Goal: Contribute content: Add original content to the website for others to see

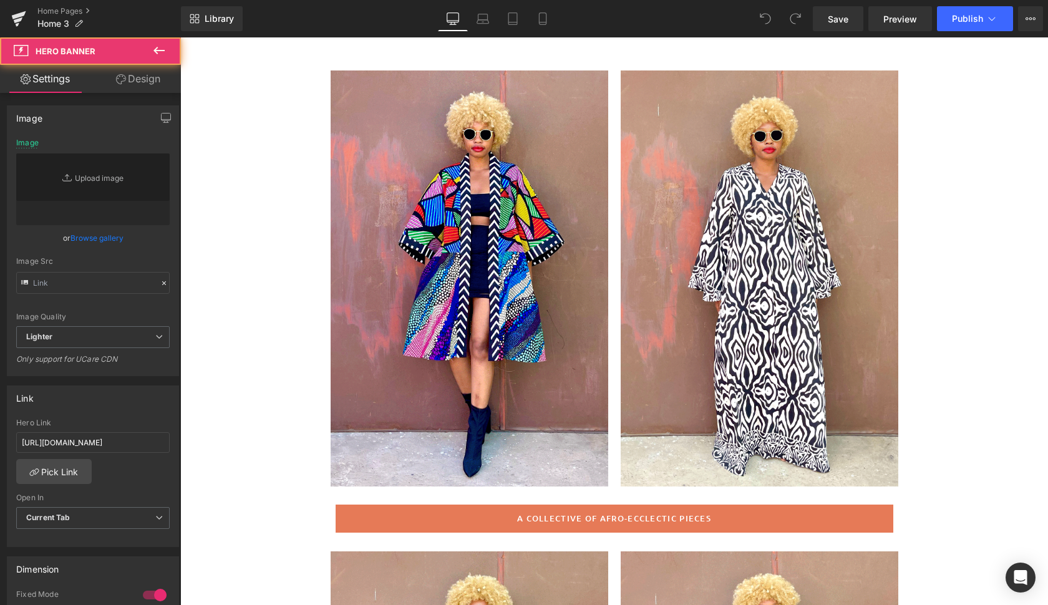
click at [582, 361] on div at bounding box center [470, 278] width 278 height 416
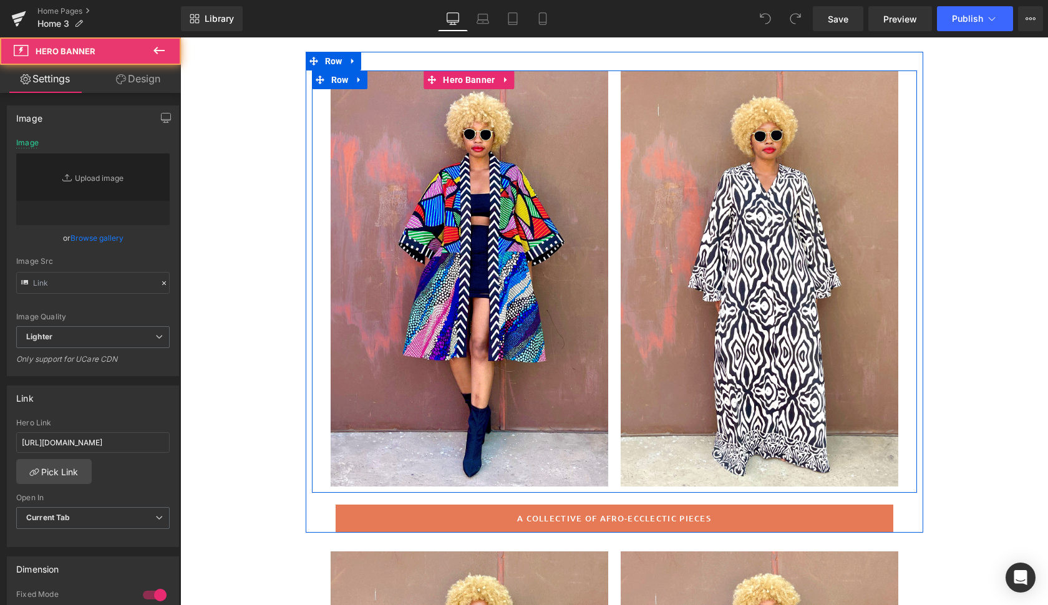
type input "[URL][DOMAIN_NAME]"
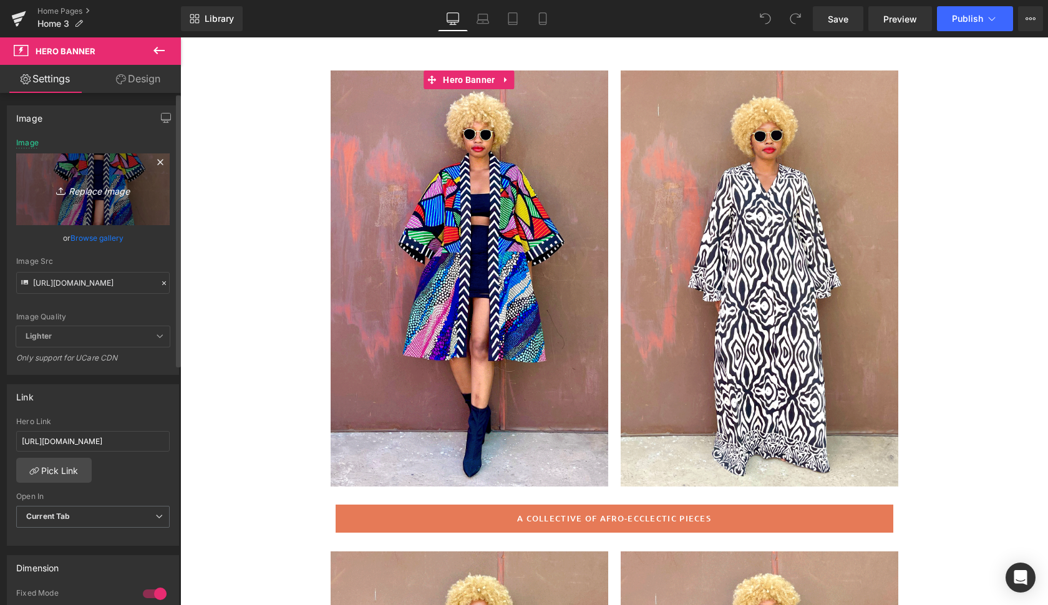
click at [97, 190] on icon "Replace Image" at bounding box center [93, 189] width 100 height 16
type input "C:\fakepath\lian10.gif"
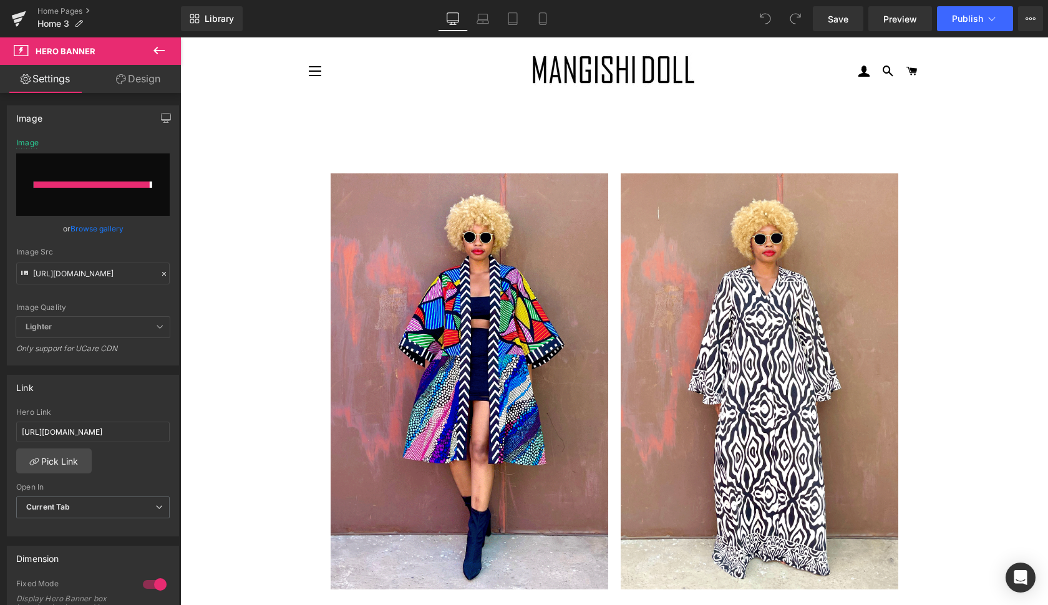
type input "[URL][DOMAIN_NAME]"
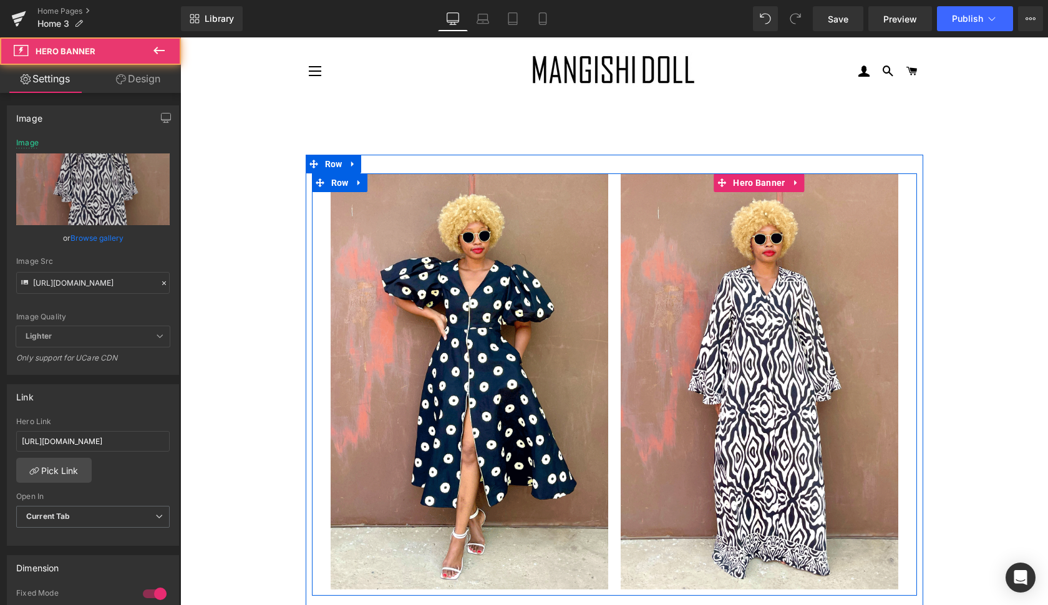
click at [862, 463] on div at bounding box center [760, 381] width 278 height 416
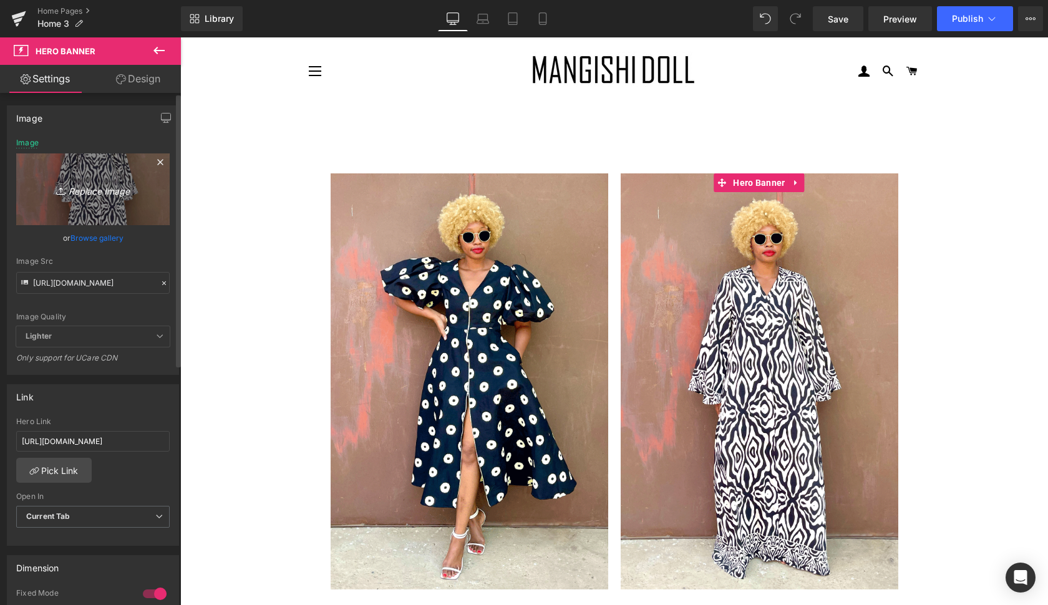
click at [104, 187] on icon "Replace Image" at bounding box center [93, 189] width 100 height 16
type input "C:\fakepath\ayap5.gif"
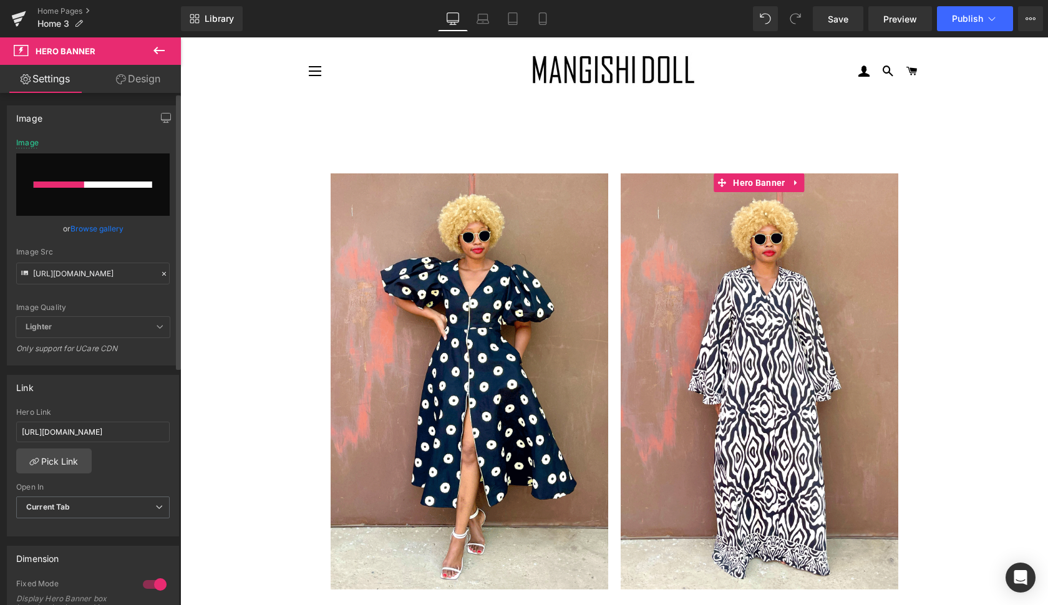
click at [834, 422] on div at bounding box center [760, 381] width 278 height 416
type input "[URL][DOMAIN_NAME]"
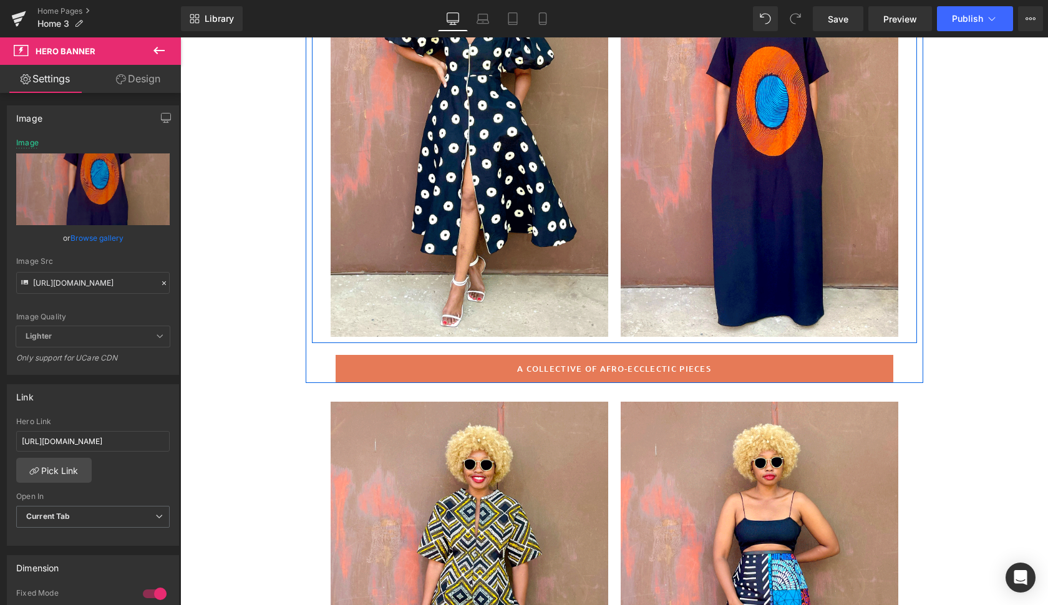
scroll to position [258, 0]
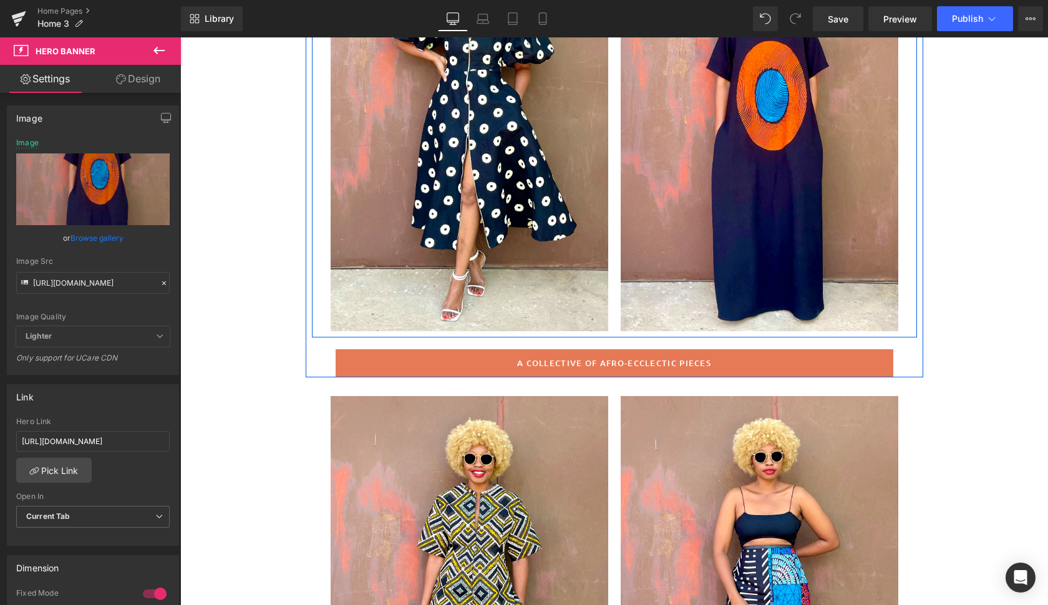
click at [548, 289] on div at bounding box center [470, 123] width 278 height 416
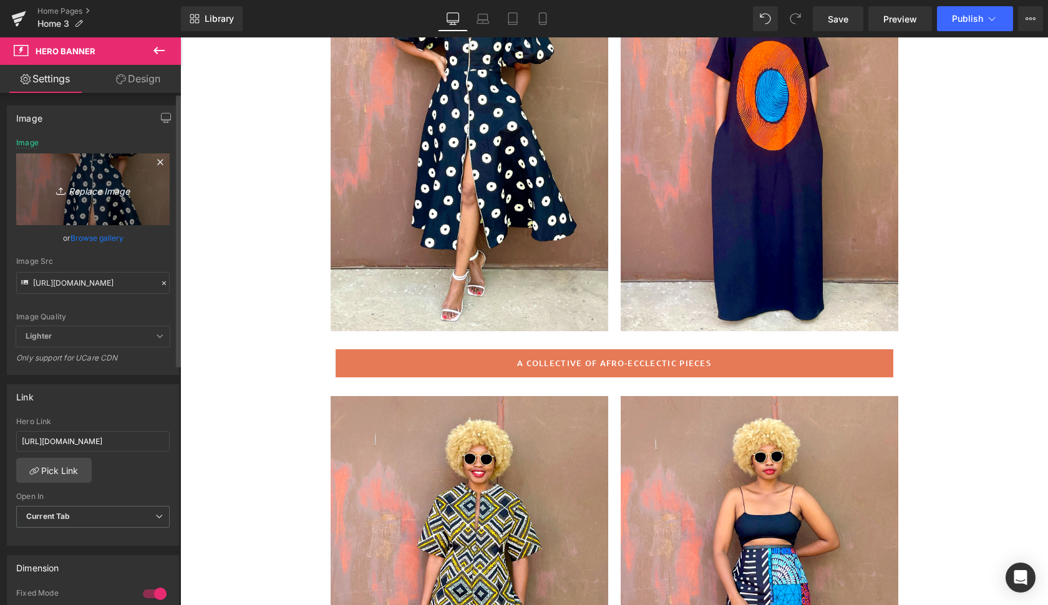
click at [103, 190] on icon "Replace Image" at bounding box center [93, 189] width 100 height 16
type input "C:\fakepath\ayap5.gif"
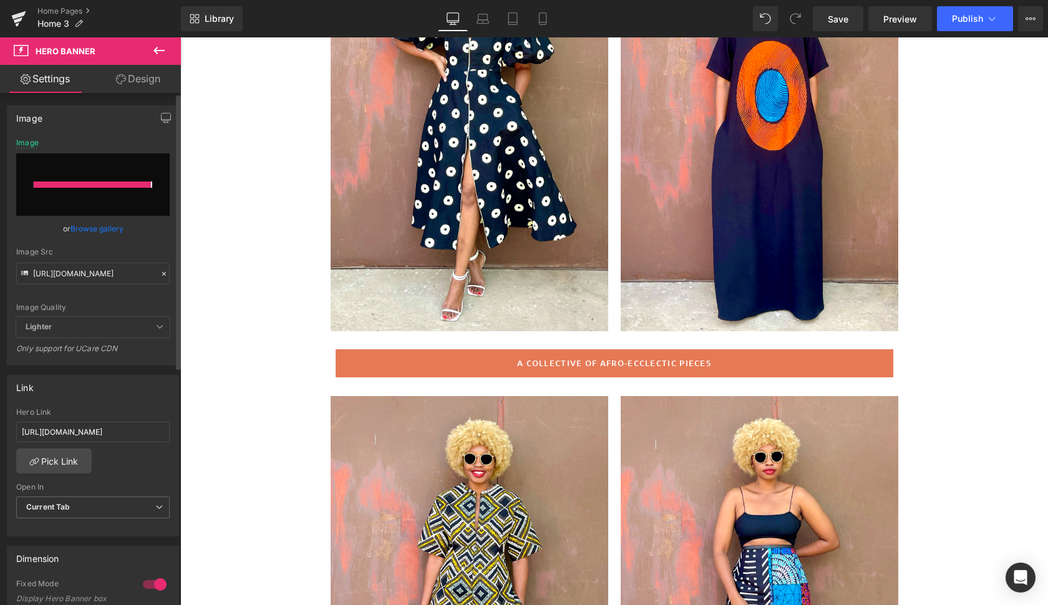
type input "[URL][DOMAIN_NAME]"
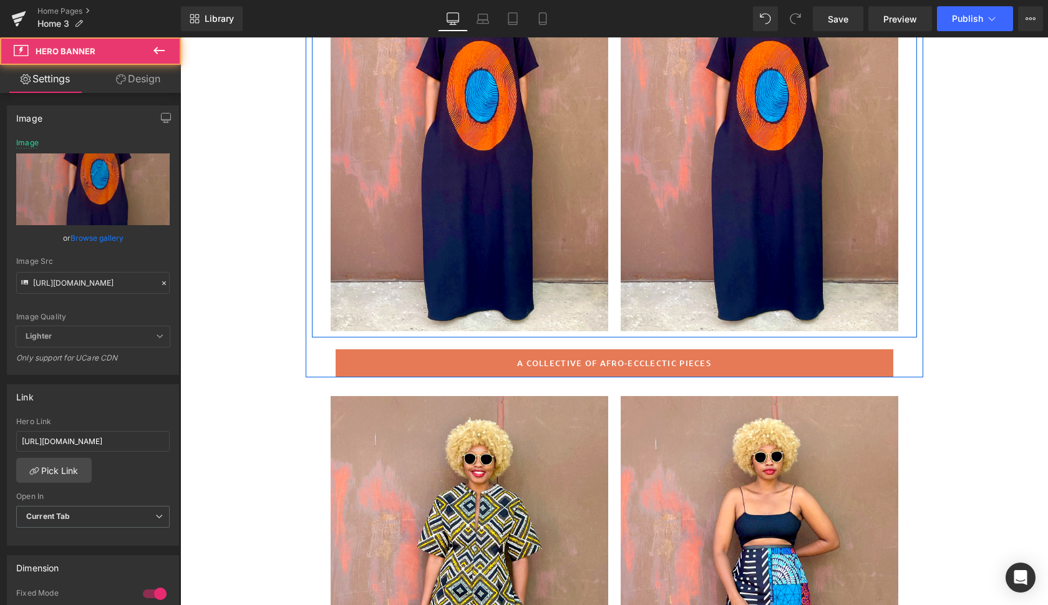
click at [692, 299] on div at bounding box center [760, 123] width 278 height 416
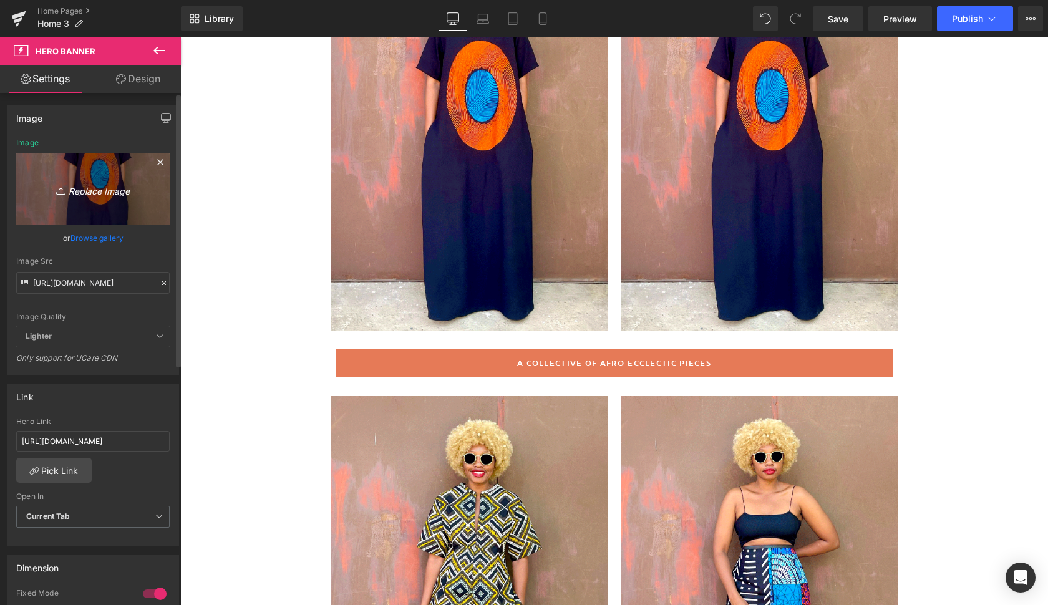
click at [100, 190] on icon "Replace Image" at bounding box center [93, 189] width 100 height 16
type input "C:\fakepath\chamb.gif"
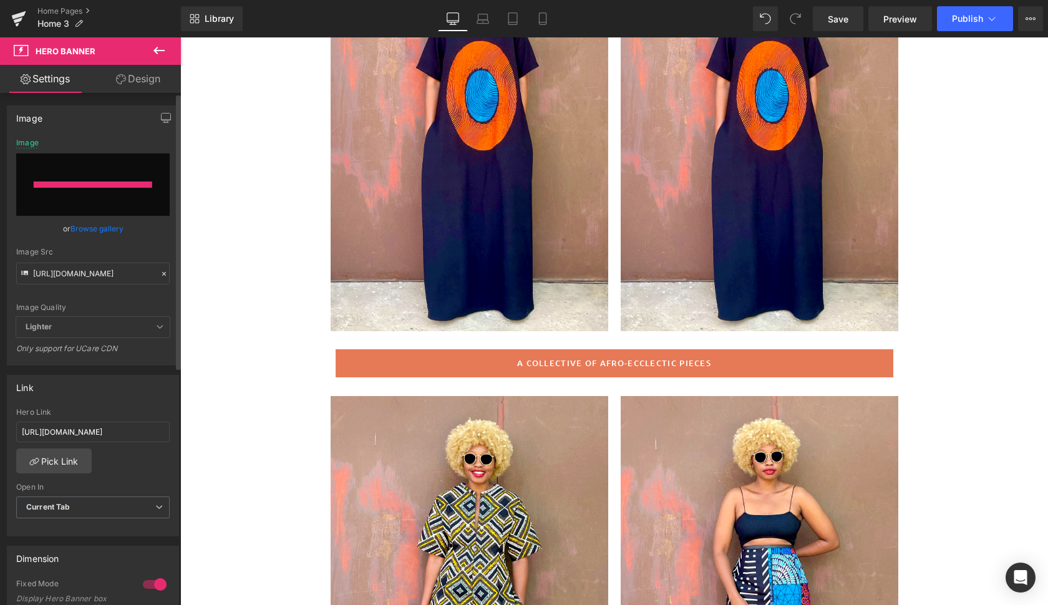
type input "[URL][DOMAIN_NAME]"
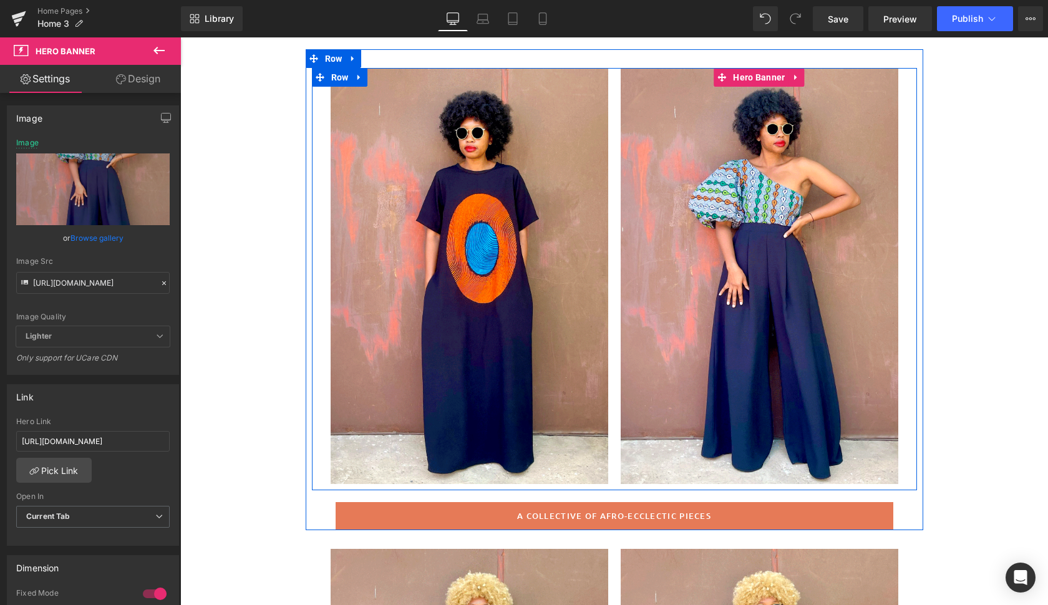
scroll to position [105, 0]
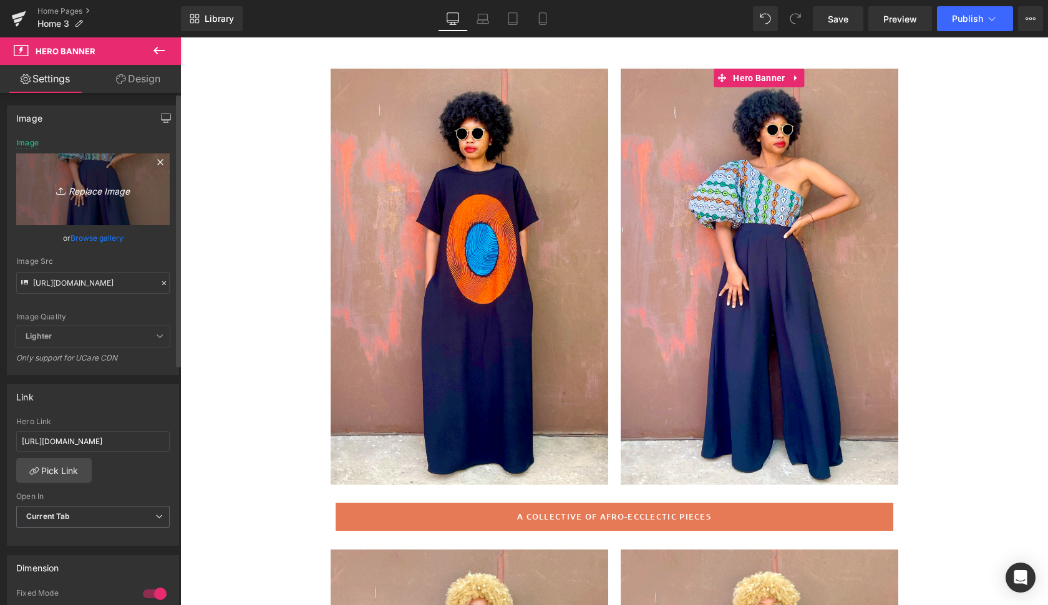
click at [97, 188] on icon "Replace Image" at bounding box center [93, 189] width 100 height 16
type input "C:\fakepath\chamb3.gif"
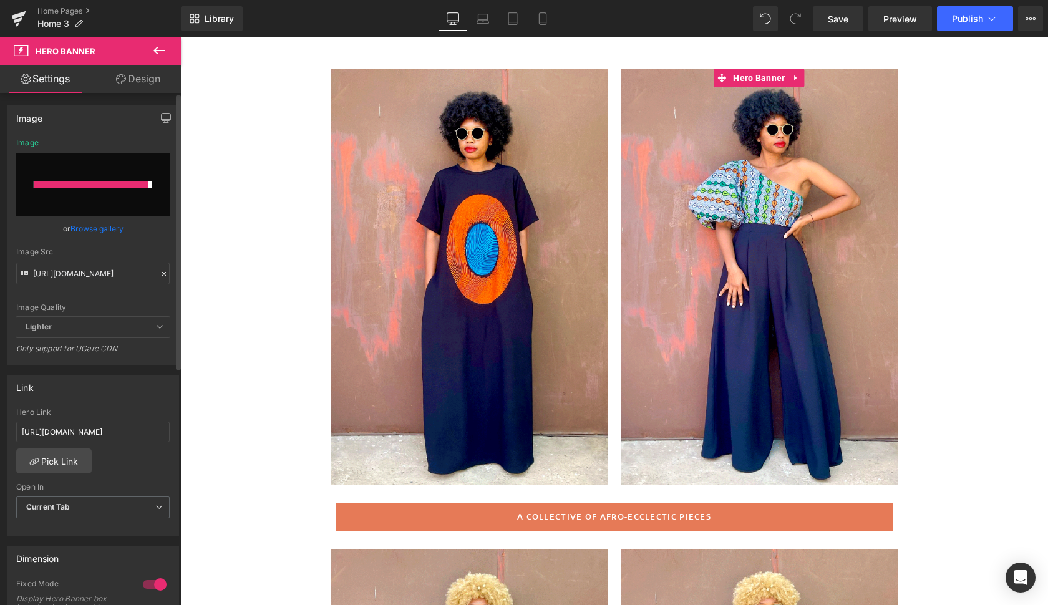
type input "[URL][DOMAIN_NAME]"
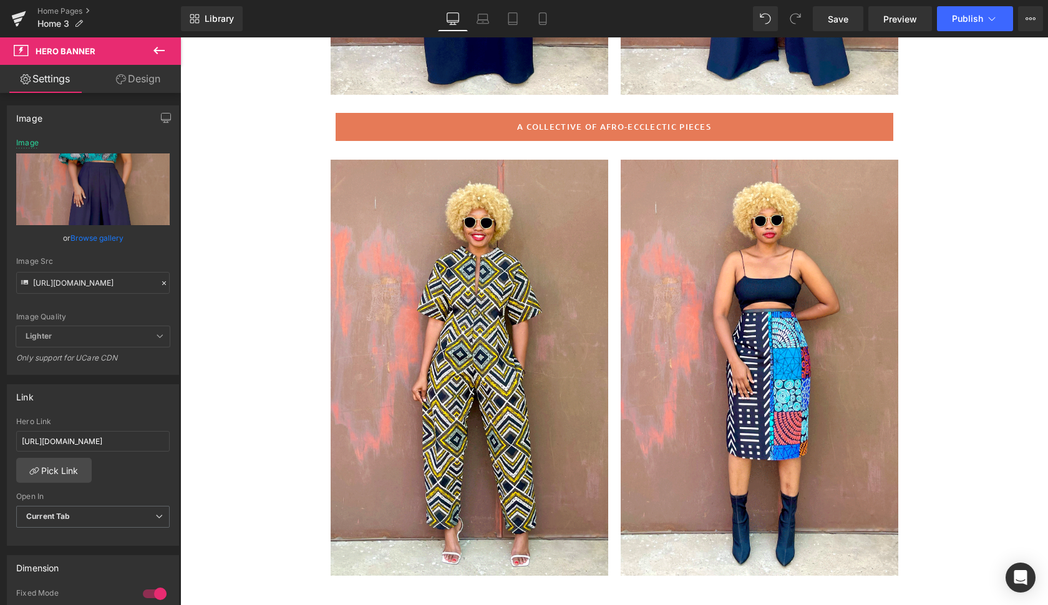
scroll to position [504, 0]
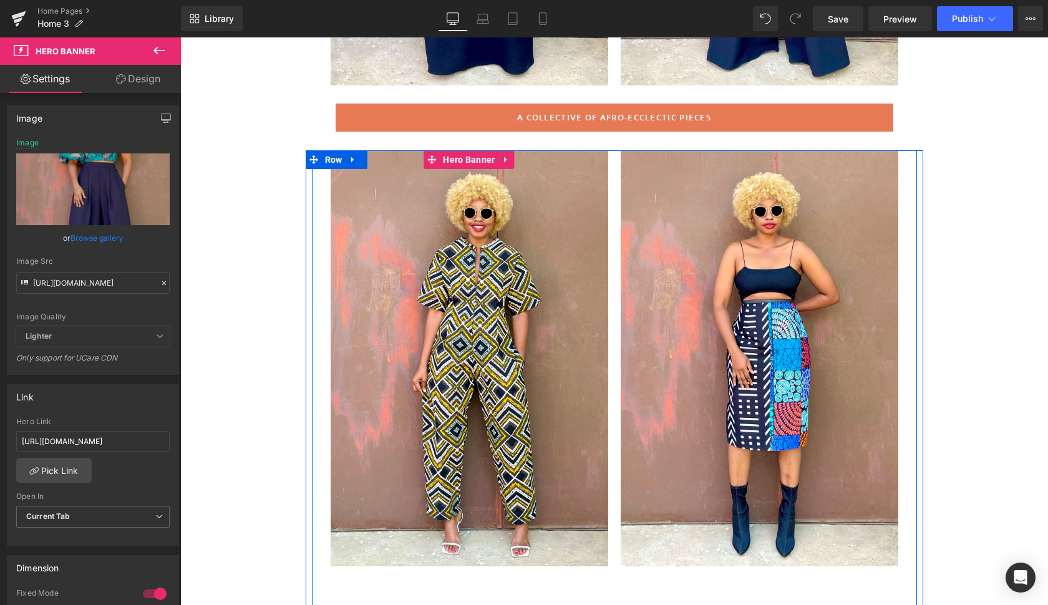
click at [574, 399] on div at bounding box center [470, 358] width 278 height 416
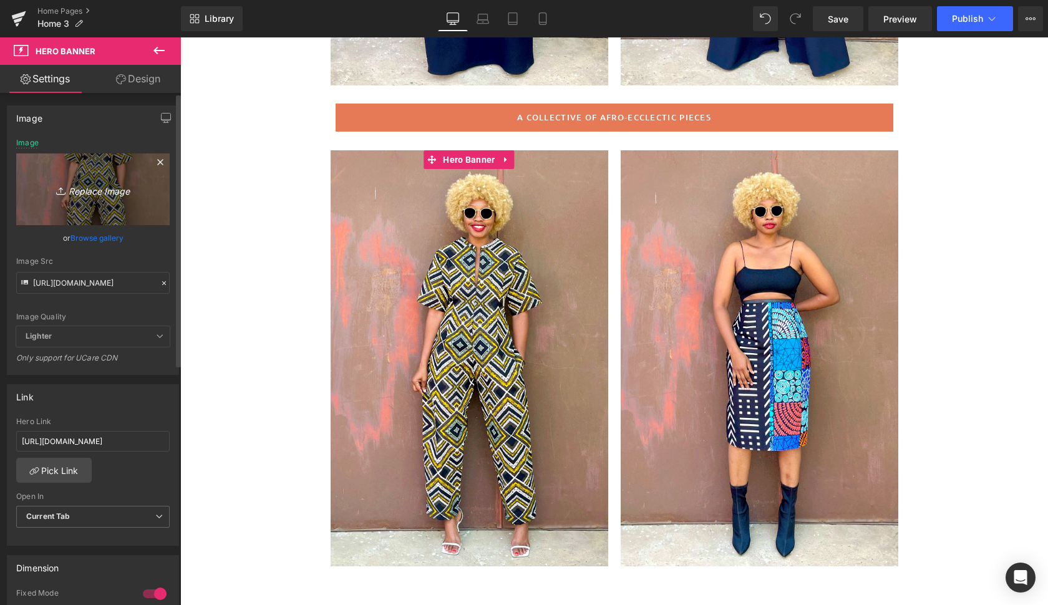
click at [96, 188] on icon "Replace Image" at bounding box center [93, 189] width 100 height 16
type input "C:\fakepath\kasam3.gif"
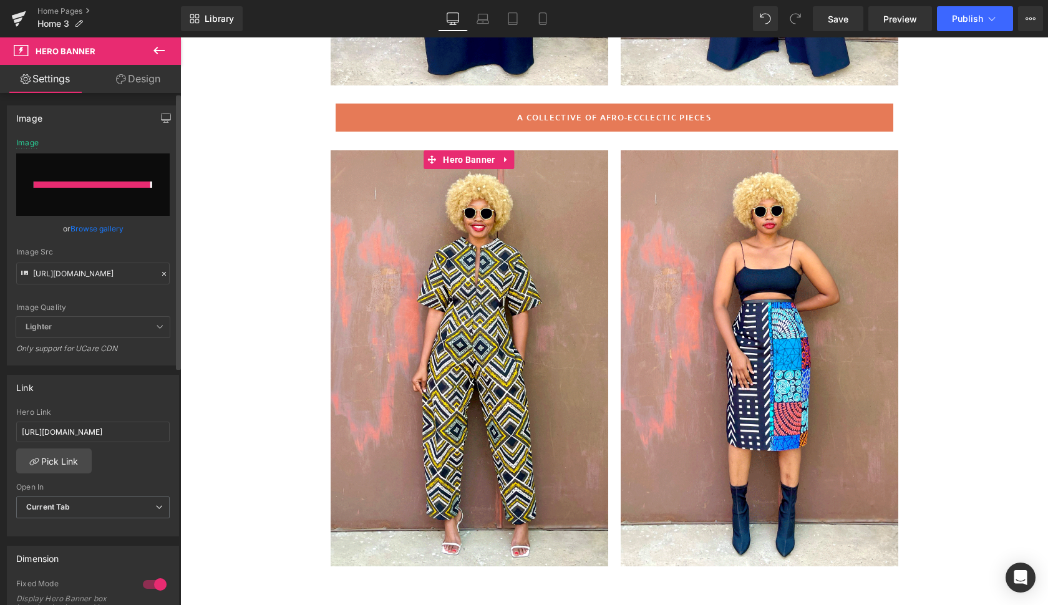
type input "[URL][DOMAIN_NAME]"
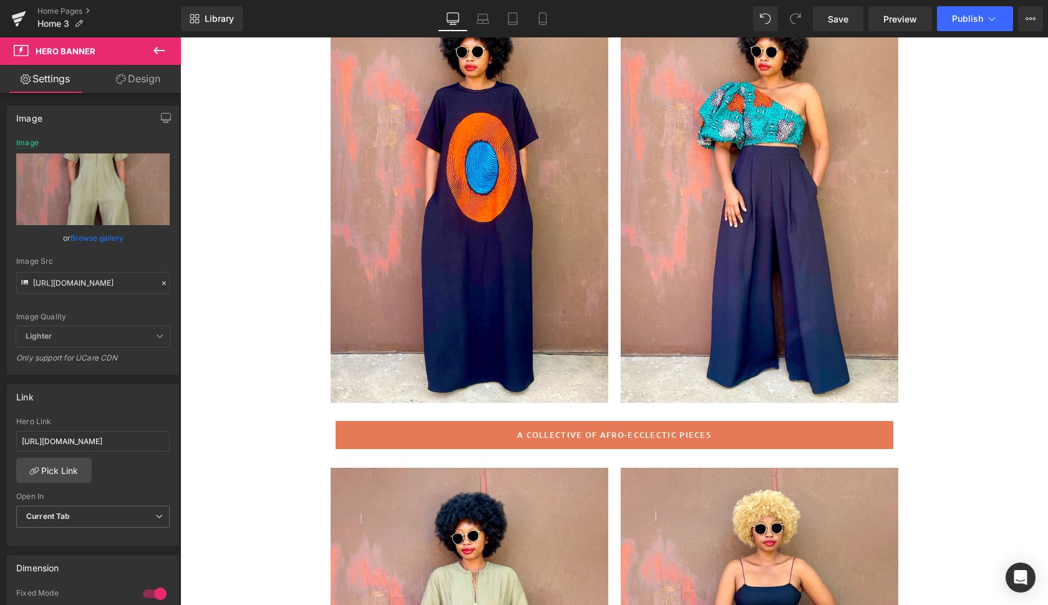
scroll to position [176, 0]
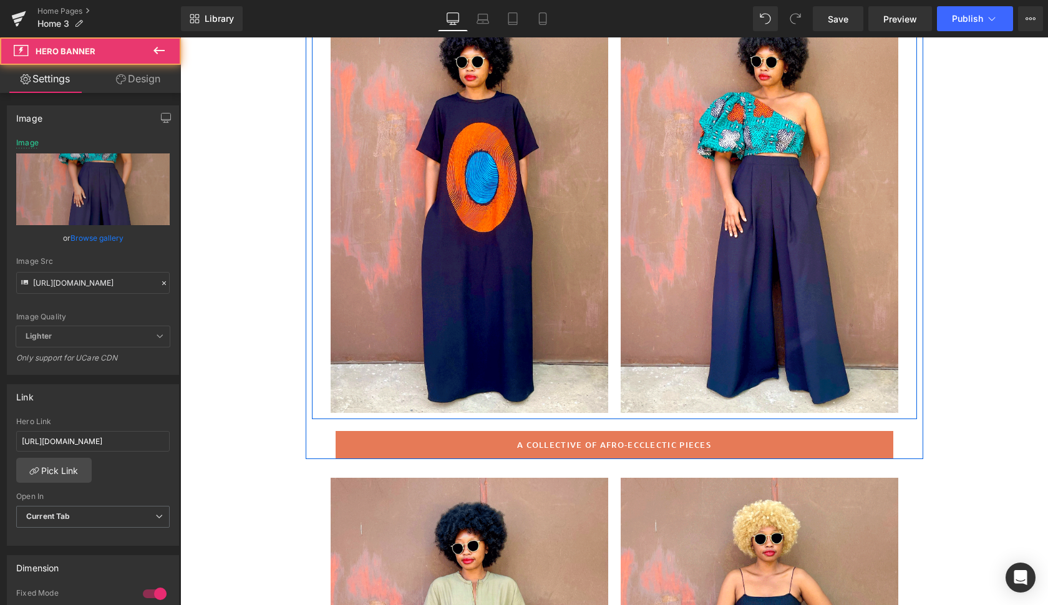
click at [849, 332] on div at bounding box center [760, 205] width 278 height 416
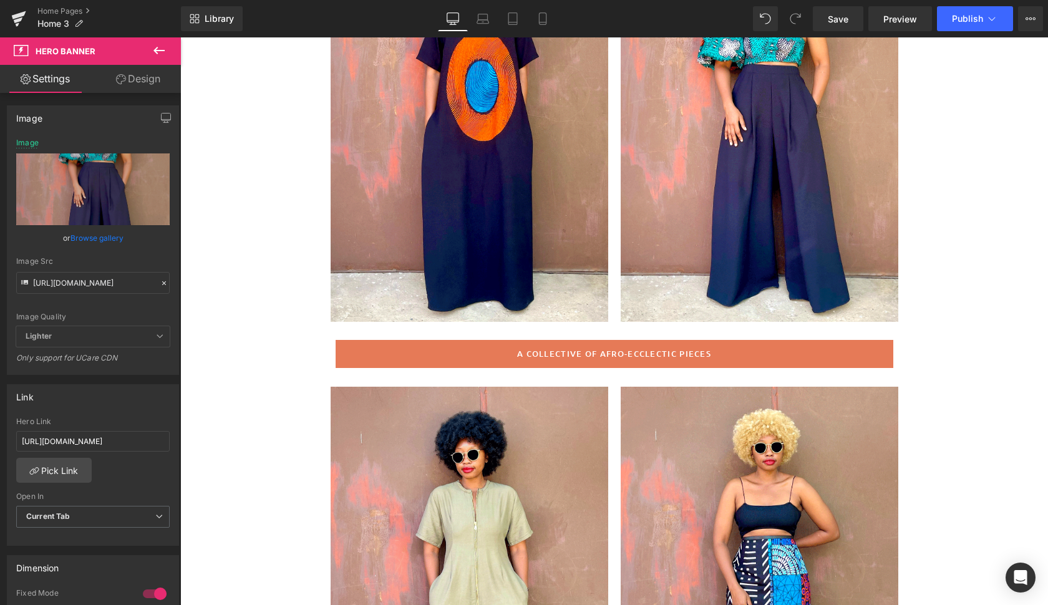
scroll to position [273, 0]
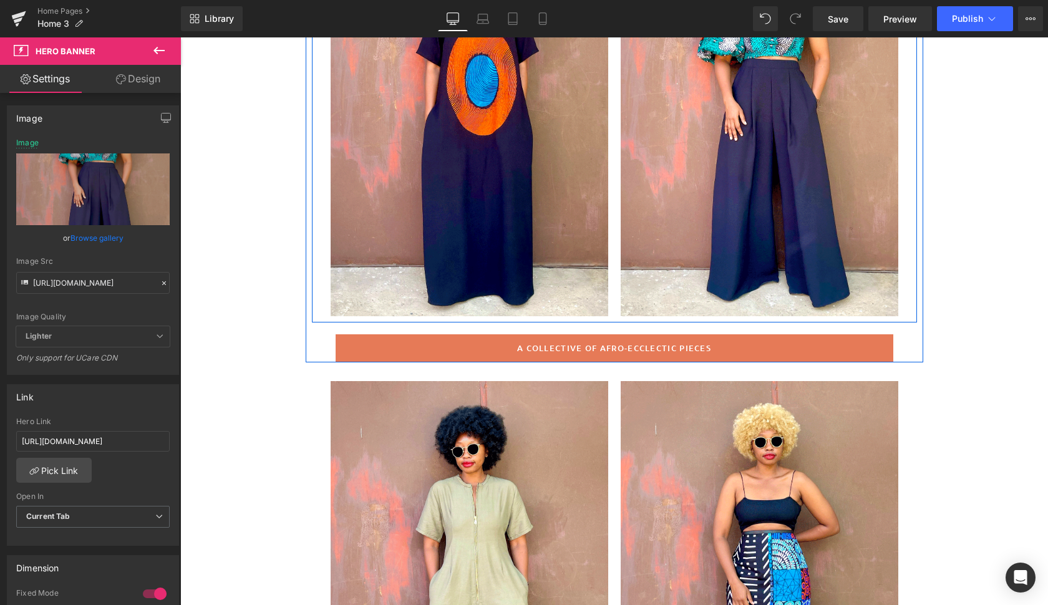
click at [849, 283] on div at bounding box center [760, 108] width 278 height 416
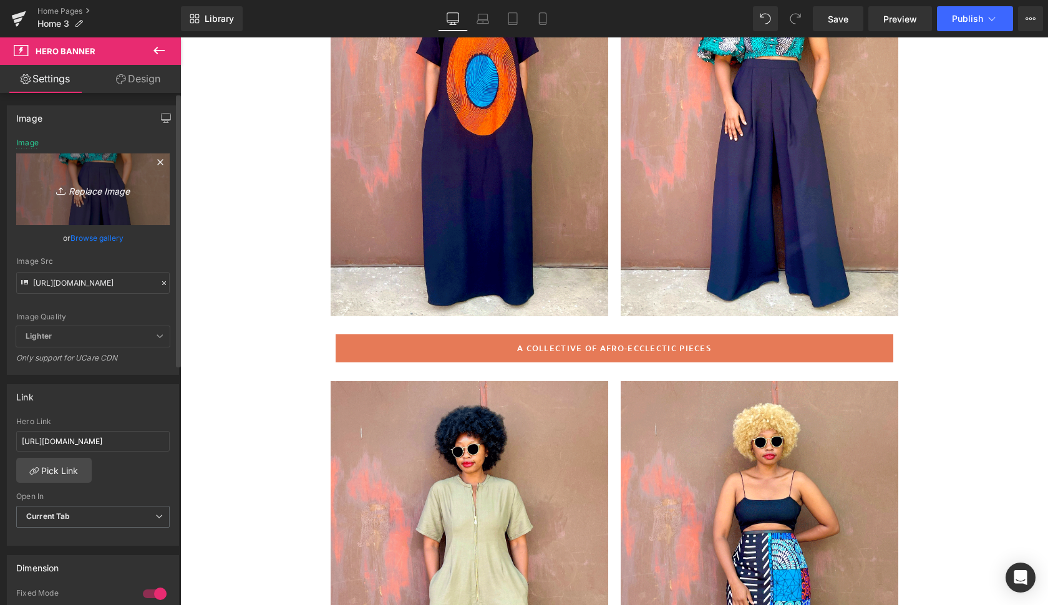
click at [96, 189] on icon "Replace Image" at bounding box center [93, 189] width 100 height 16
type input "C:\fakepath\chamb.gif"
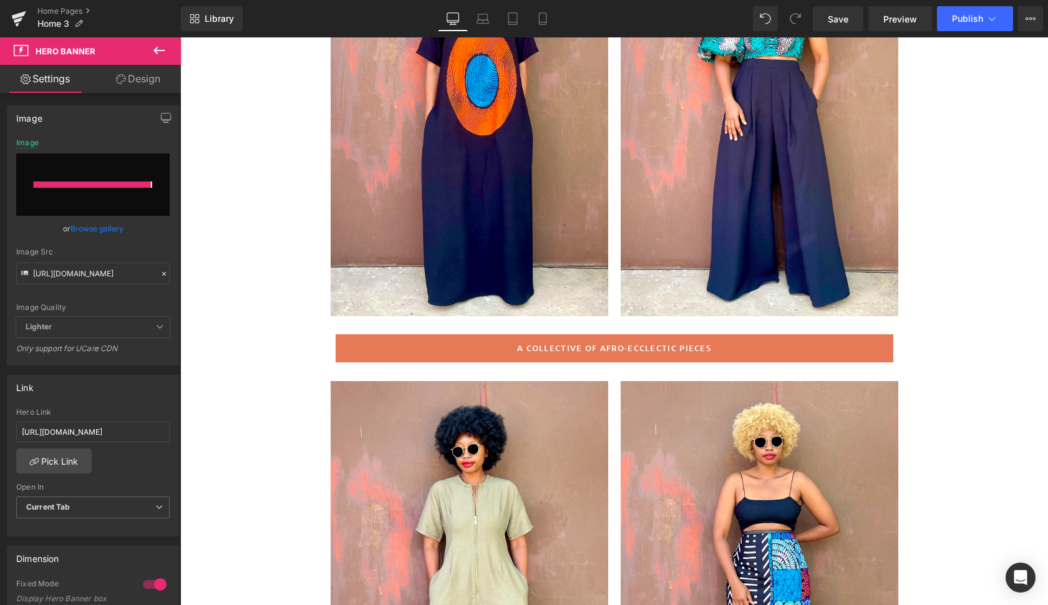
type input "[URL][DOMAIN_NAME]"
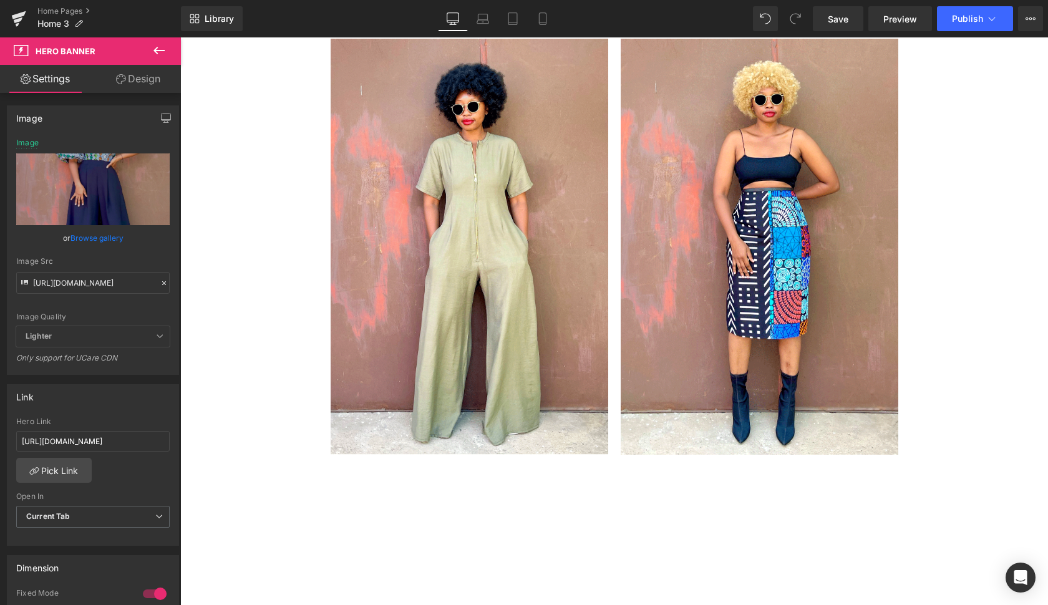
scroll to position [616, 0]
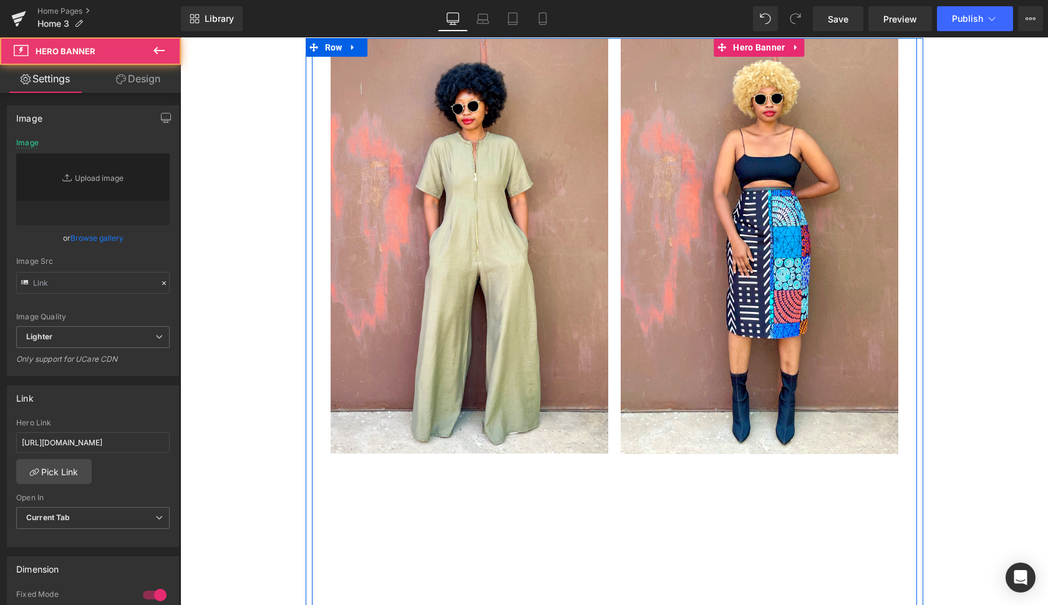
type input "[URL][DOMAIN_NAME]"
click at [874, 378] on div at bounding box center [760, 246] width 278 height 416
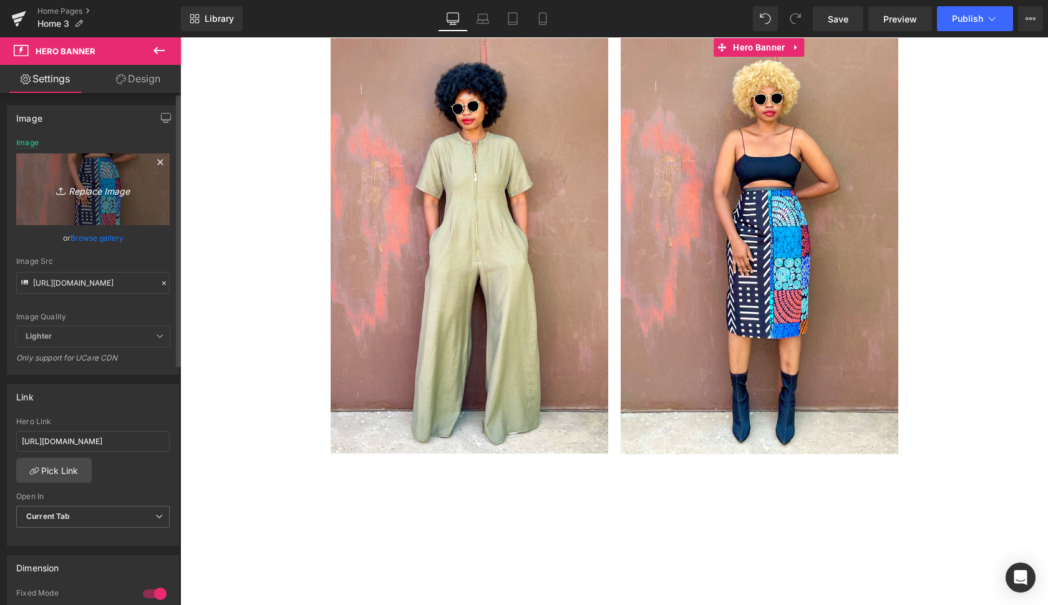
click at [107, 190] on icon "Replace Image" at bounding box center [93, 189] width 100 height 16
type input "C:\fakepath\ki4.gif"
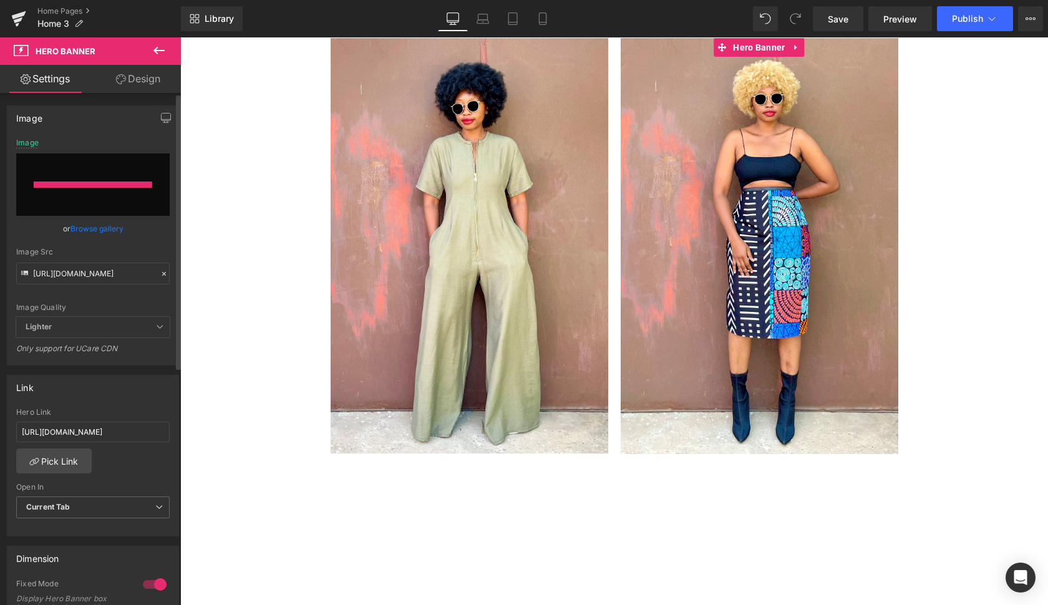
type input "[URL][DOMAIN_NAME]"
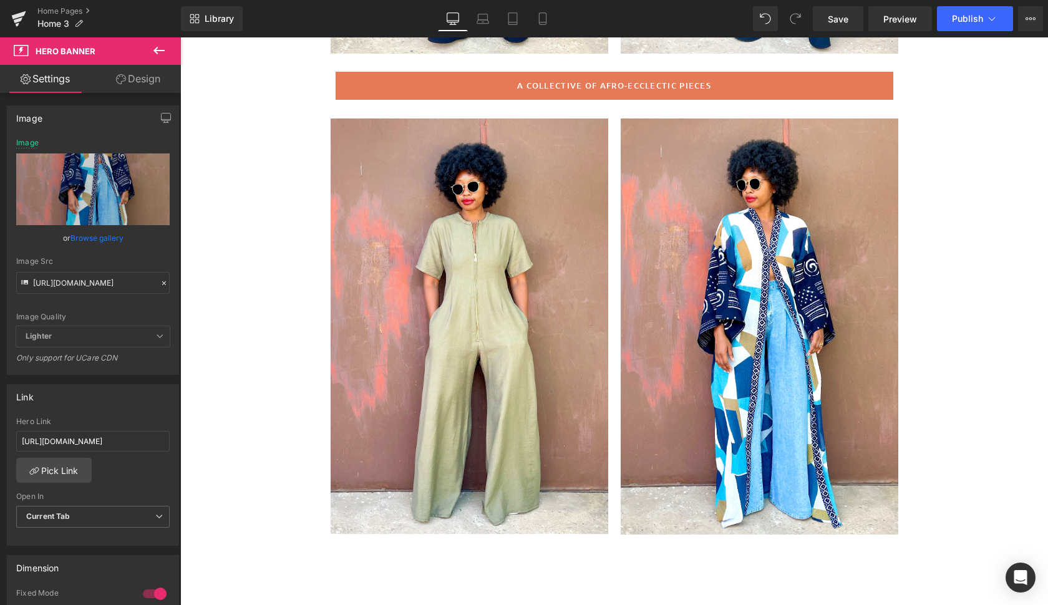
scroll to position [539, 0]
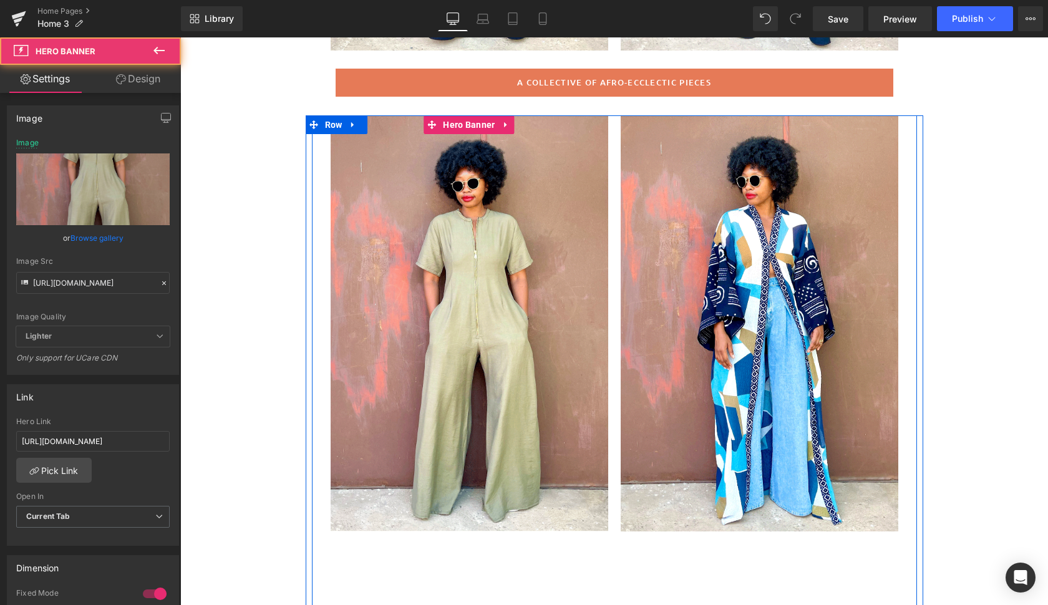
click at [589, 439] on div at bounding box center [470, 323] width 278 height 416
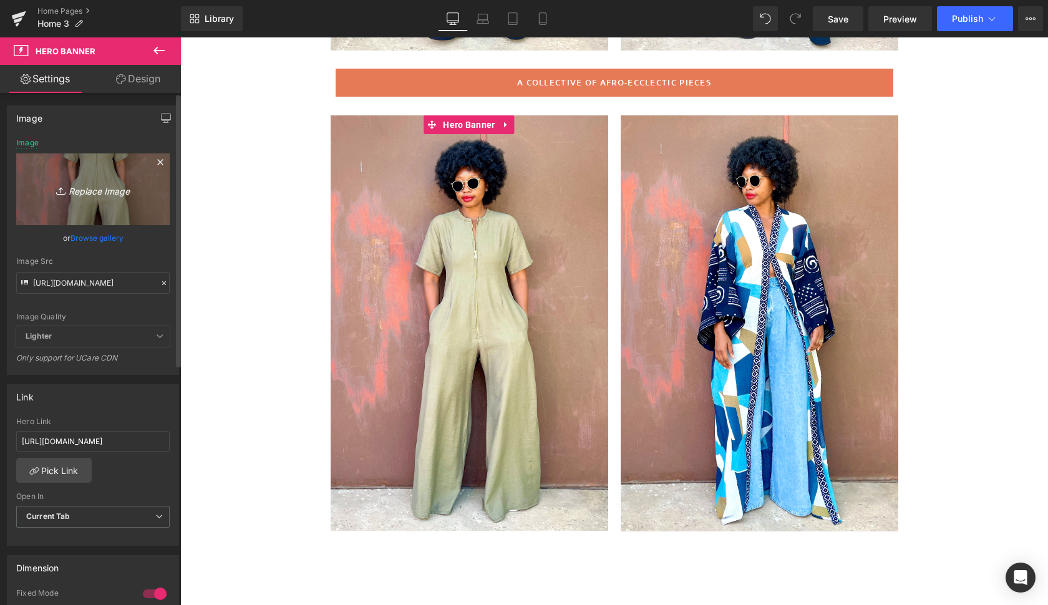
click at [95, 191] on icon "Replace Image" at bounding box center [93, 189] width 100 height 16
type input "C:\fakepath\ki4.gif"
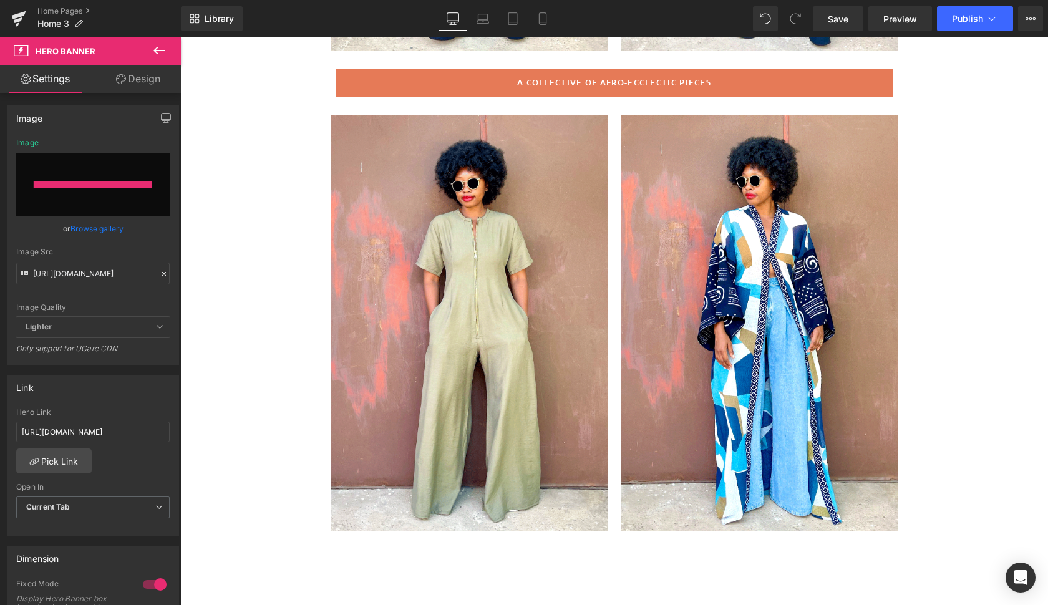
type input "[URL][DOMAIN_NAME]"
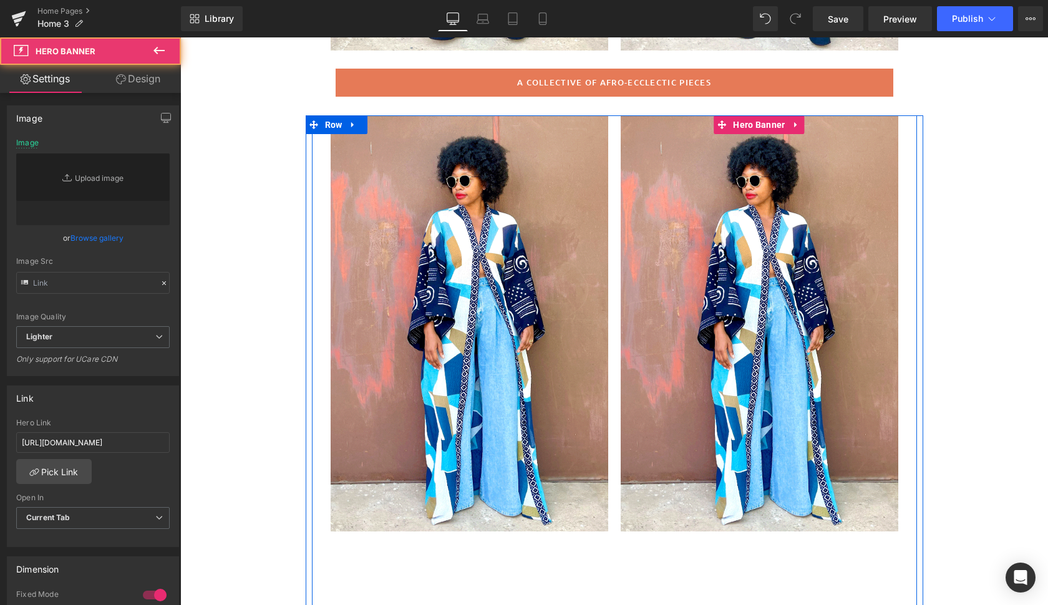
type input "[URL][DOMAIN_NAME]"
click at [853, 485] on div at bounding box center [760, 323] width 278 height 416
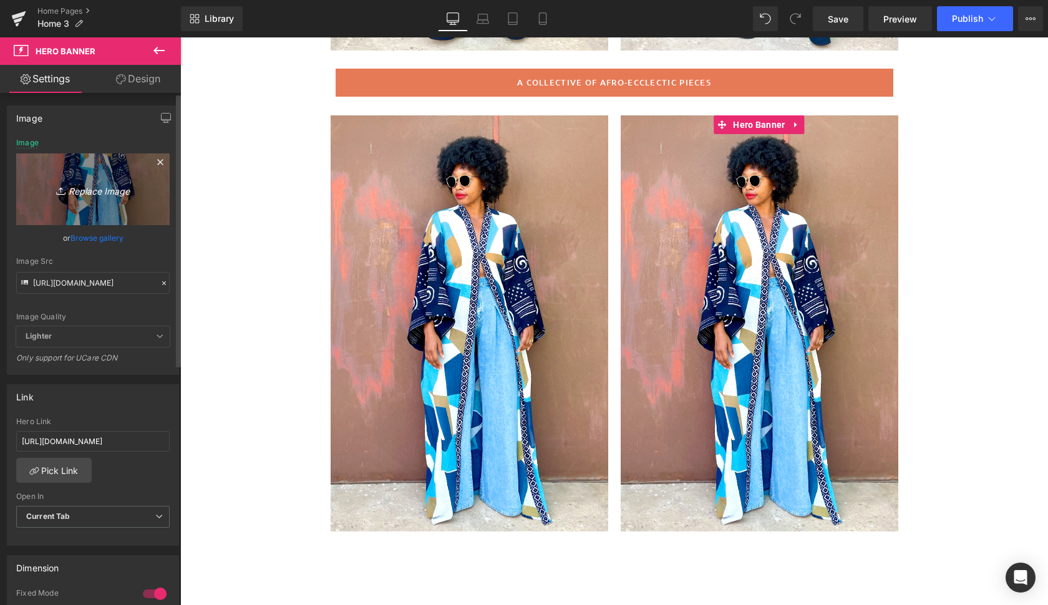
click at [92, 190] on icon "Replace Image" at bounding box center [93, 189] width 100 height 16
type input "C:\fakepath\kasam2.gif"
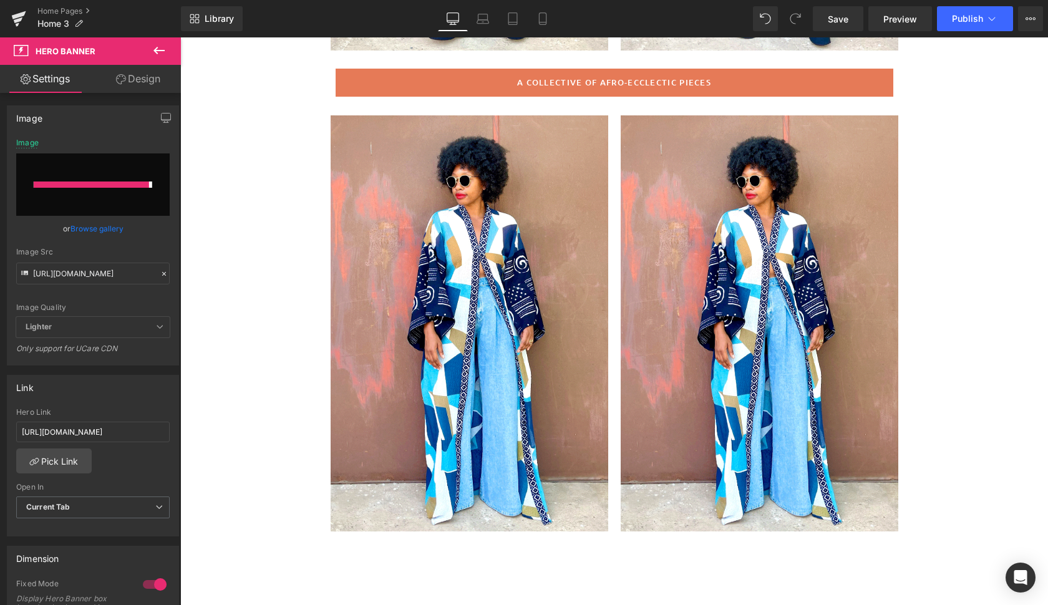
type input "[URL][DOMAIN_NAME]"
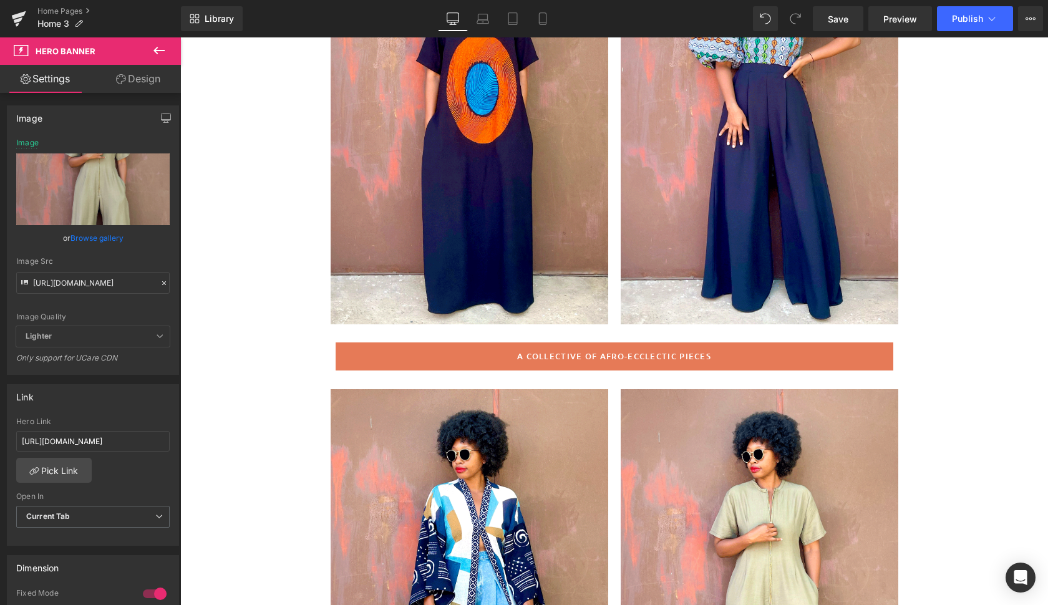
scroll to position [261, 0]
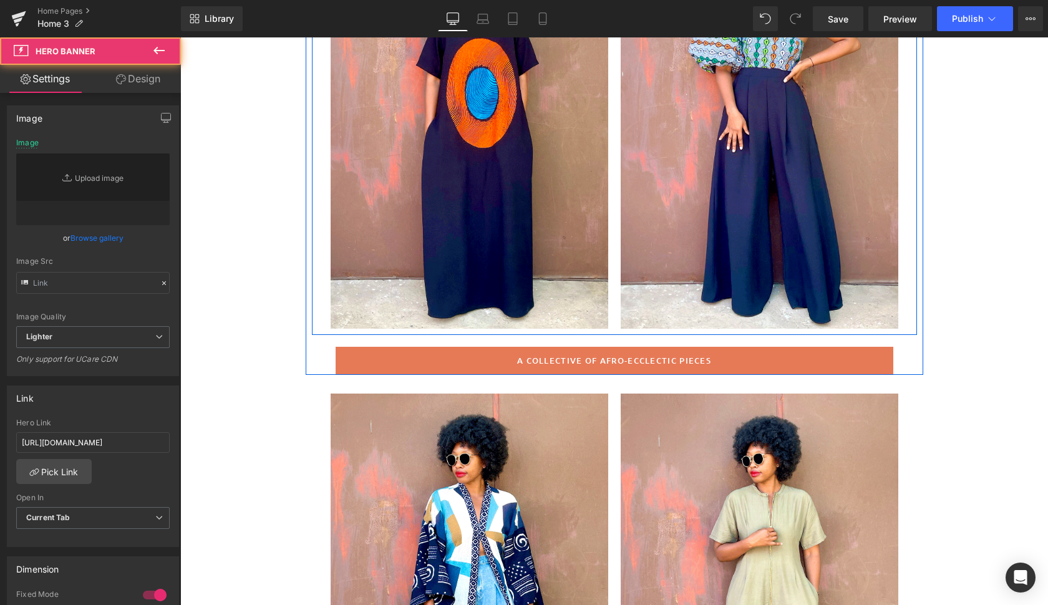
type input "[URL][DOMAIN_NAME]"
click at [861, 294] on div at bounding box center [760, 121] width 278 height 416
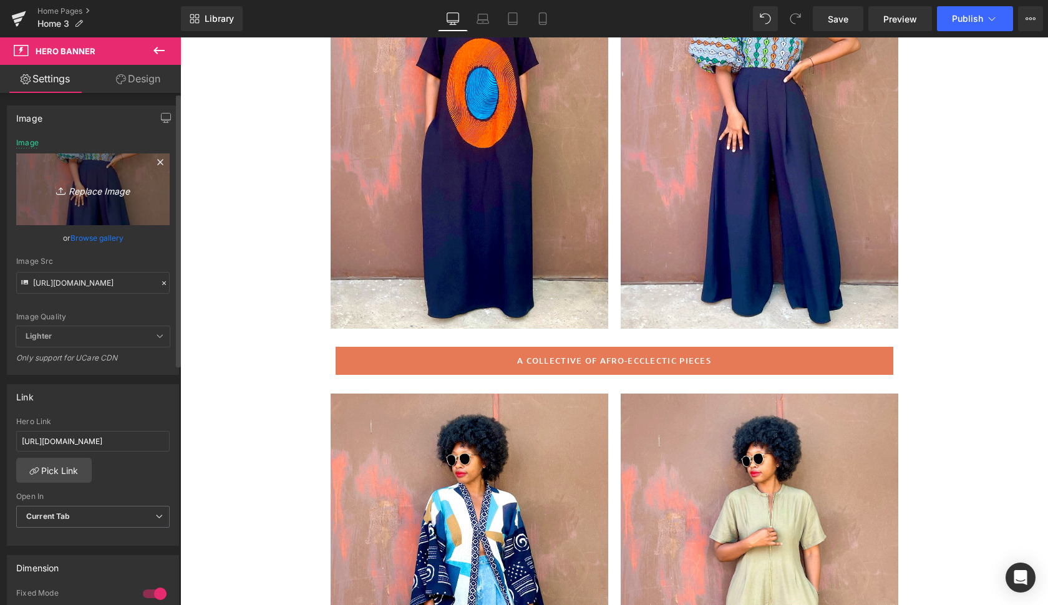
click at [110, 190] on icon "Replace Image" at bounding box center [93, 189] width 100 height 16
type input "C:\fakepath\kasam2.gif"
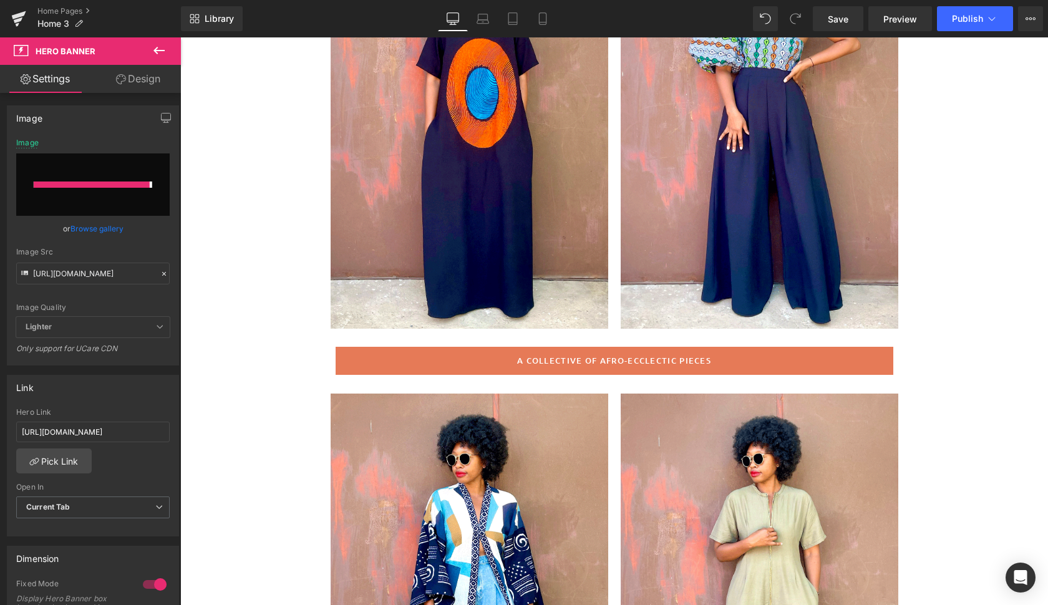
type input "[URL][DOMAIN_NAME]"
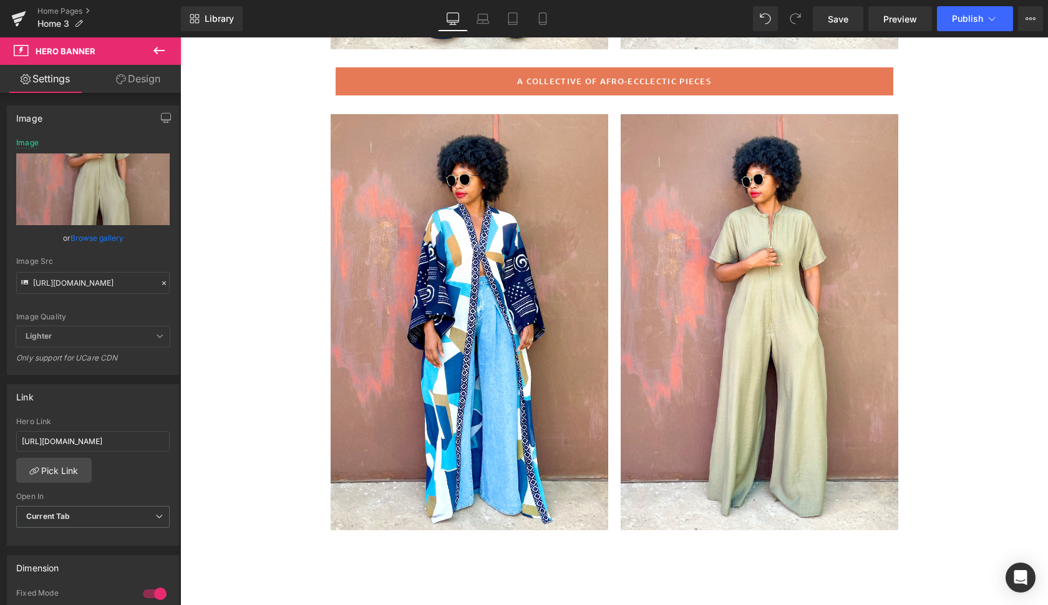
scroll to position [543, 0]
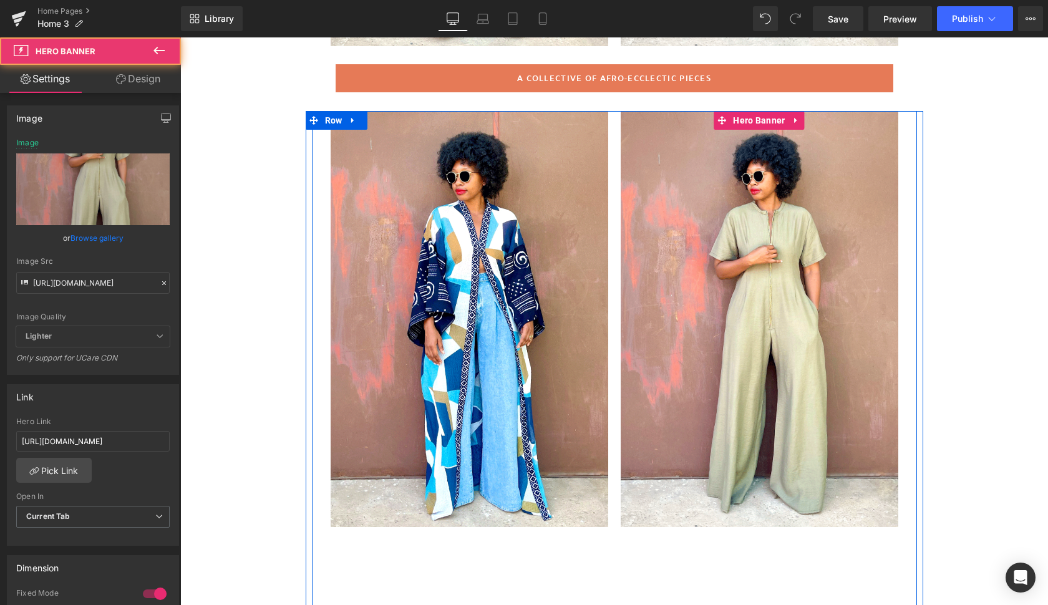
click at [870, 466] on div at bounding box center [760, 319] width 278 height 416
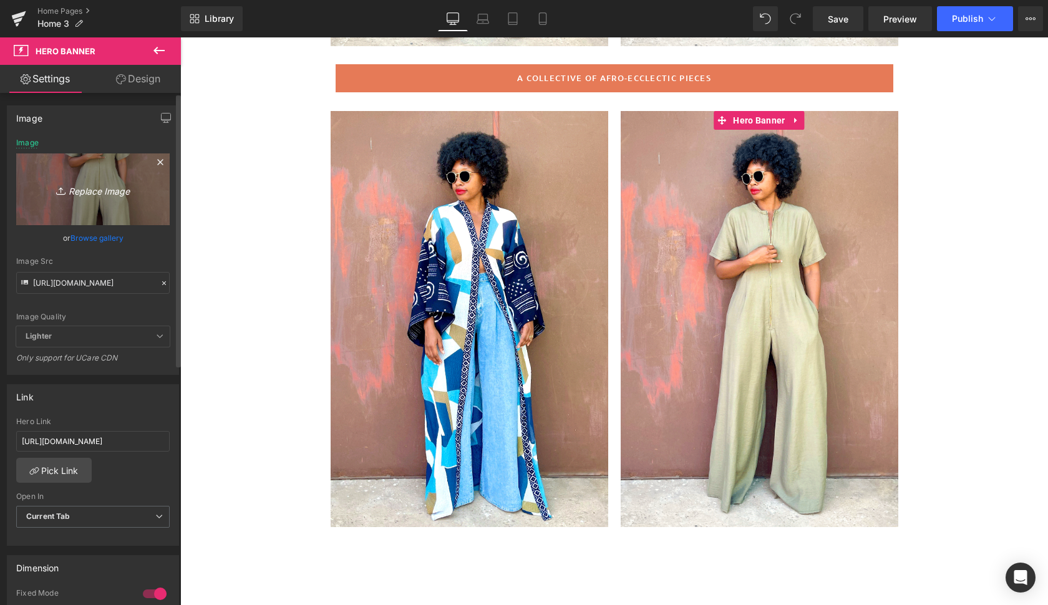
click at [118, 187] on icon "Replace Image" at bounding box center [93, 189] width 100 height 16
type input "C:\fakepath\chamb.gif"
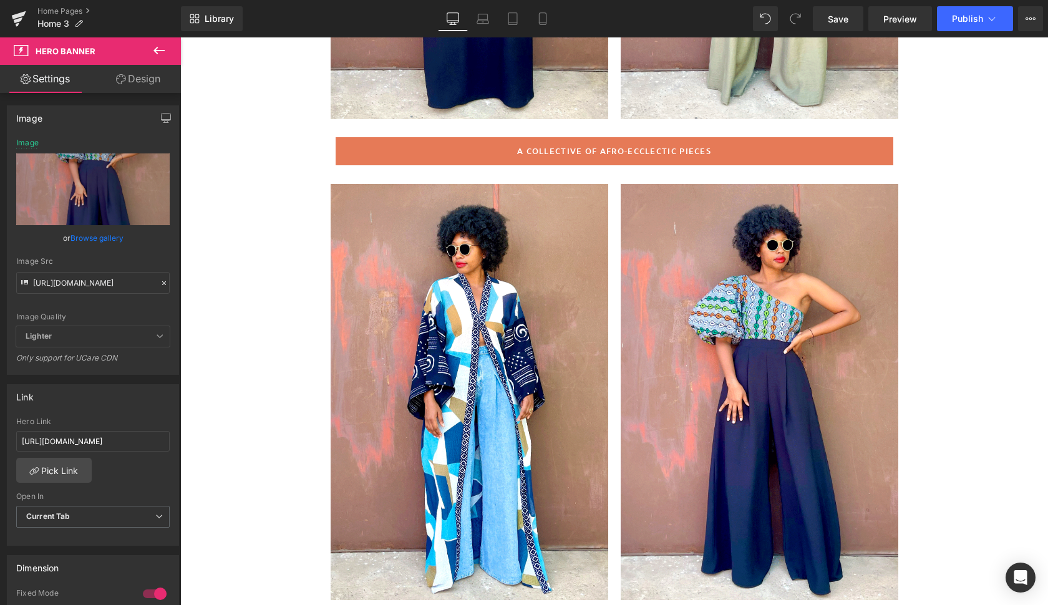
scroll to position [471, 0]
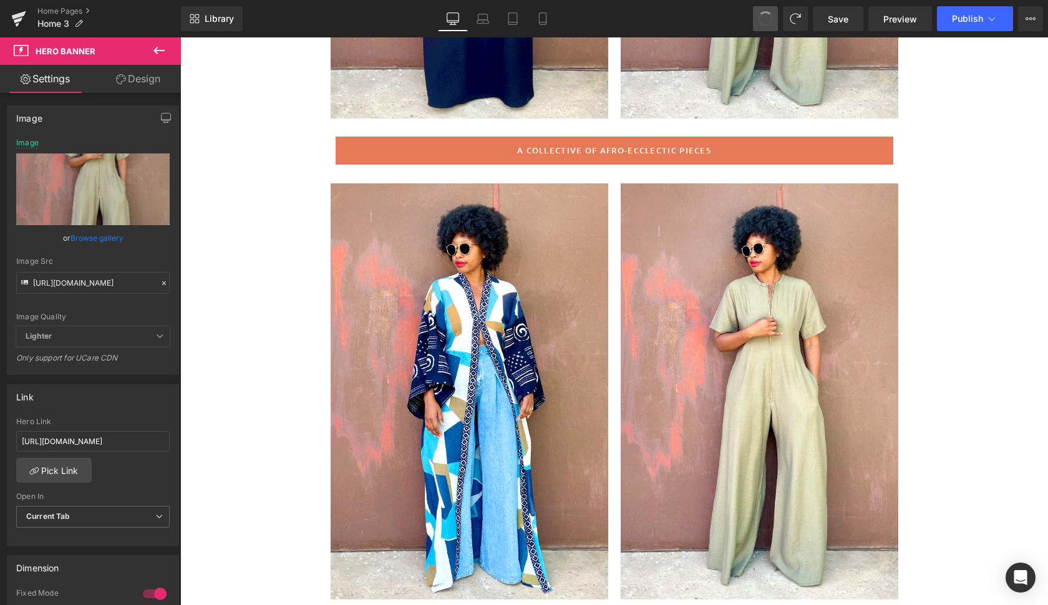
type input "[URL][DOMAIN_NAME]"
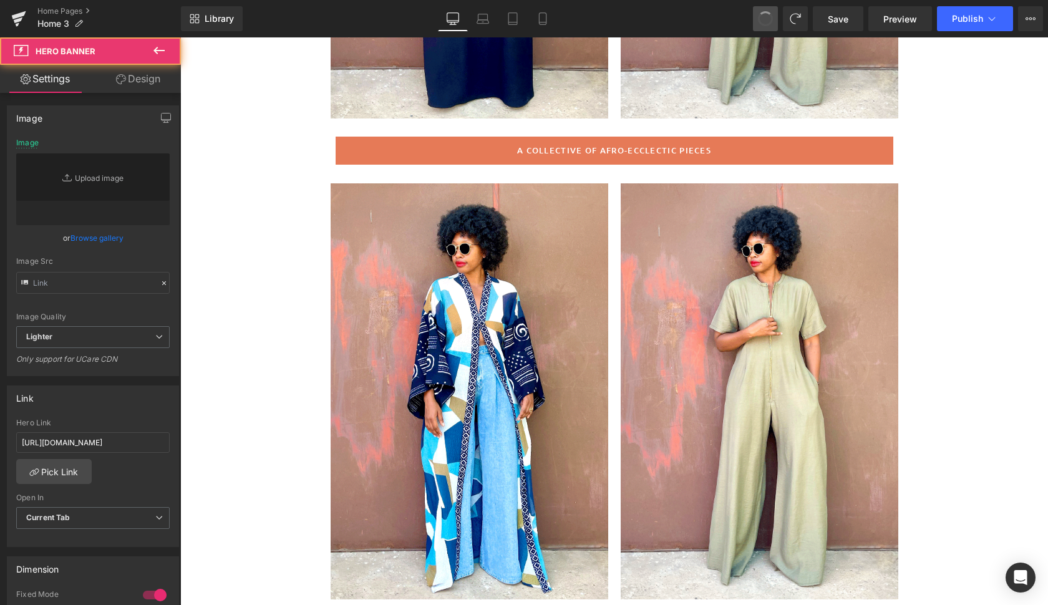
drag, startPoint x: 769, startPoint y: 12, endPoint x: 617, endPoint y: 143, distance: 200.7
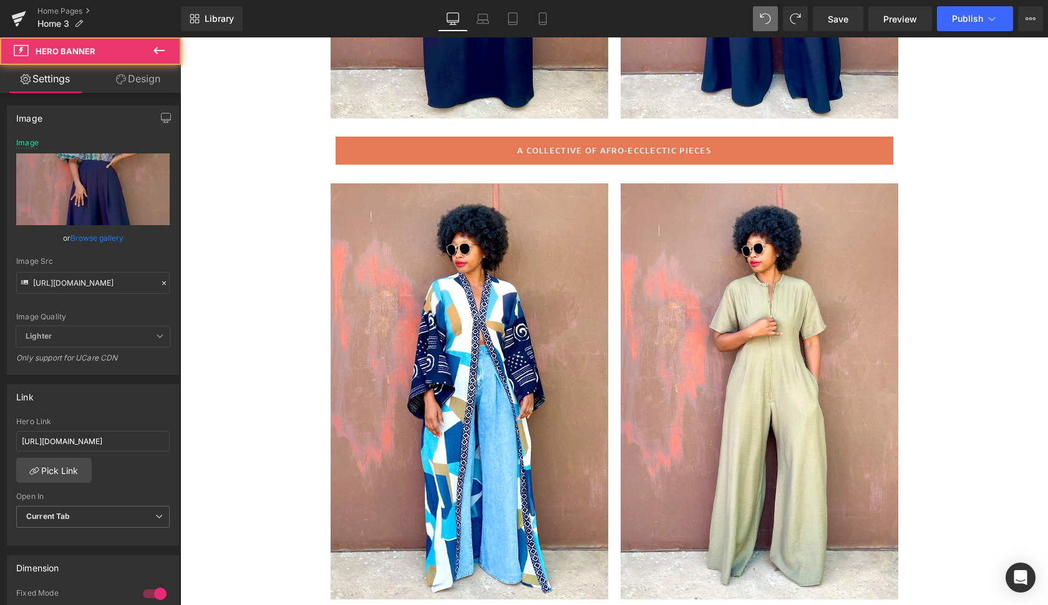
type input "[URL][DOMAIN_NAME]"
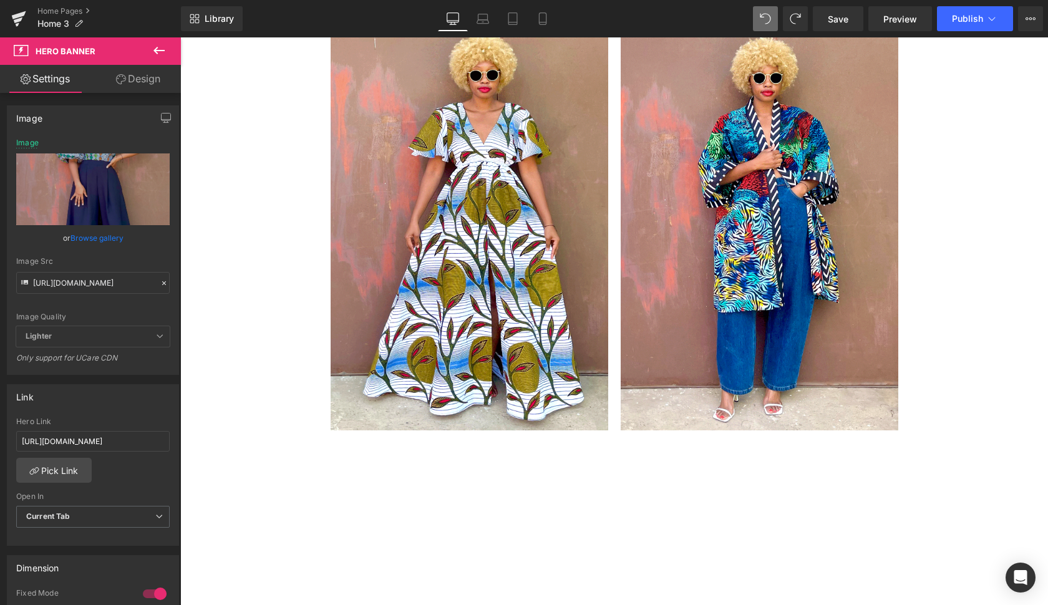
scroll to position [3045, 0]
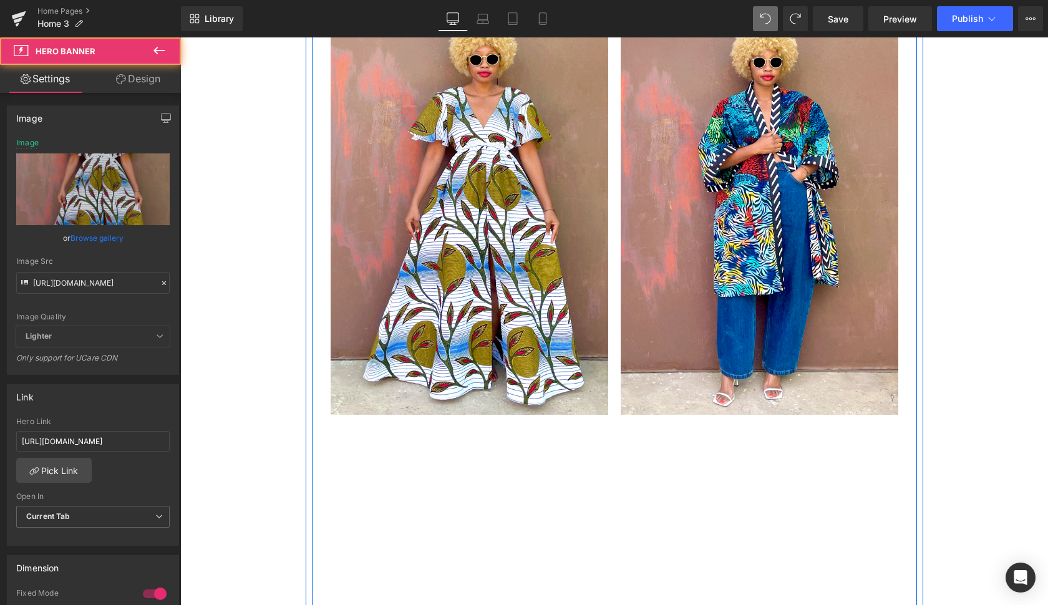
click at [539, 292] on div at bounding box center [470, 206] width 278 height 416
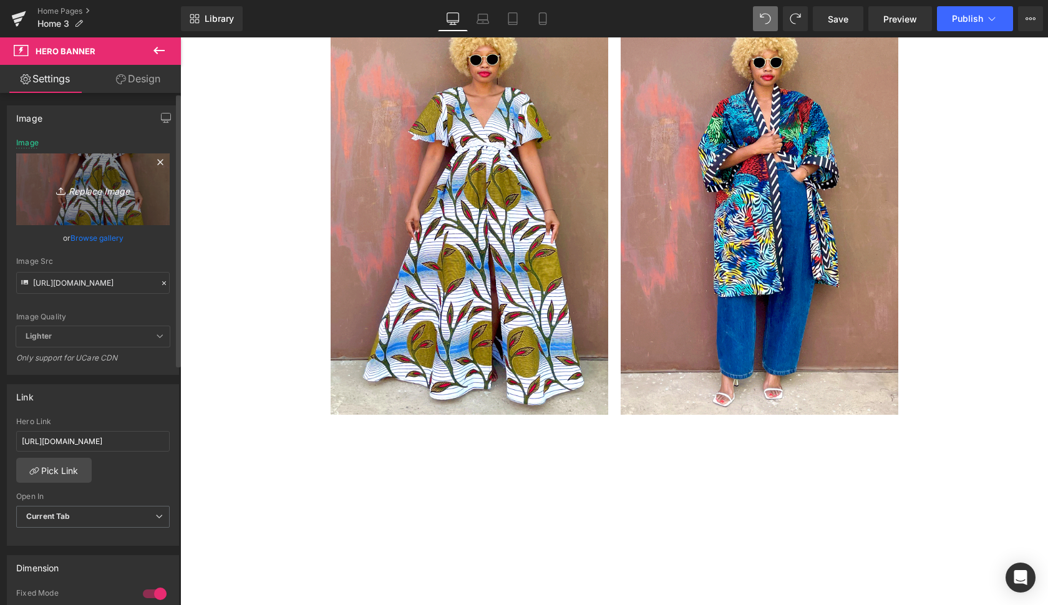
click at [97, 189] on icon "Replace Image" at bounding box center [93, 189] width 100 height 16
type input "C:\fakepath\ayap.gif"
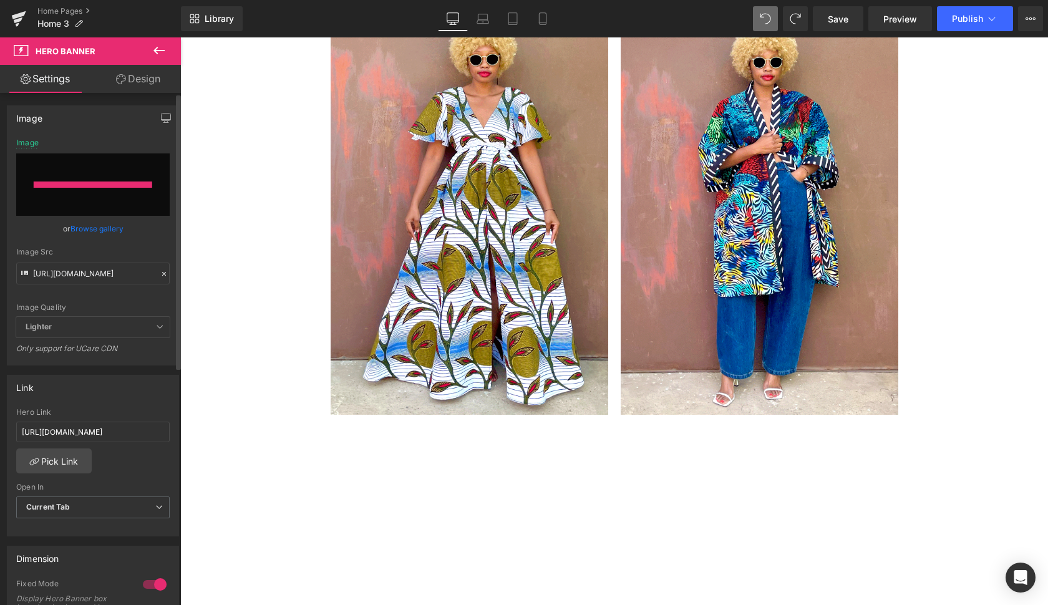
type input "[URL][DOMAIN_NAME]"
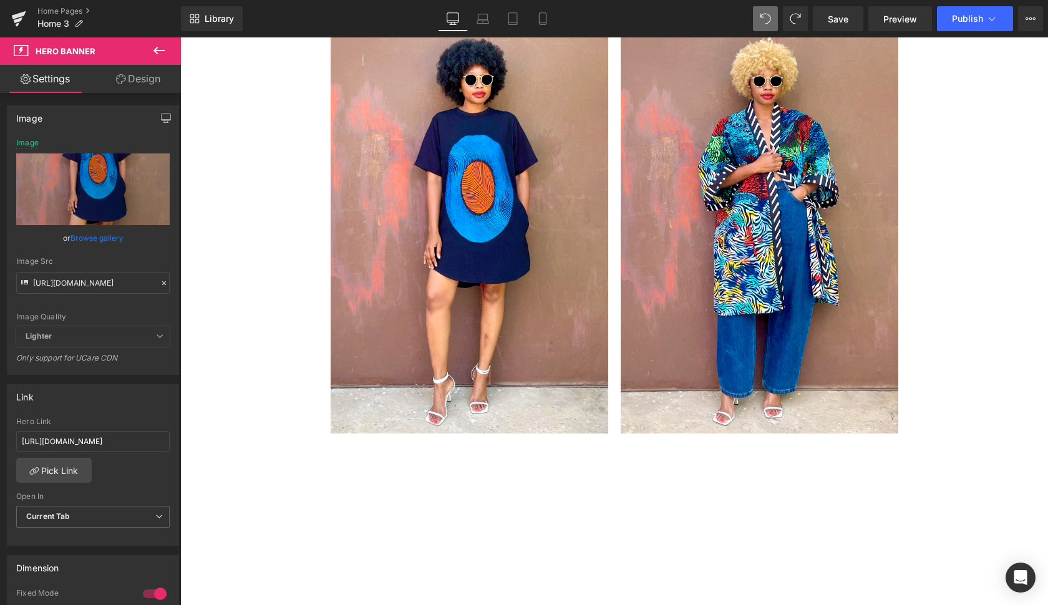
scroll to position [3006, 0]
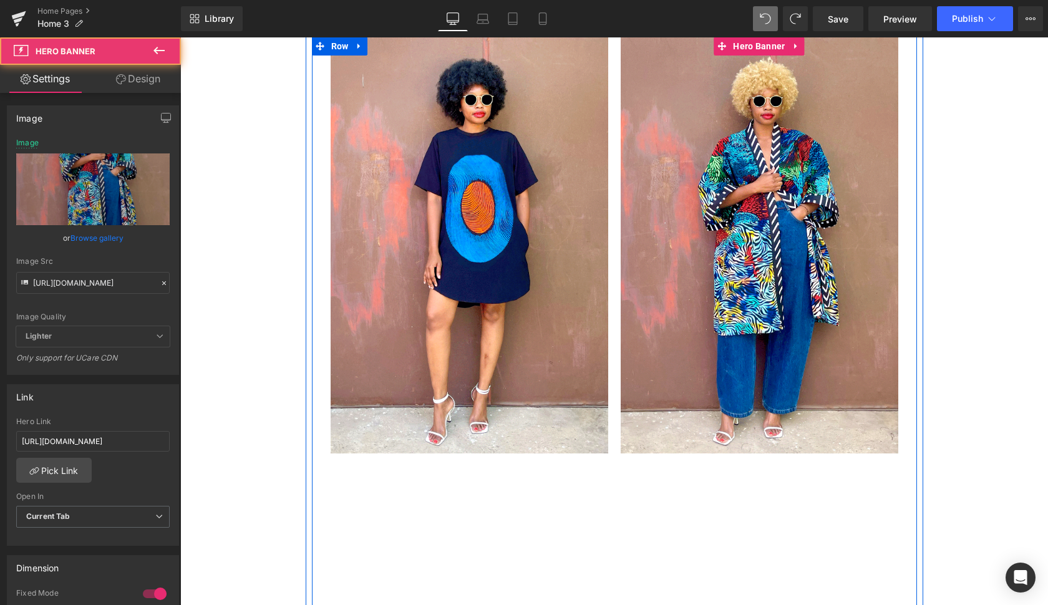
click at [671, 374] on div at bounding box center [760, 245] width 278 height 416
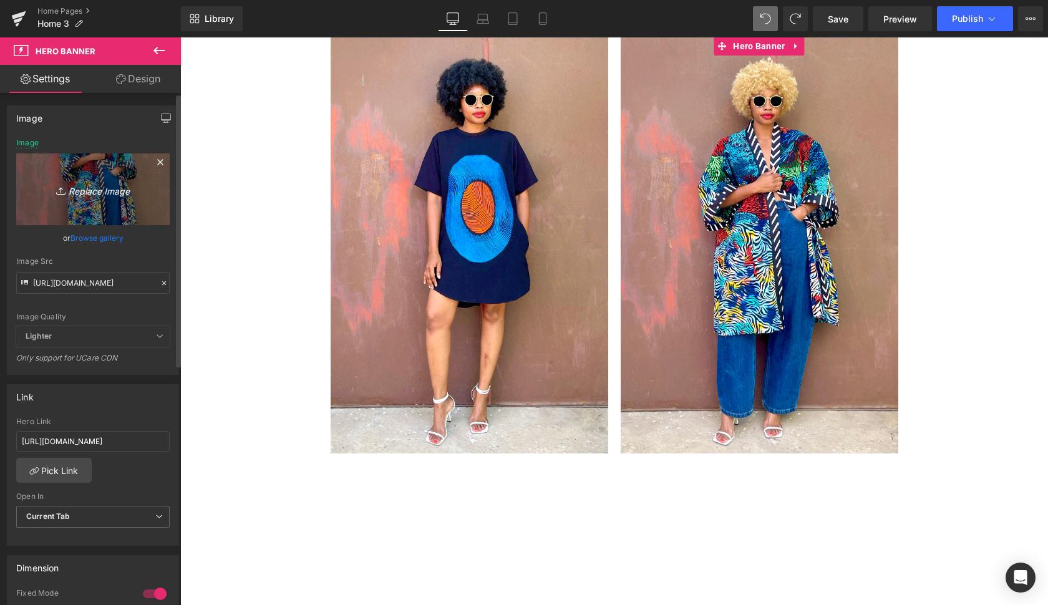
click at [106, 188] on icon "Replace Image" at bounding box center [93, 189] width 100 height 16
type input "C:\fakepath\choma4.gif"
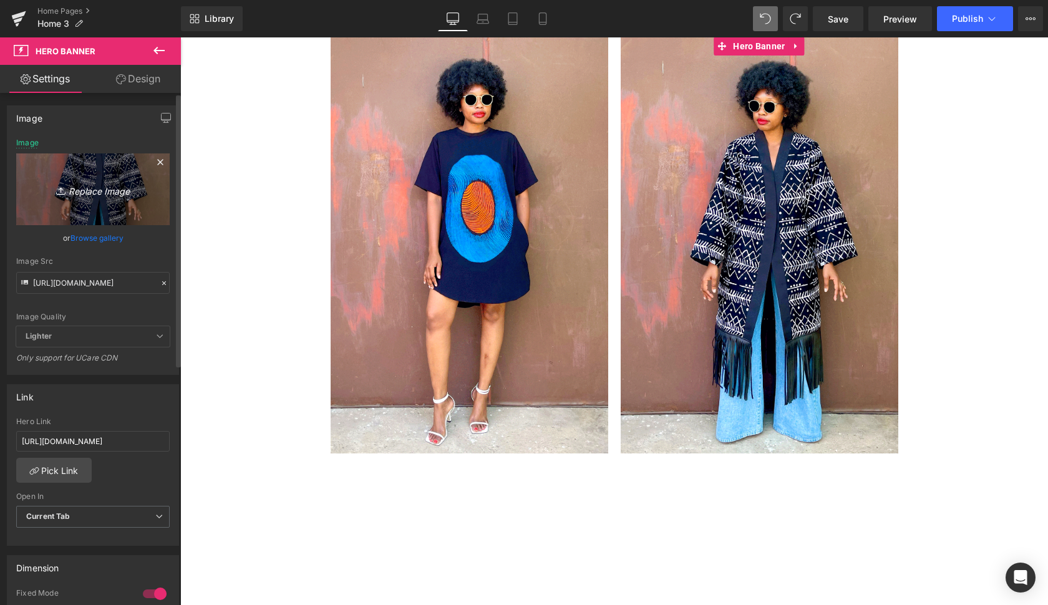
click at [105, 187] on icon "Replace Image" at bounding box center [93, 189] width 100 height 16
type input "C:\fakepath\naib6.gif"
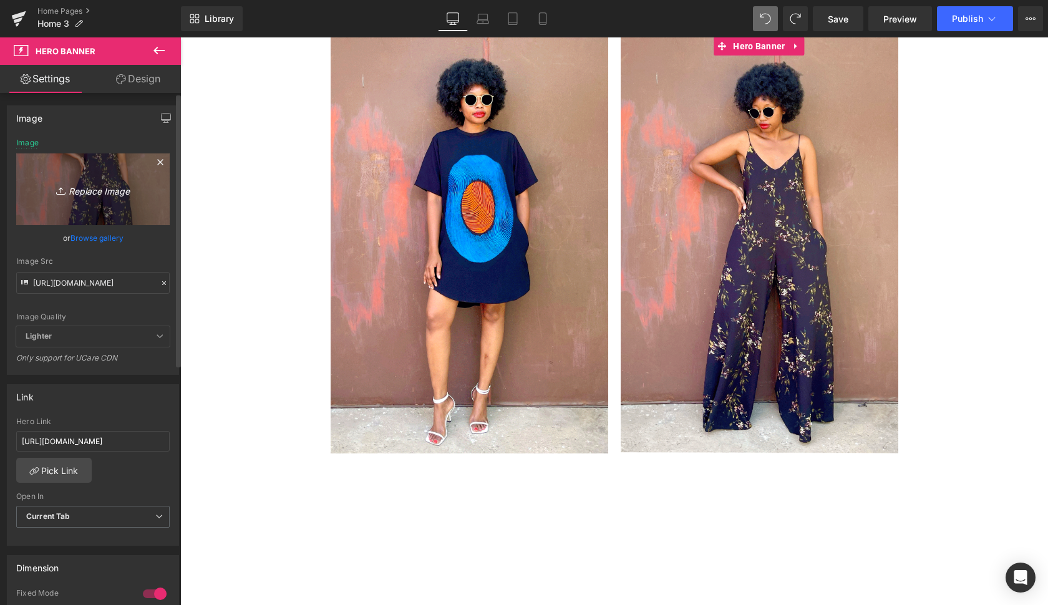
click at [95, 190] on icon "Replace Image" at bounding box center [93, 189] width 100 height 16
type input "C:\fakepath\[PERSON_NAME].gif"
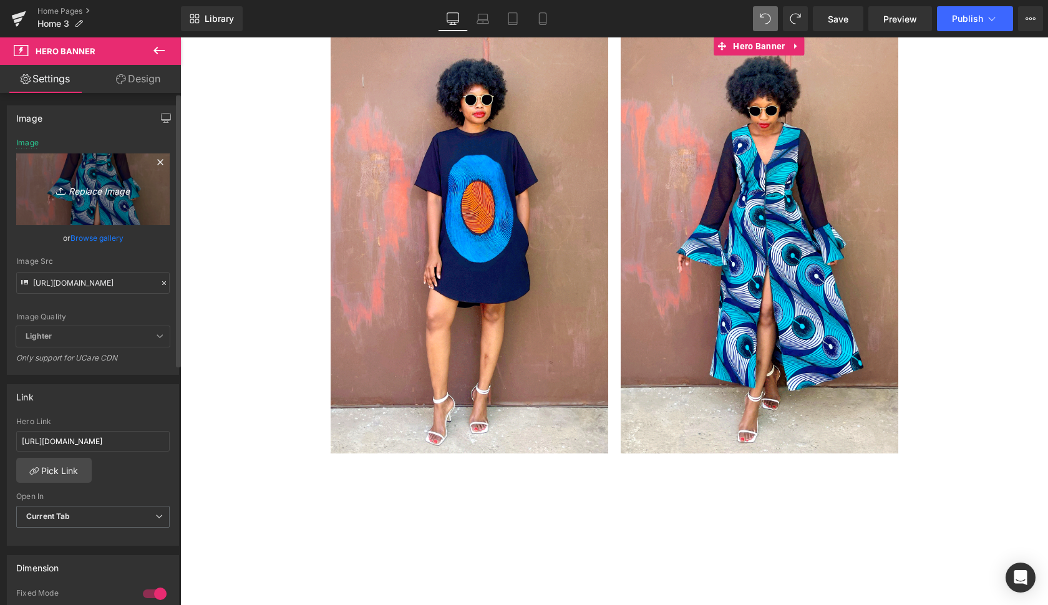
click at [102, 191] on icon "Replace Image" at bounding box center [93, 189] width 100 height 16
type input "C:\fakepath\sosa4.gif"
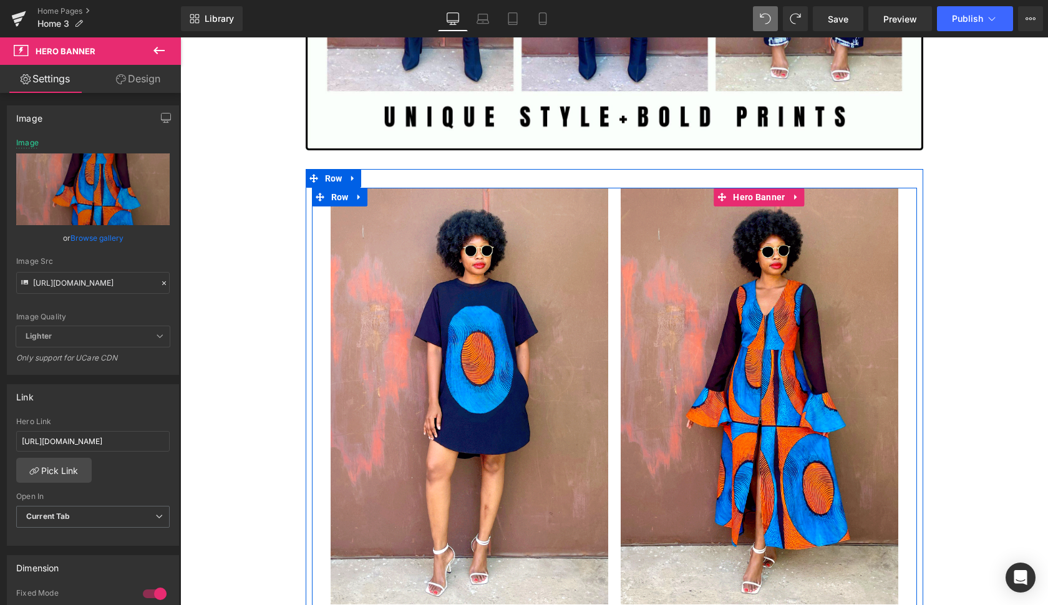
scroll to position [2802, 0]
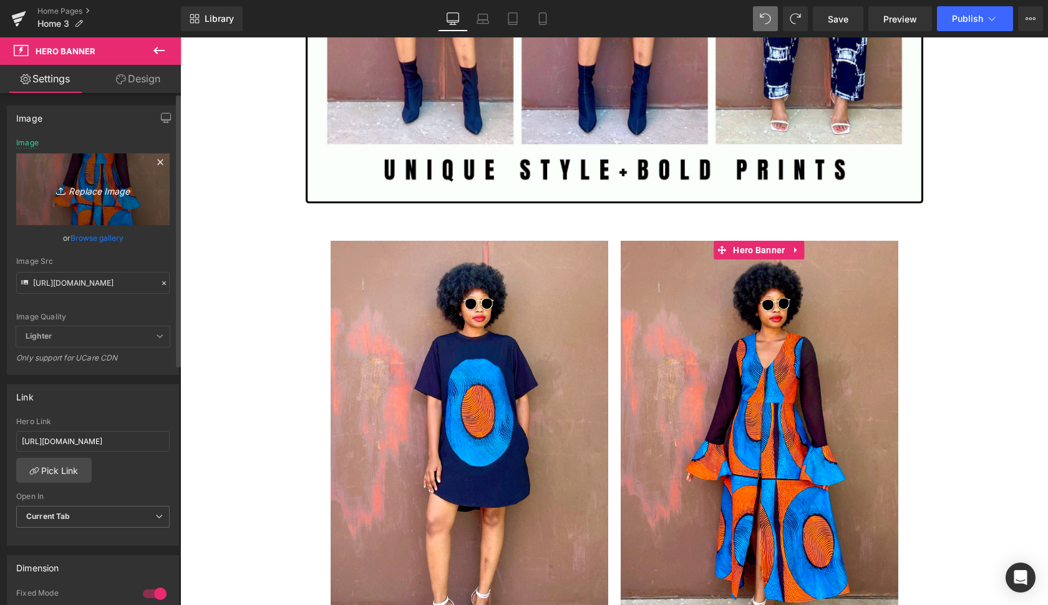
click at [99, 187] on icon "Replace Image" at bounding box center [93, 189] width 100 height 16
type input "C:\fakepath\lia4.gif"
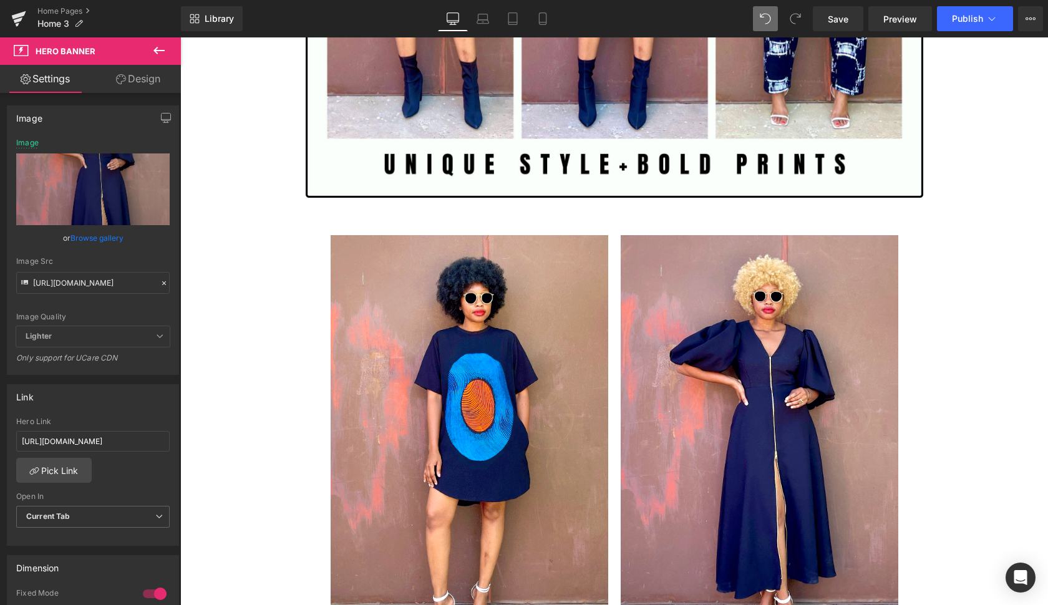
scroll to position [2897, 0]
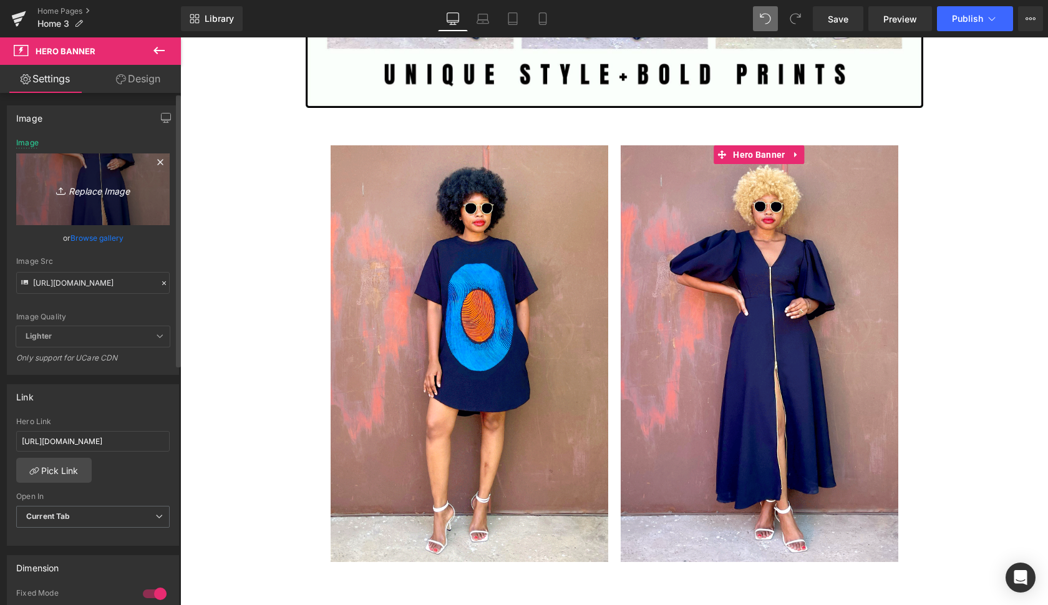
click at [104, 188] on icon "Replace Image" at bounding box center [93, 189] width 100 height 16
type input "C:\fakepath\choma2.gif"
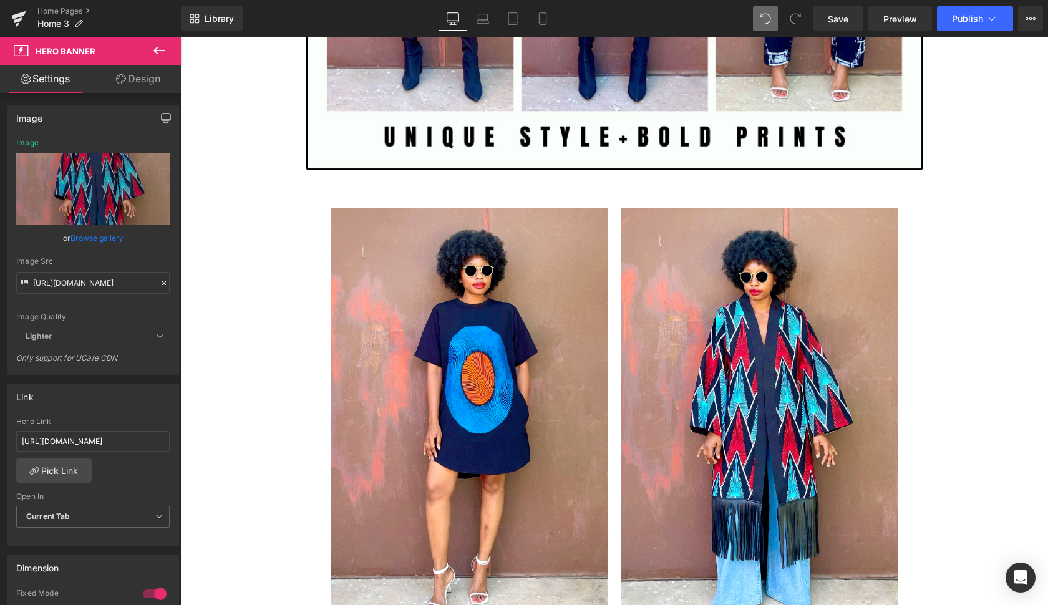
scroll to position [2854, 0]
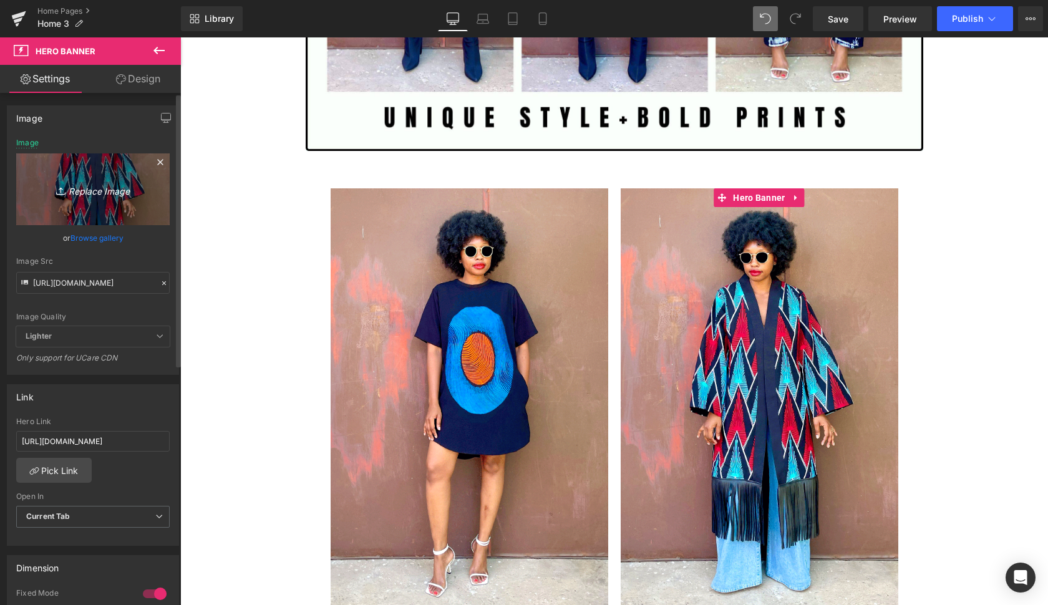
click at [102, 193] on icon "Replace Image" at bounding box center [93, 189] width 100 height 16
type input "C:\fakepath\lian7.gif"
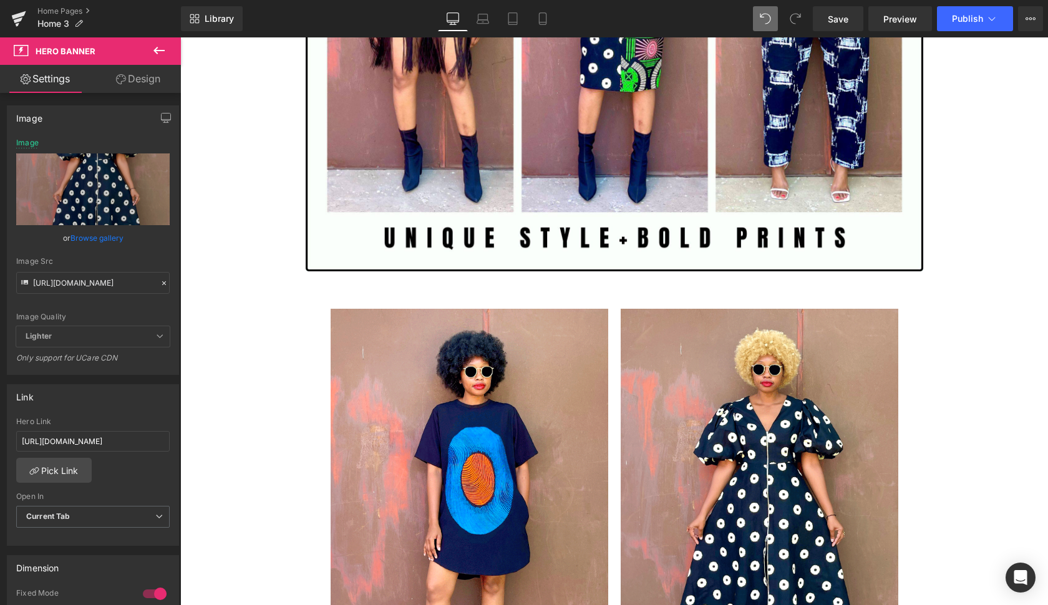
scroll to position [2730, 0]
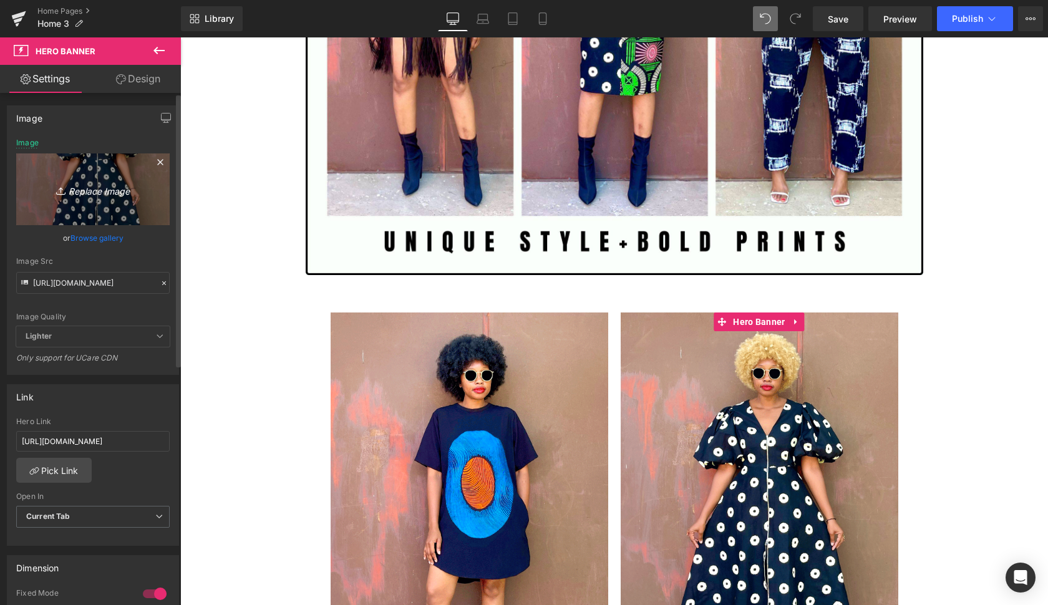
click at [94, 191] on icon "Replace Image" at bounding box center [93, 189] width 100 height 16
type input "C:\fakepath\kasam6.gif"
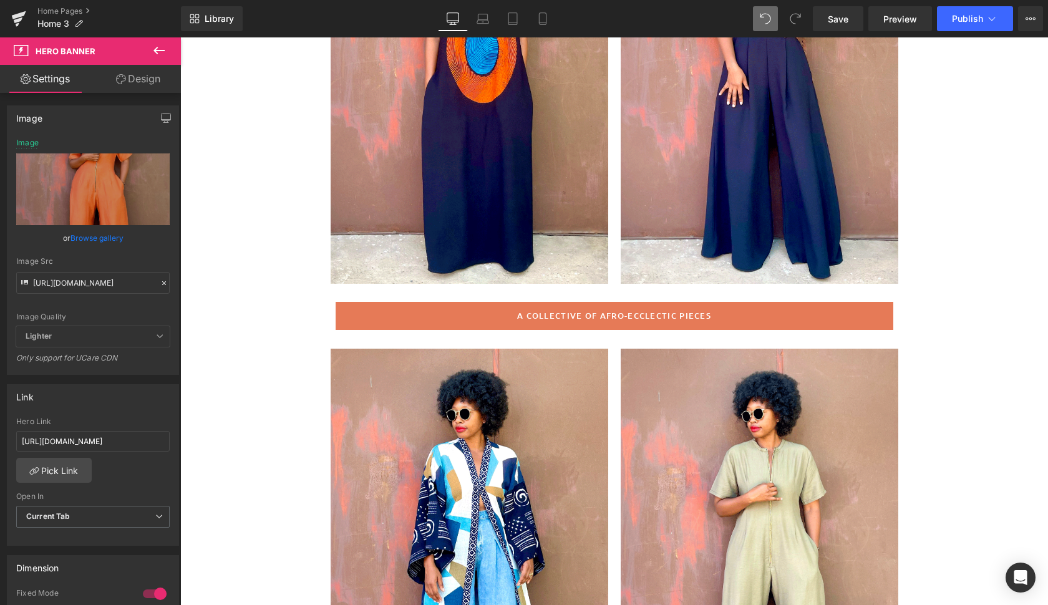
scroll to position [302, 0]
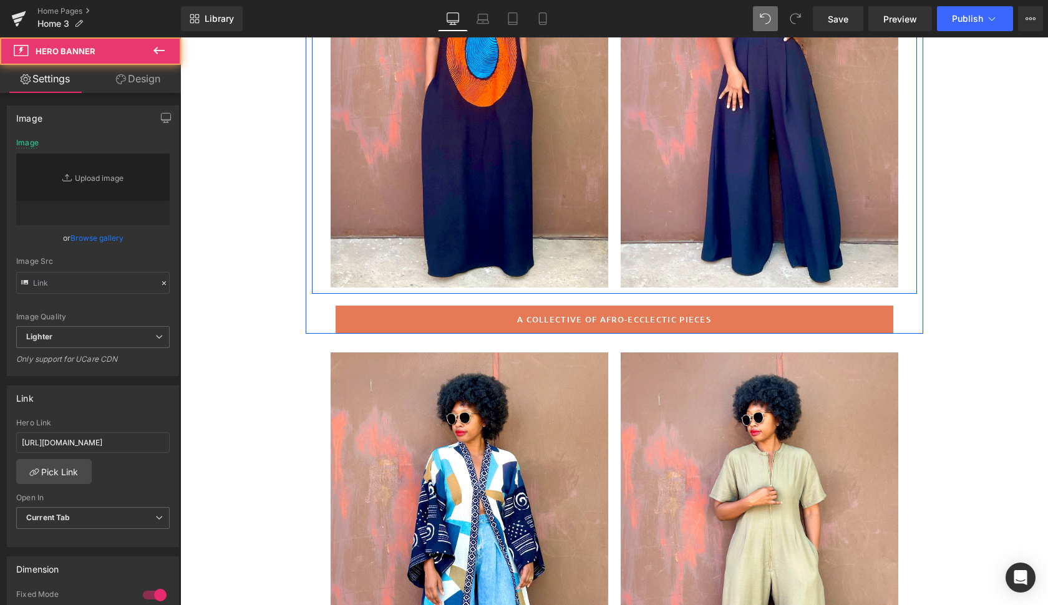
click at [861, 257] on div at bounding box center [760, 80] width 278 height 416
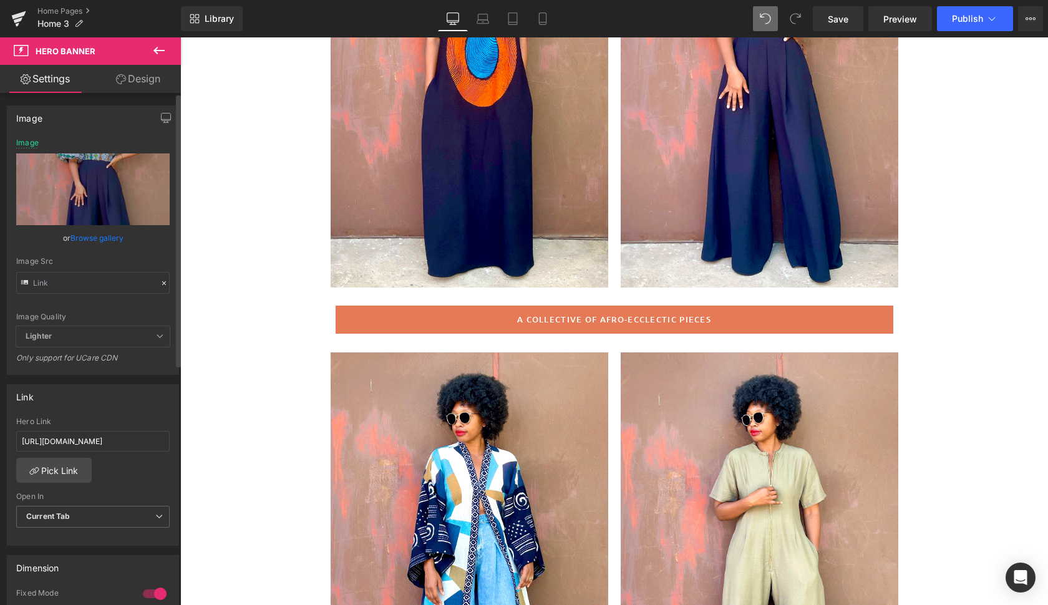
click at [90, 236] on link "Browse gallery" at bounding box center [96, 238] width 53 height 22
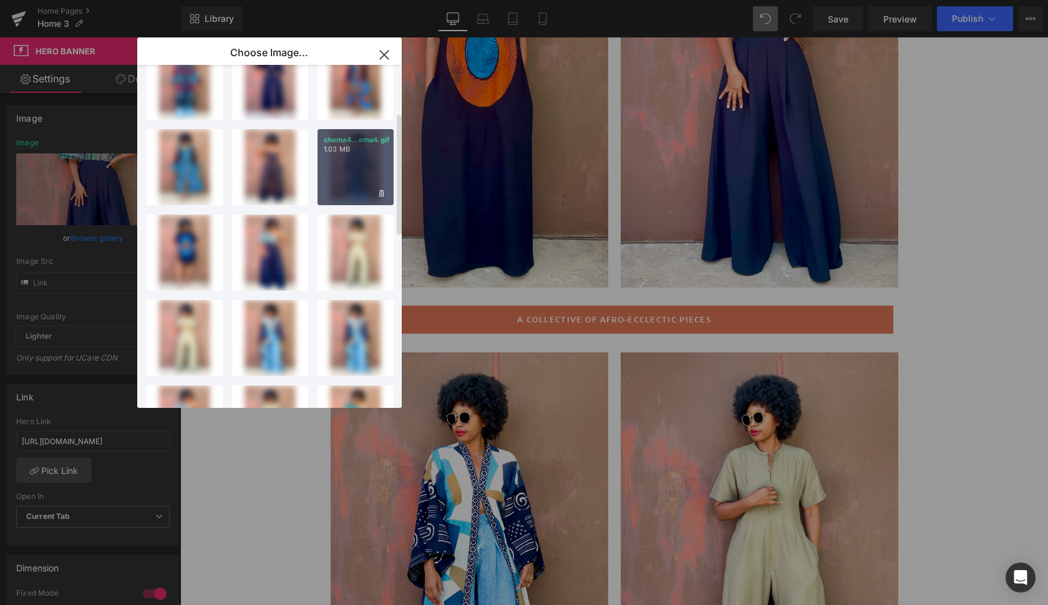
scroll to position [137, 0]
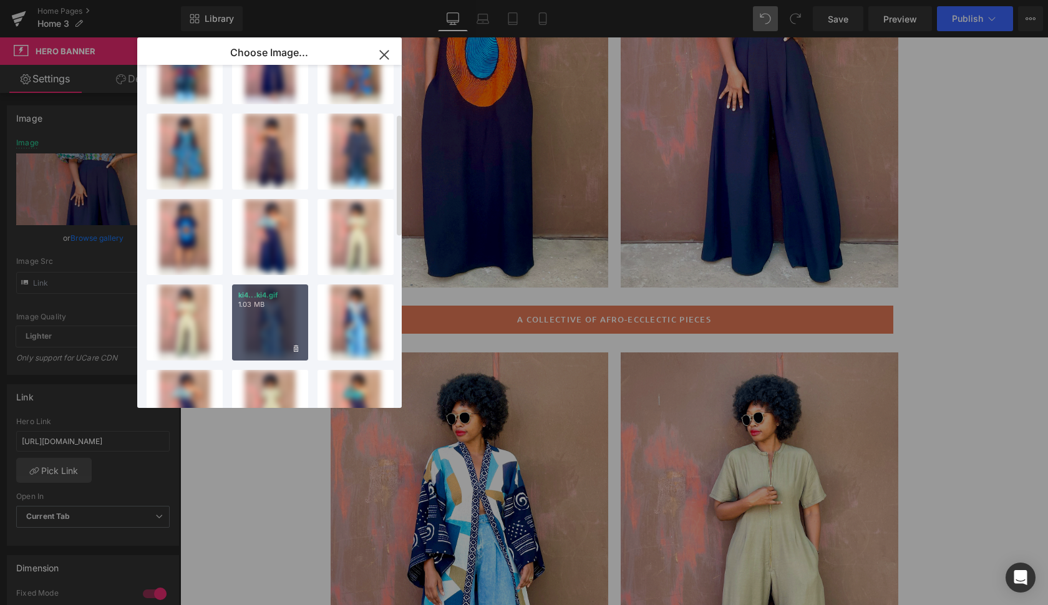
click at [273, 325] on div "ki4...ki4.gif 1.03 MB" at bounding box center [270, 322] width 76 height 76
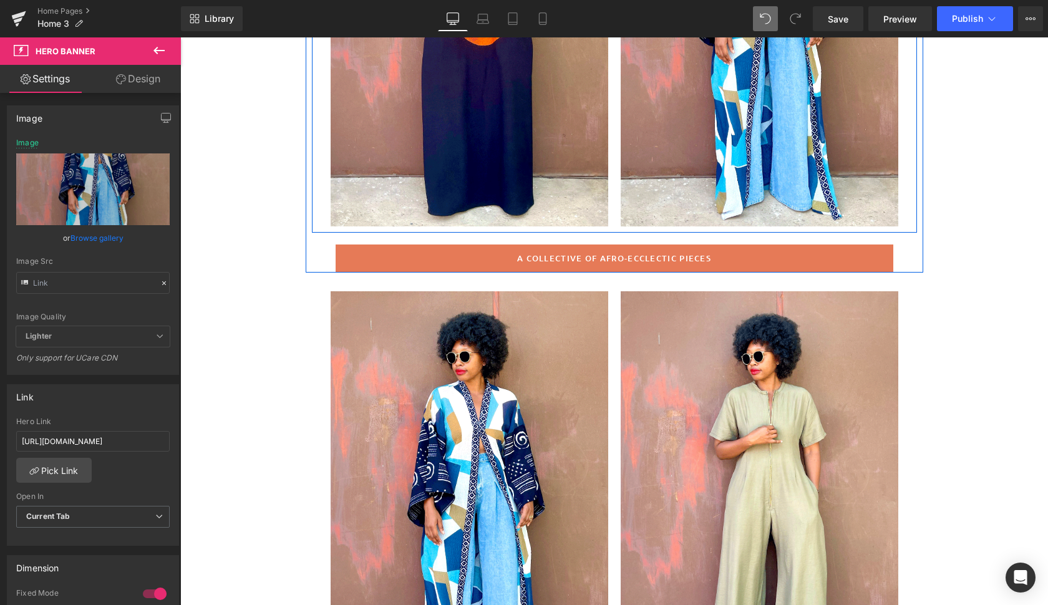
scroll to position [427, 0]
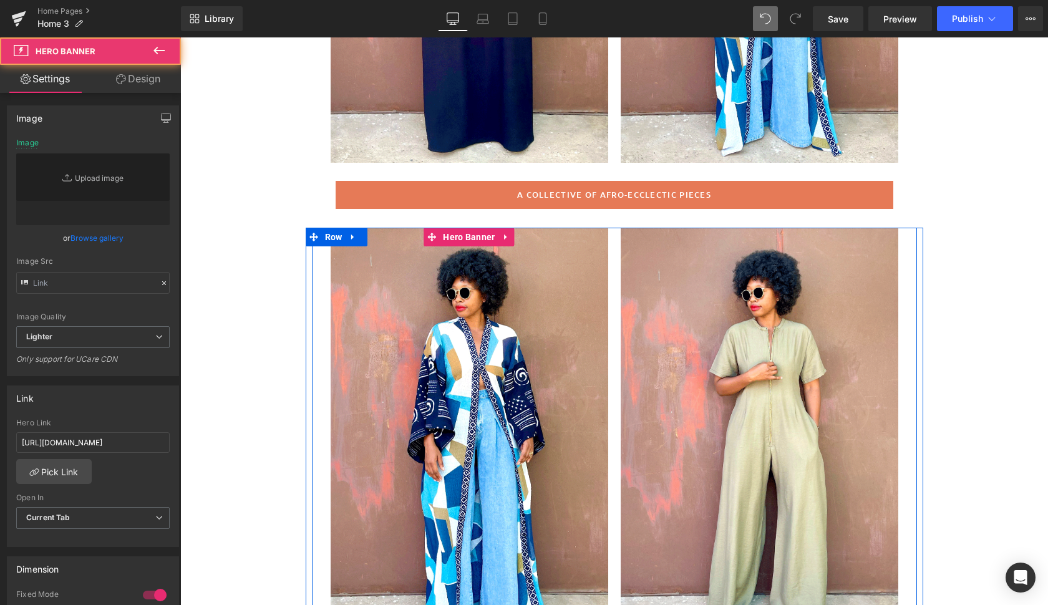
click at [579, 396] on div at bounding box center [470, 436] width 278 height 416
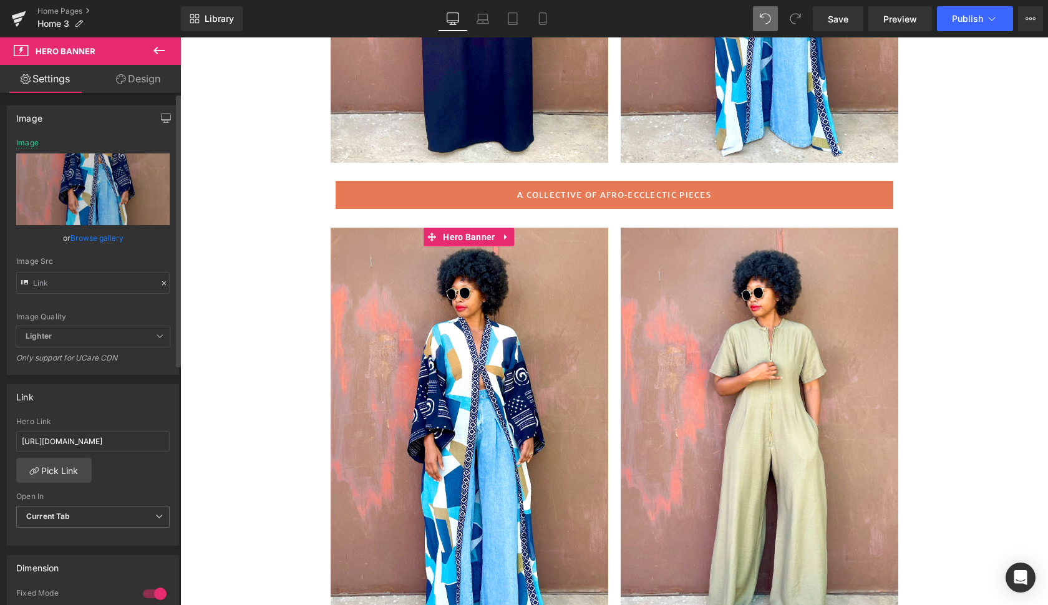
click at [98, 236] on link "Browse gallery" at bounding box center [96, 238] width 53 height 22
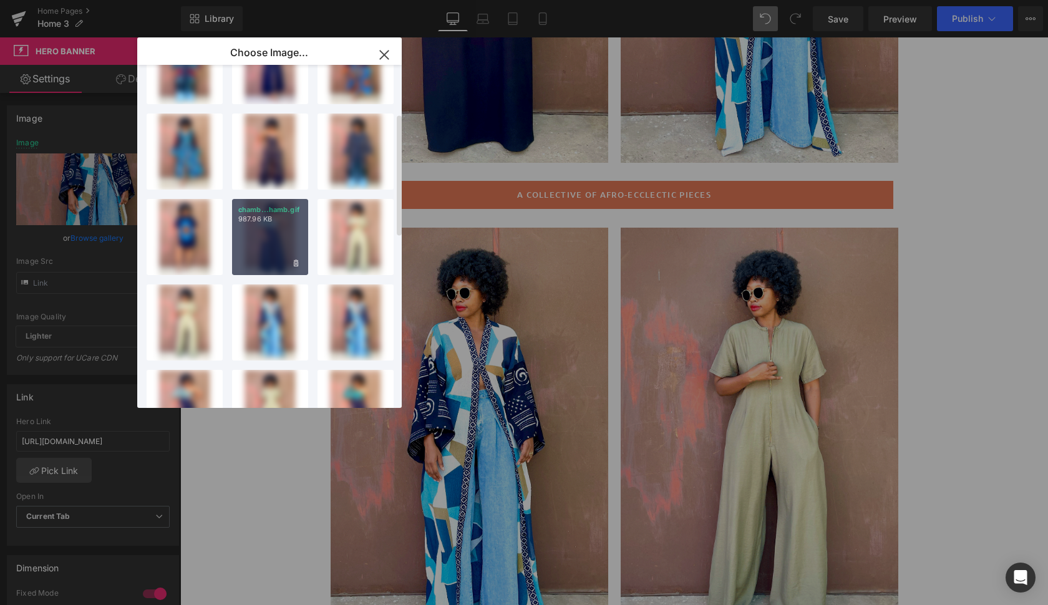
click at [276, 233] on div "chamb...hamb.gif 987.96 KB" at bounding box center [270, 237] width 76 height 76
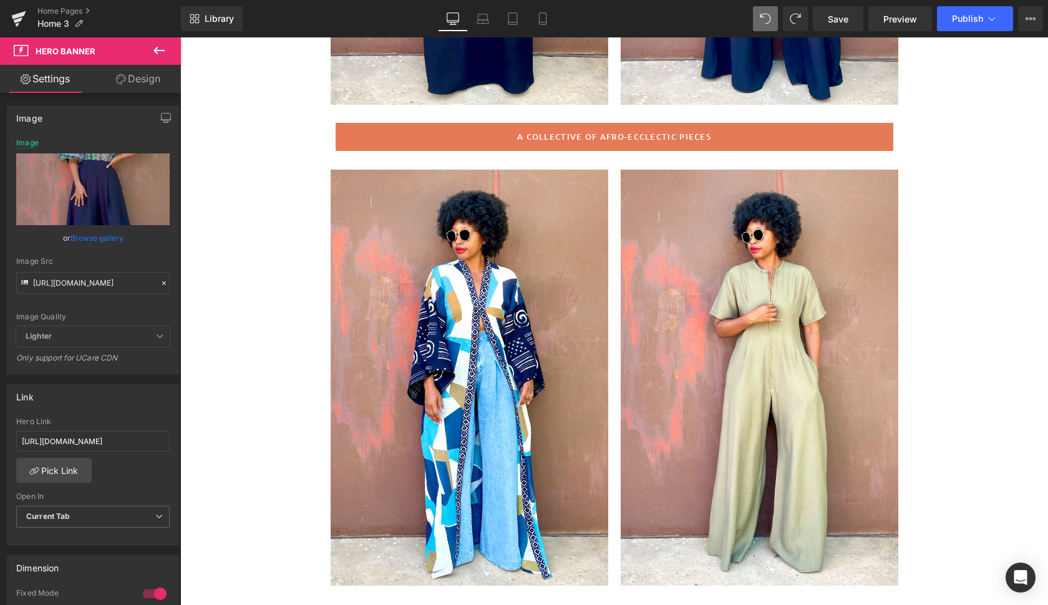
scroll to position [529, 0]
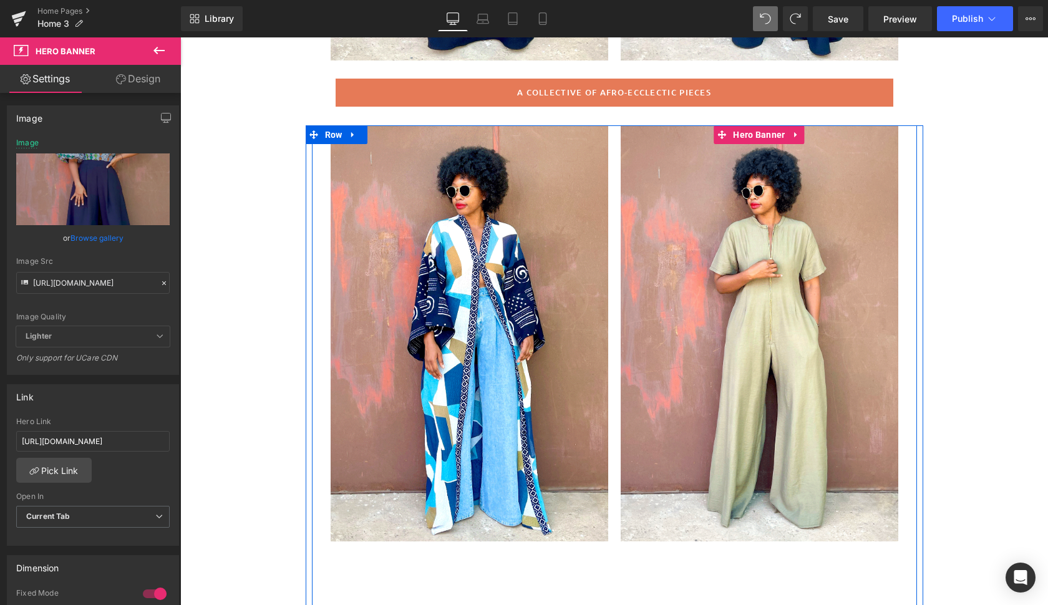
click at [879, 441] on div at bounding box center [760, 333] width 278 height 416
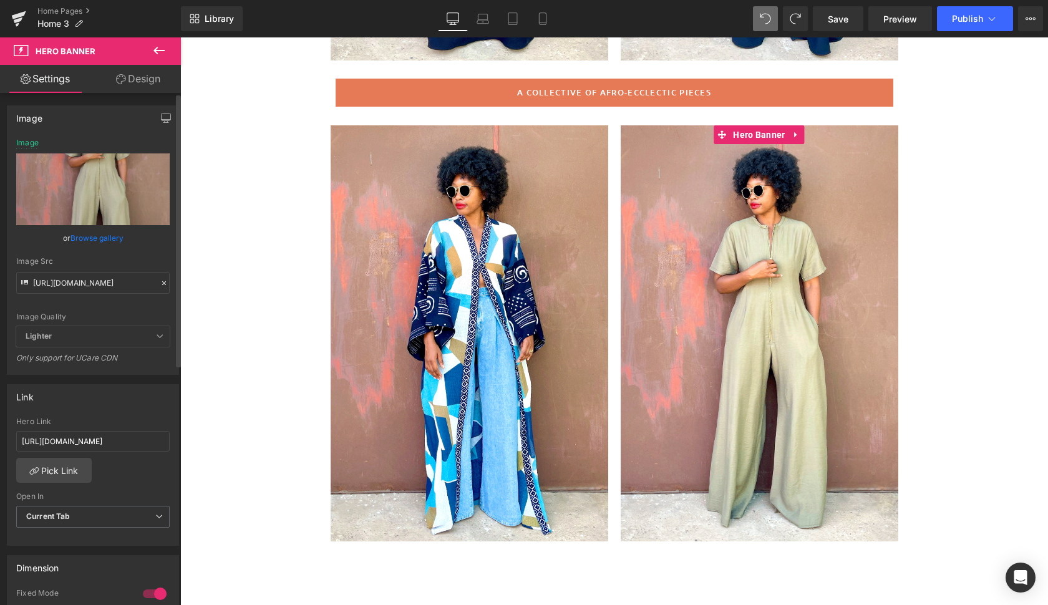
click at [93, 238] on link "Browse gallery" at bounding box center [96, 238] width 53 height 22
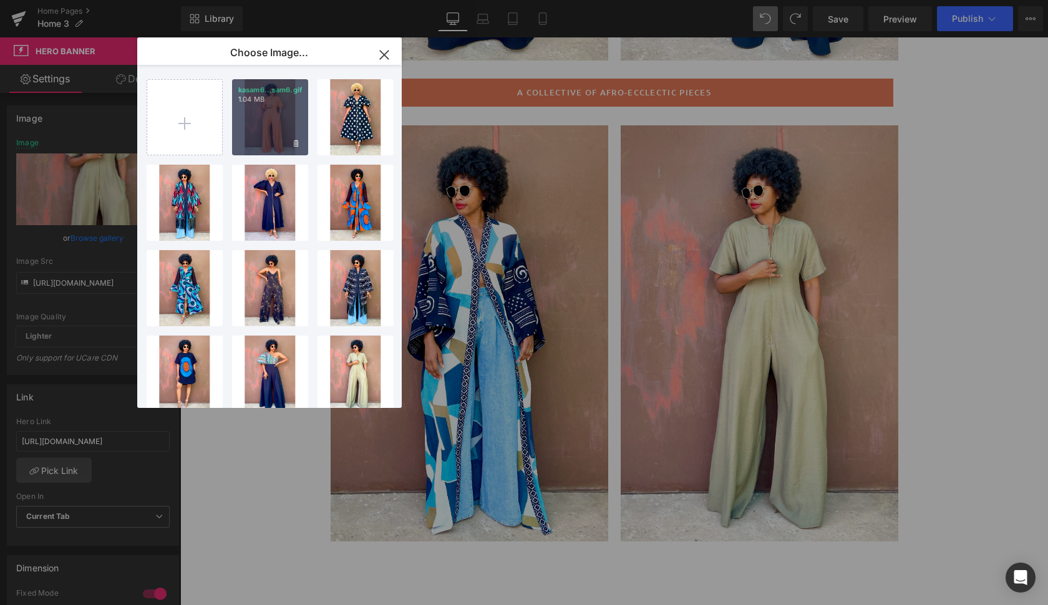
scroll to position [0, 0]
click at [279, 125] on div "kasam6...sam6.gif 1.04 MB" at bounding box center [270, 117] width 76 height 76
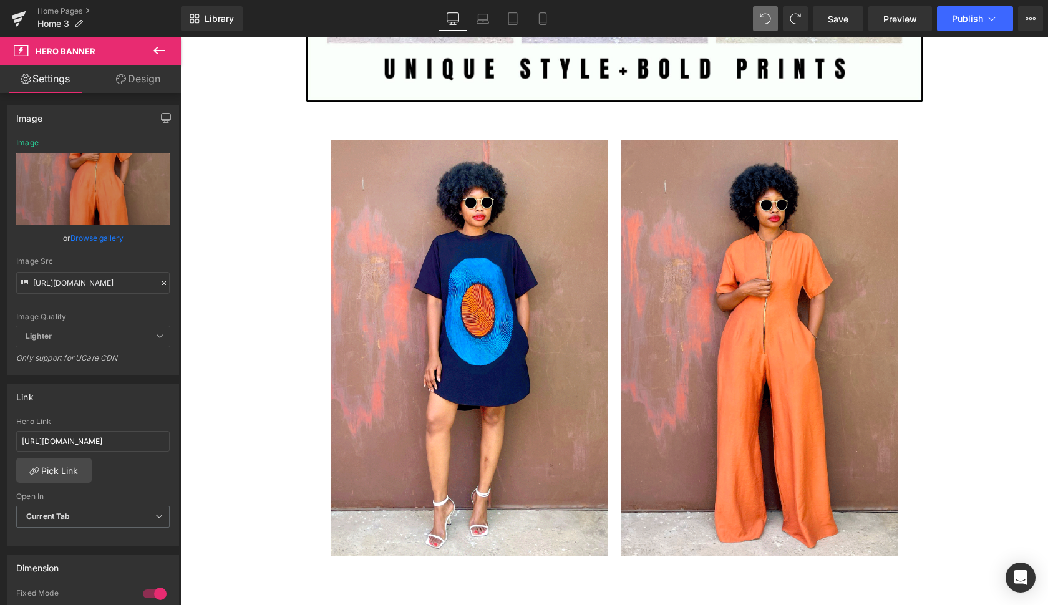
scroll to position [3001, 0]
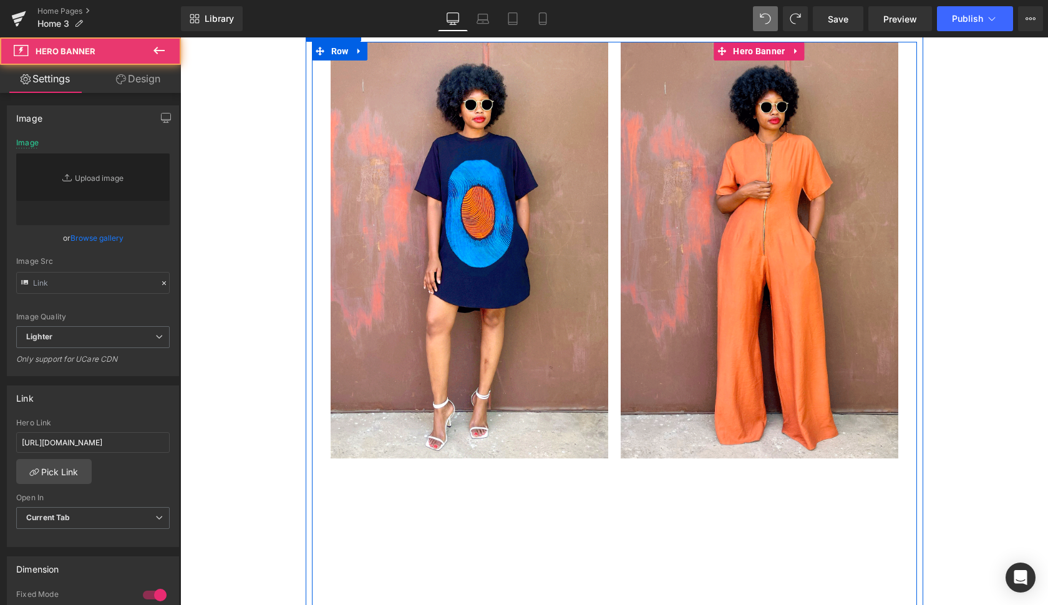
click at [659, 332] on div at bounding box center [760, 250] width 278 height 416
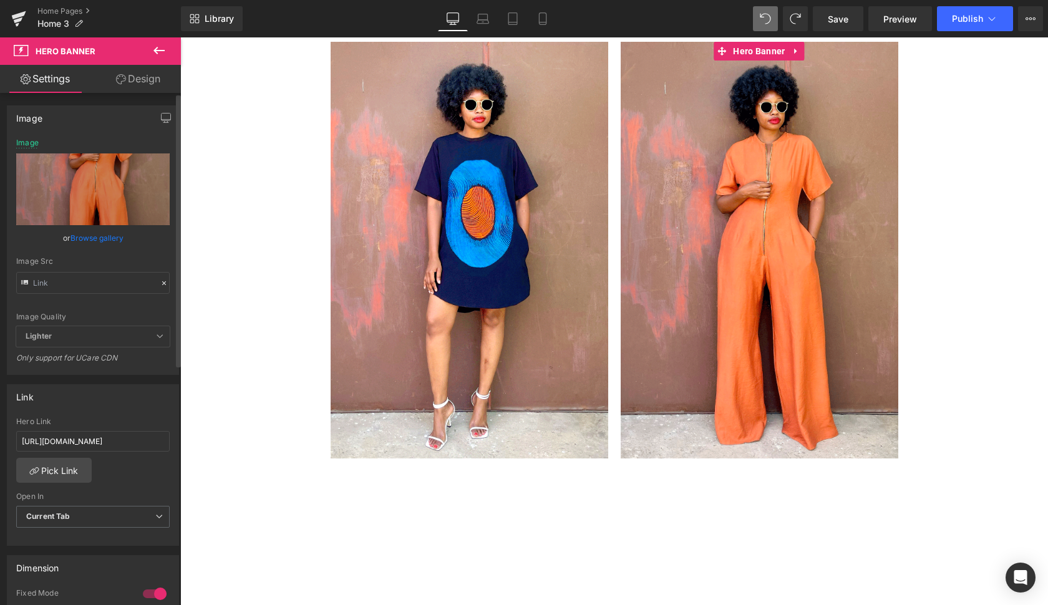
click at [96, 233] on link "Browse gallery" at bounding box center [96, 238] width 53 height 22
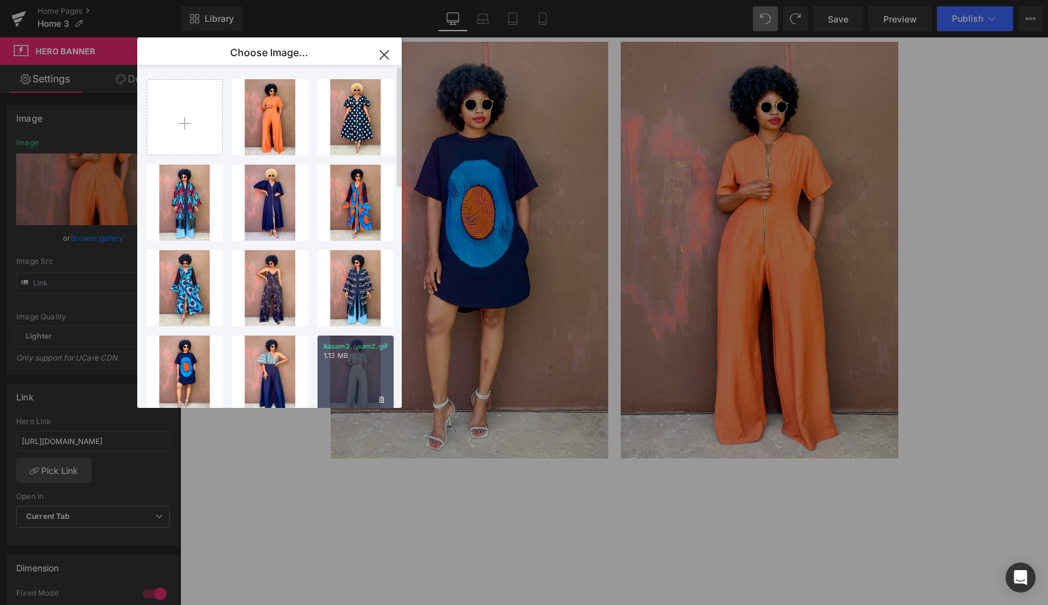
click at [354, 362] on div "kasam2...sam2.gif 1.13 MB" at bounding box center [355, 374] width 76 height 76
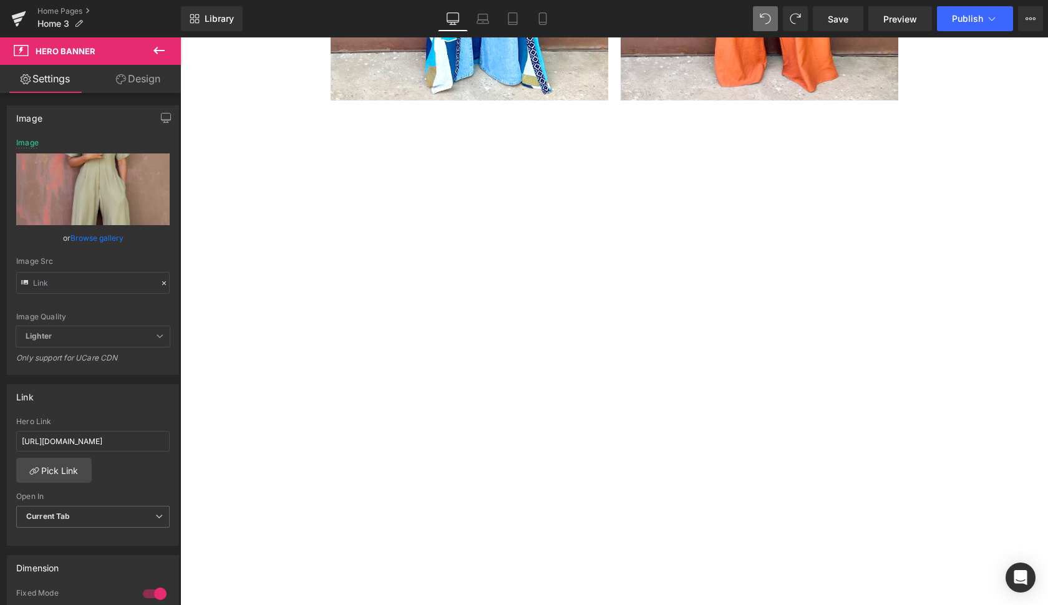
scroll to position [986, 0]
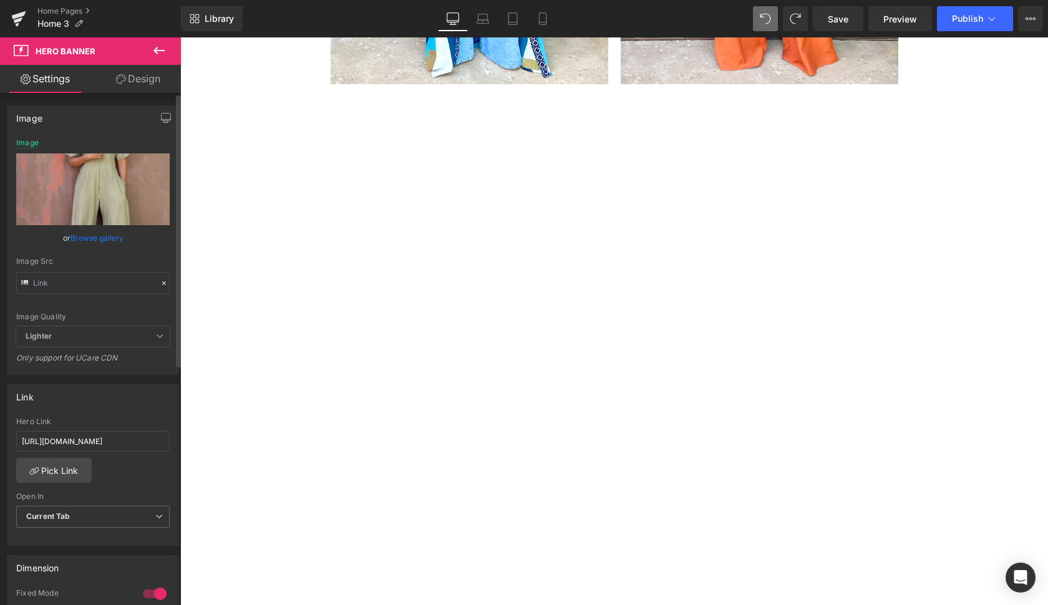
click at [96, 236] on link "Browse gallery" at bounding box center [96, 238] width 53 height 22
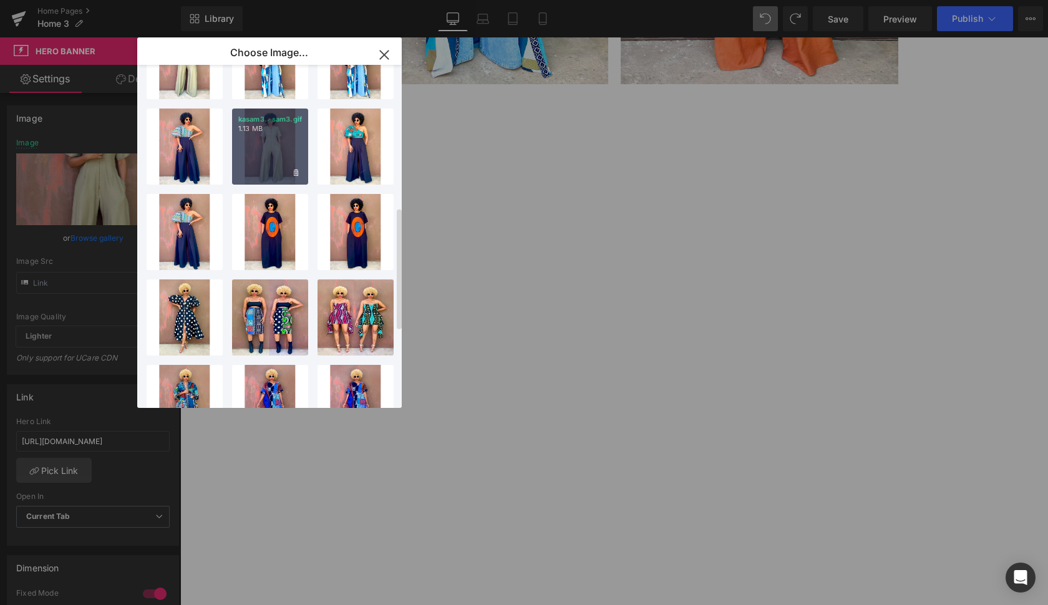
scroll to position [402, 0]
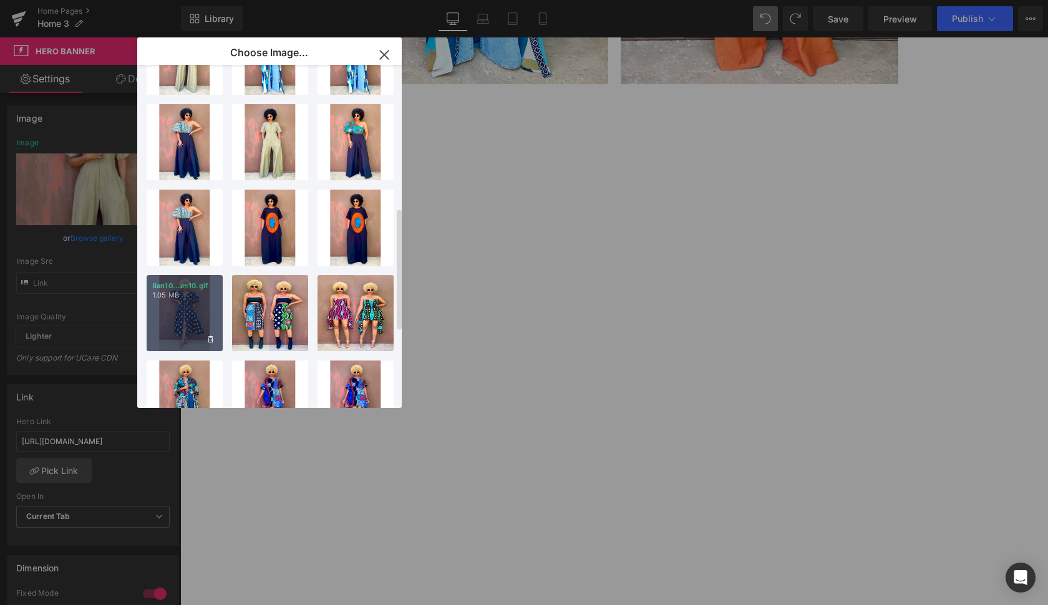
click at [188, 296] on p "1.05 MB" at bounding box center [185, 295] width 64 height 9
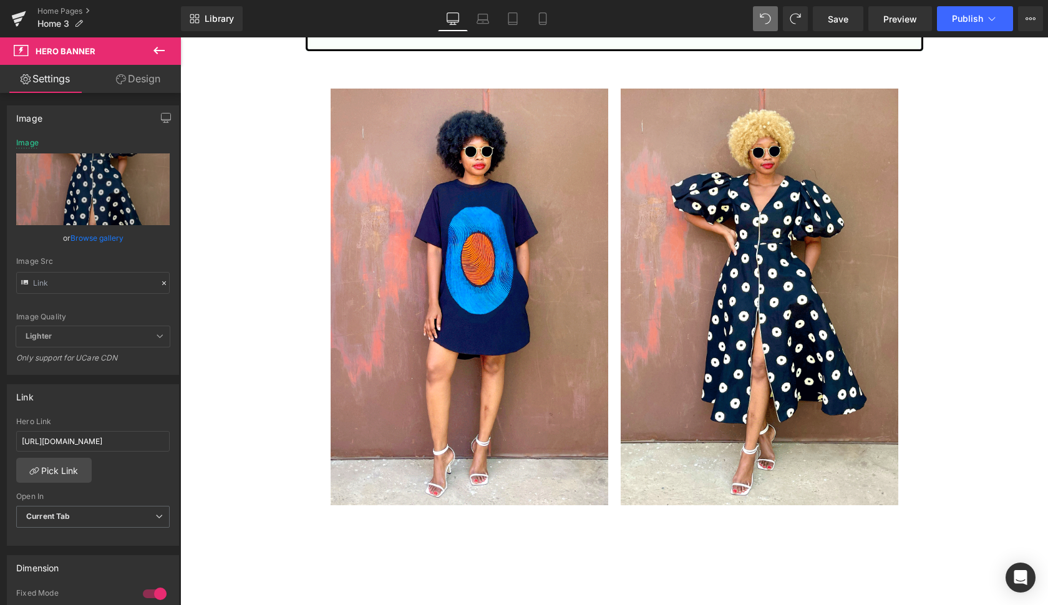
scroll to position [2955, 0]
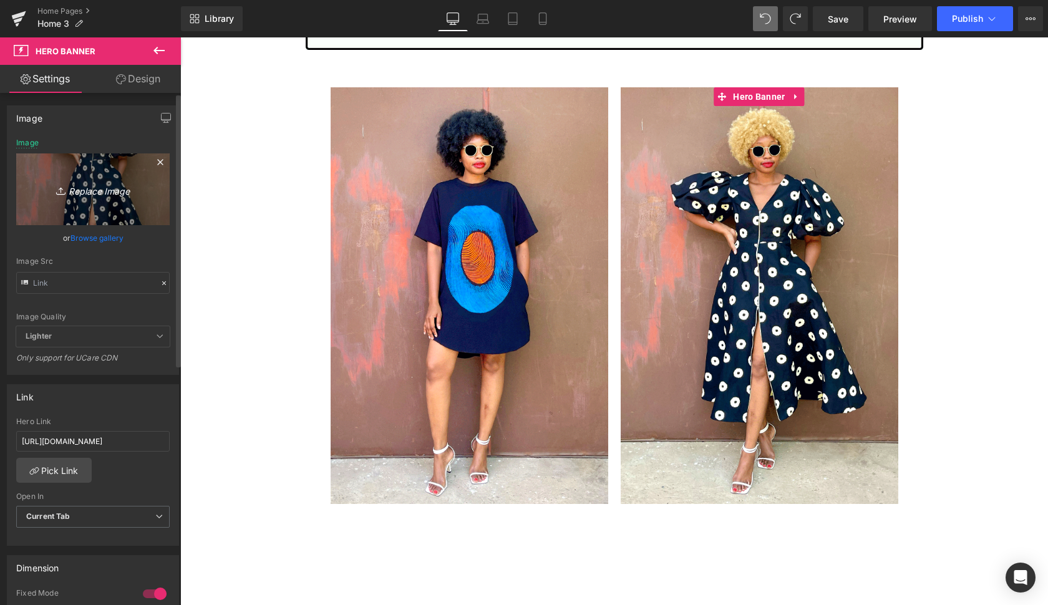
click at [96, 188] on icon "Replace Image" at bounding box center [93, 189] width 100 height 16
type input "C:\fakepath\sikaz.gif"
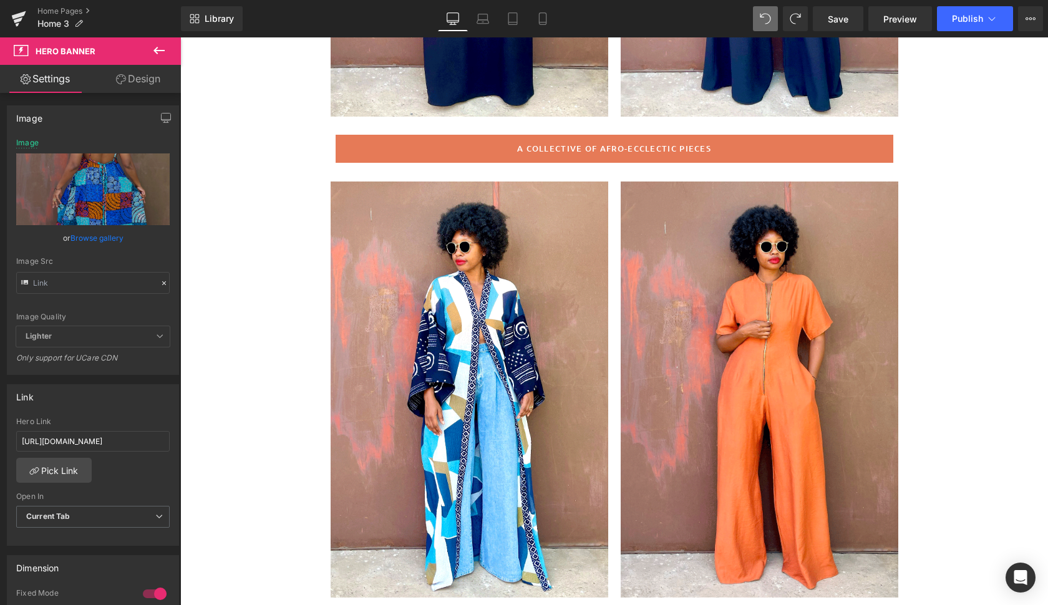
scroll to position [519, 0]
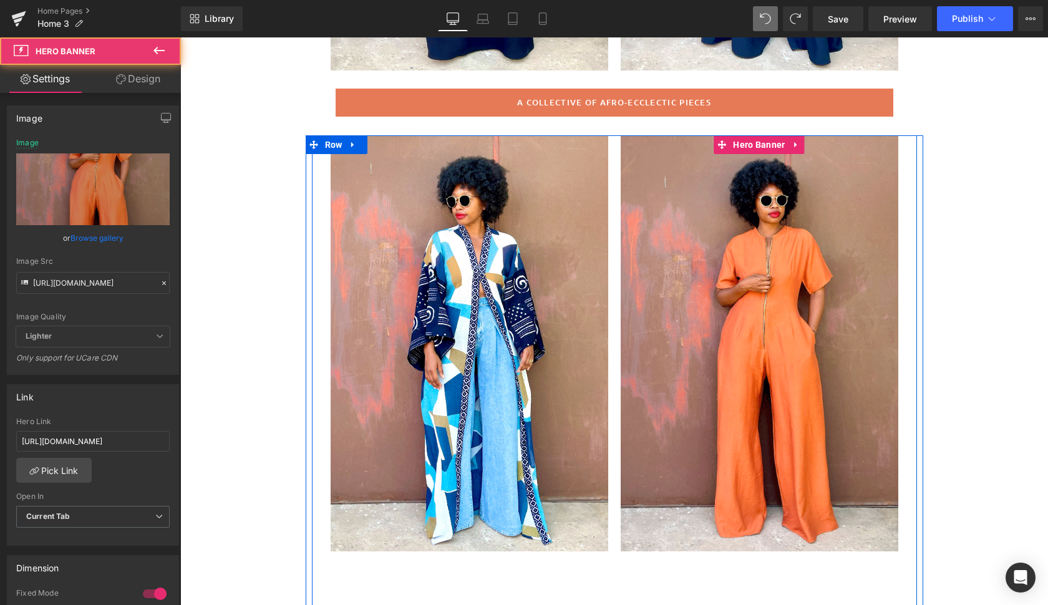
click at [876, 462] on div at bounding box center [760, 343] width 278 height 416
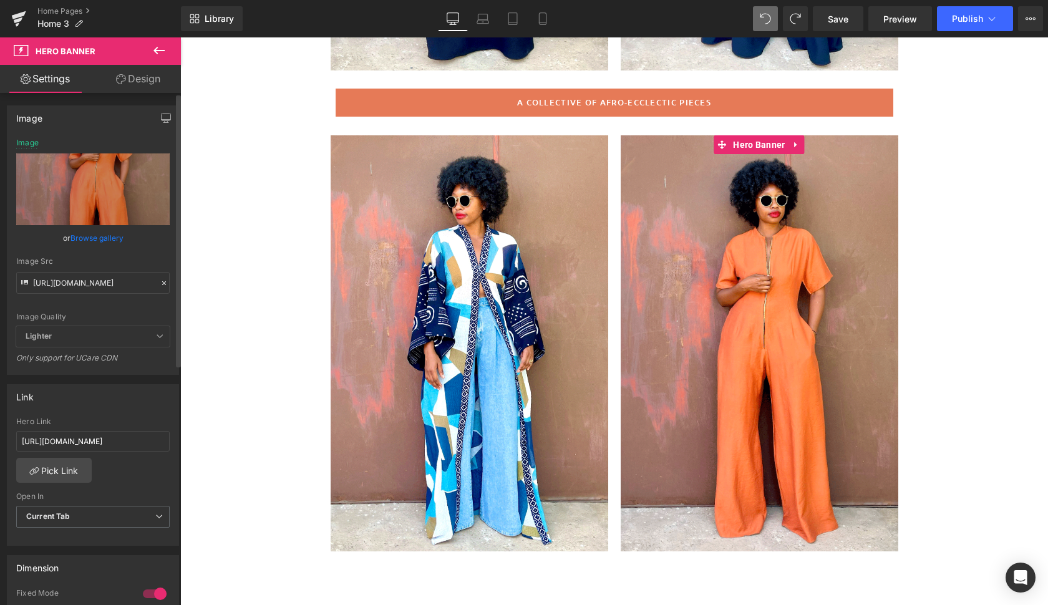
click at [90, 234] on link "Browse gallery" at bounding box center [96, 238] width 53 height 22
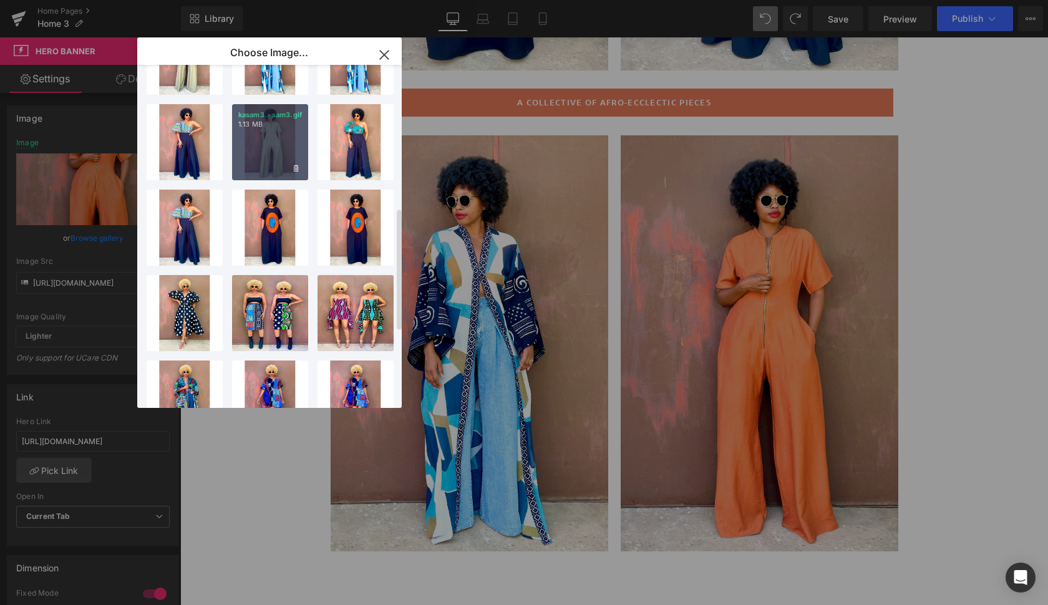
click at [273, 142] on div "kasam3...sam3.gif 1.13 MB" at bounding box center [270, 142] width 76 height 76
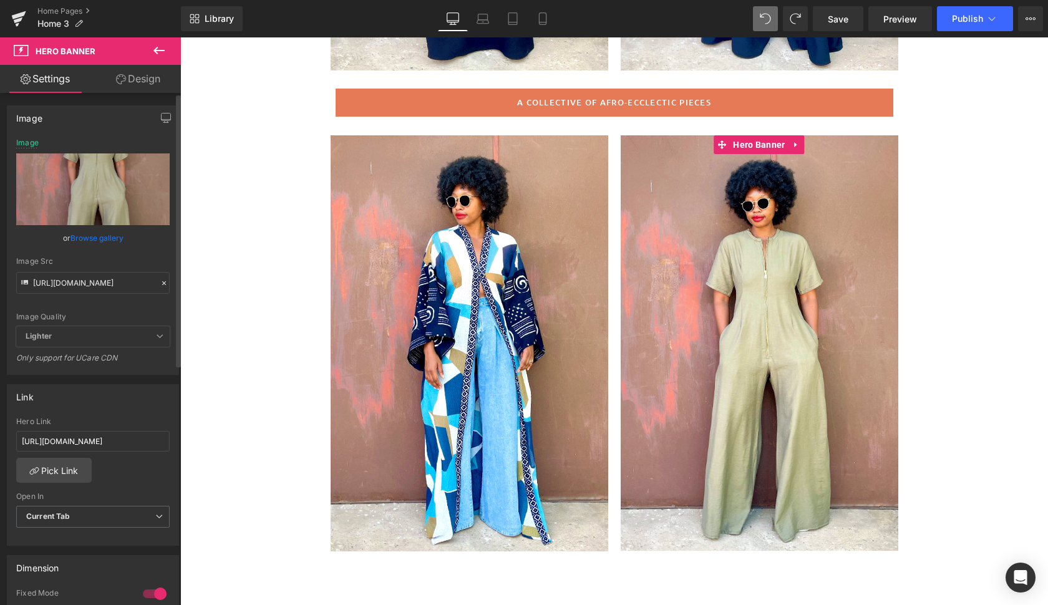
click at [91, 240] on link "Browse gallery" at bounding box center [96, 238] width 53 height 22
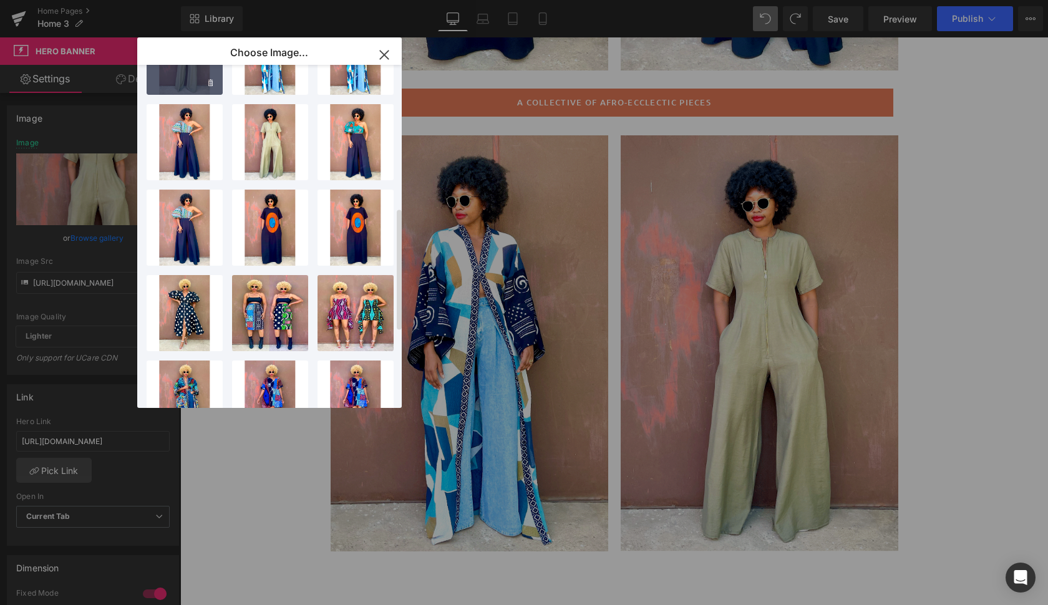
click at [187, 79] on div "kasam2...sam2.gif 1.13 MB" at bounding box center [185, 57] width 76 height 76
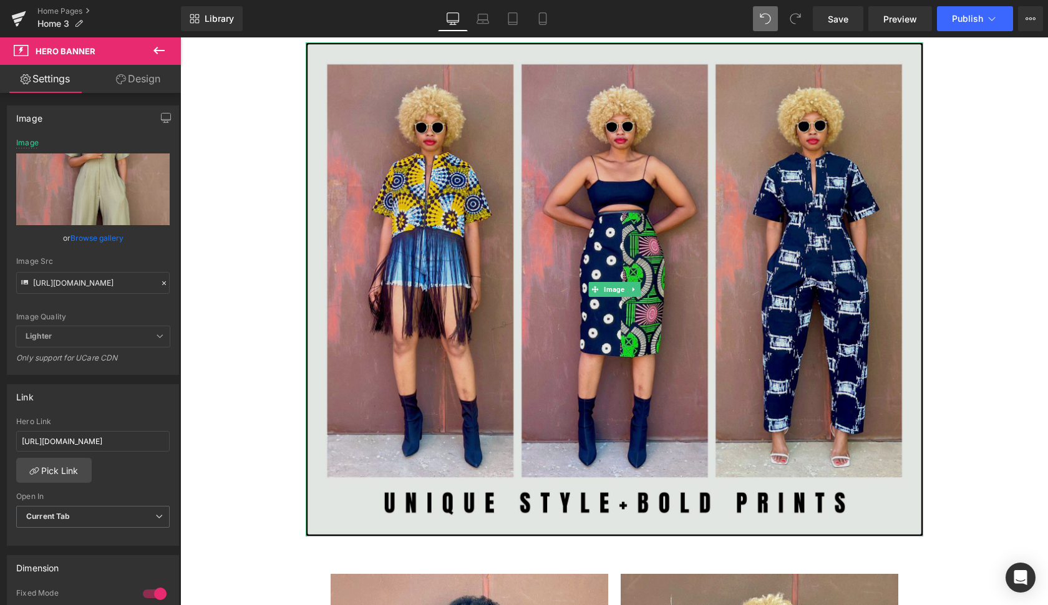
scroll to position [2488, 0]
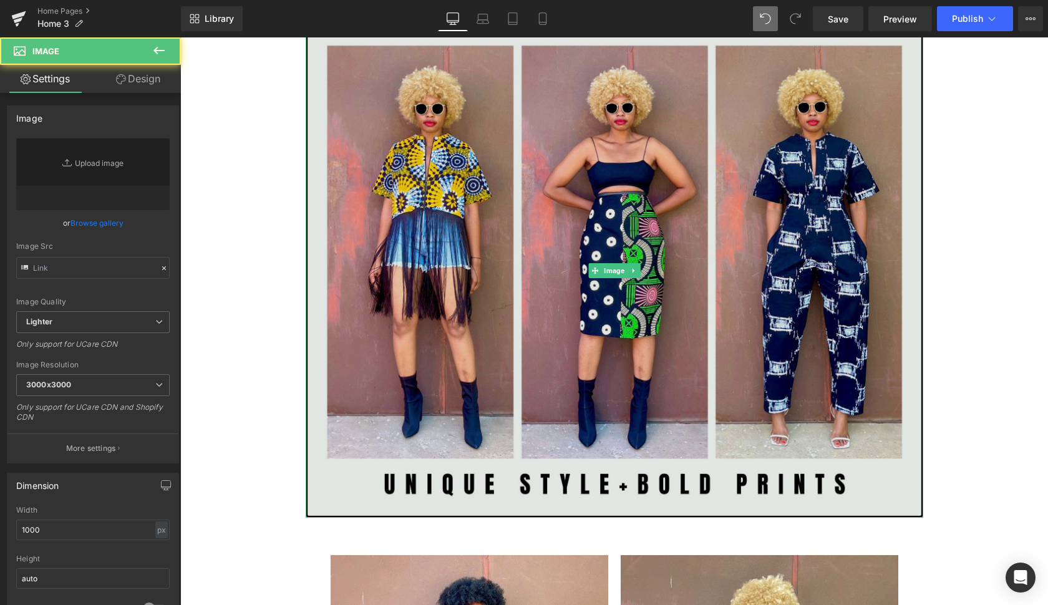
click at [722, 309] on img at bounding box center [614, 271] width 617 height 494
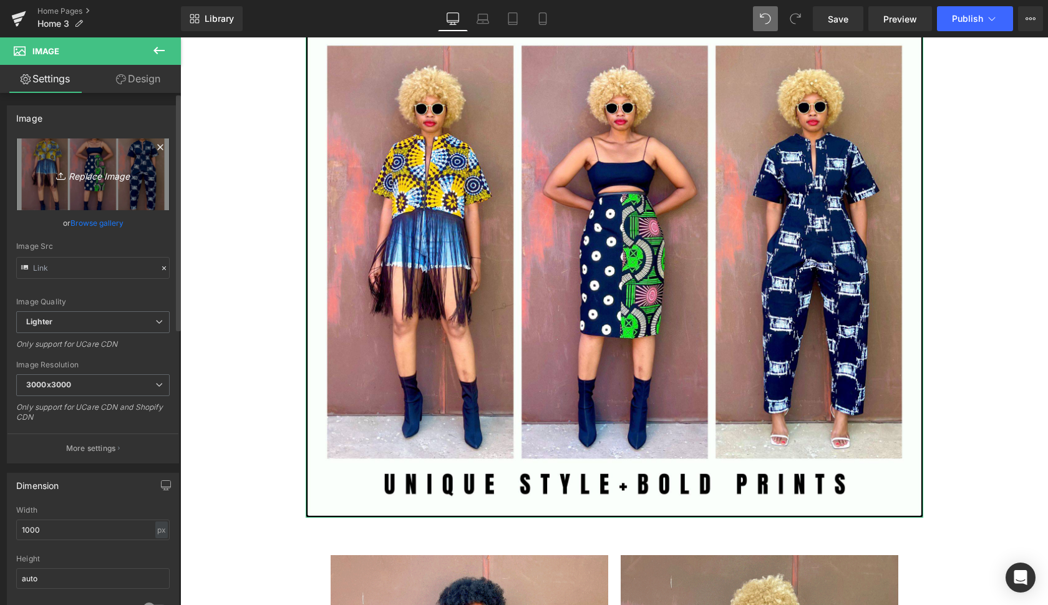
click at [95, 175] on icon "Replace Image" at bounding box center [93, 175] width 100 height 16
type input "C:\fakepath\Copy of Copy of artist [PERSON_NAME]-26.jpg"
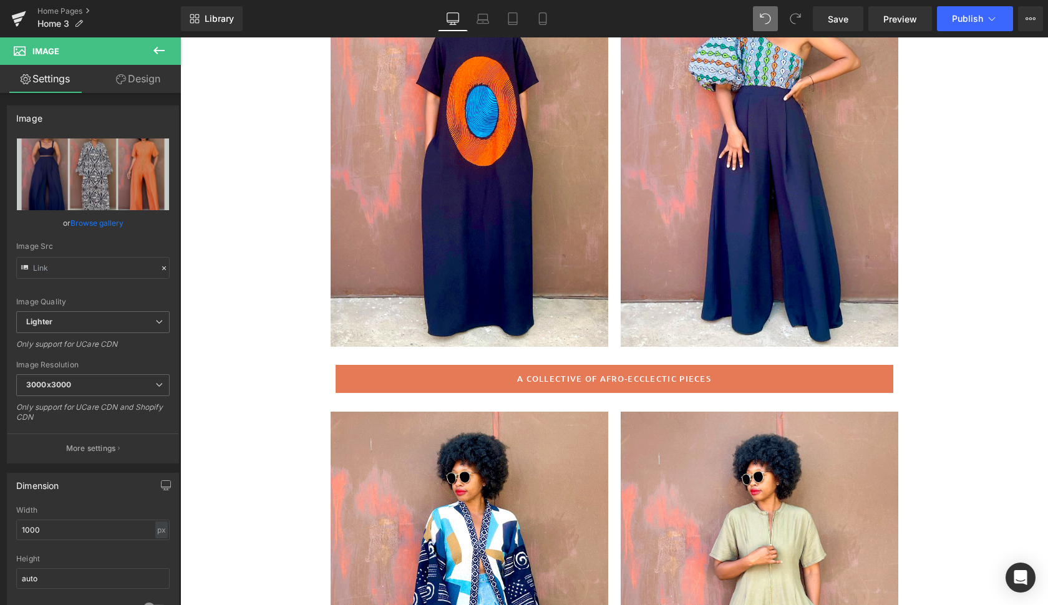
scroll to position [238, 0]
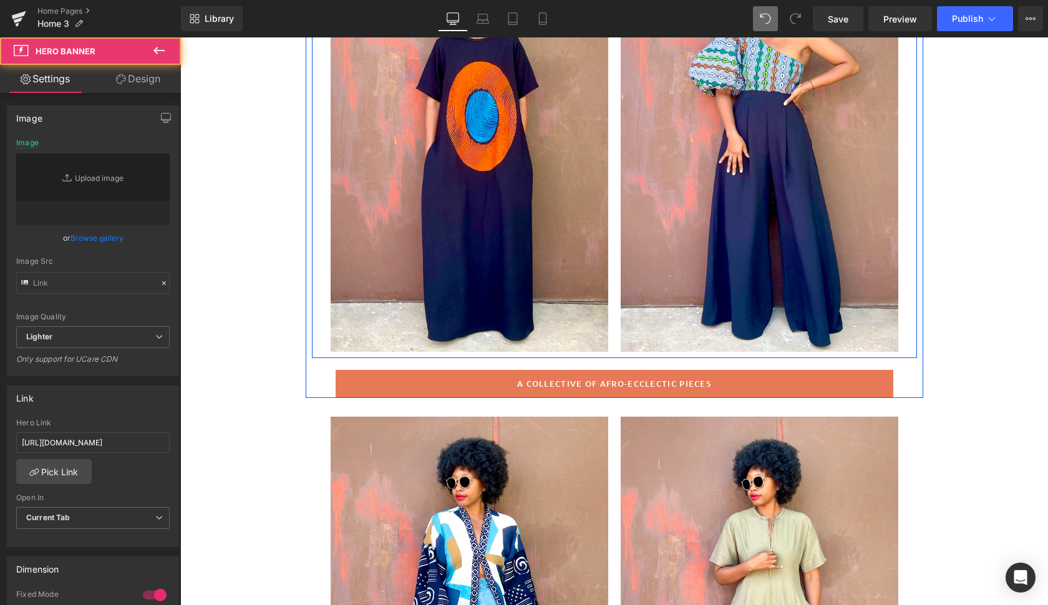
click at [851, 321] on div at bounding box center [760, 144] width 278 height 416
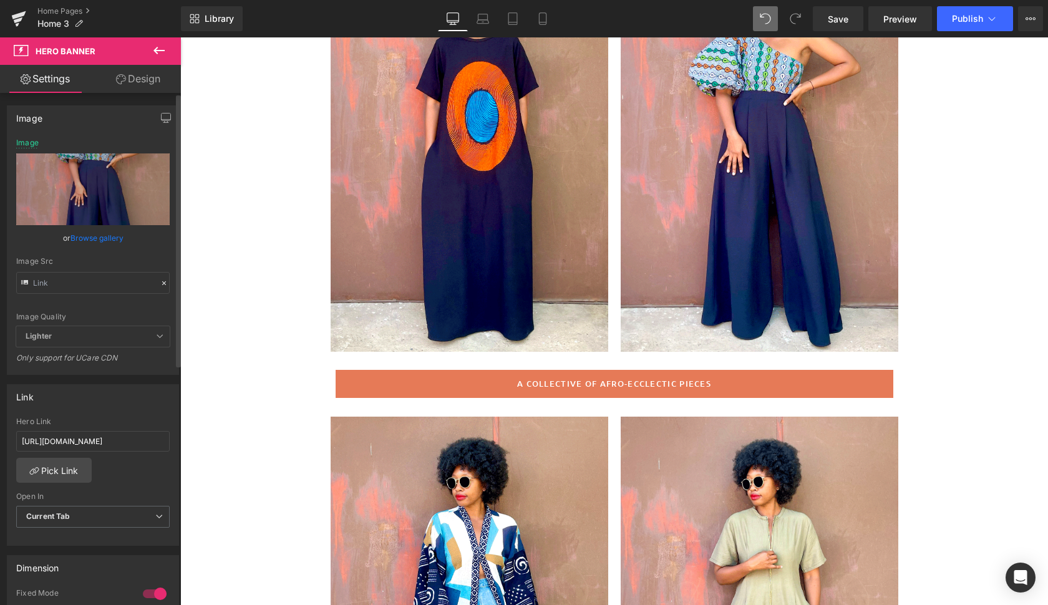
click at [91, 238] on link "Browse gallery" at bounding box center [96, 238] width 53 height 22
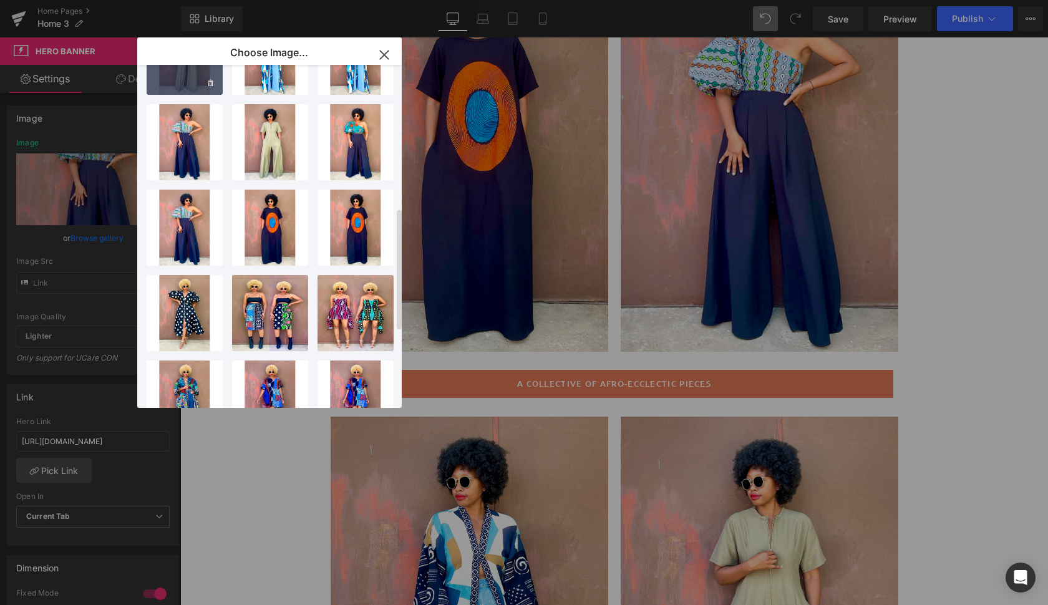
click at [193, 77] on div "kasam2...sam2.gif 1.13 MB" at bounding box center [185, 57] width 76 height 76
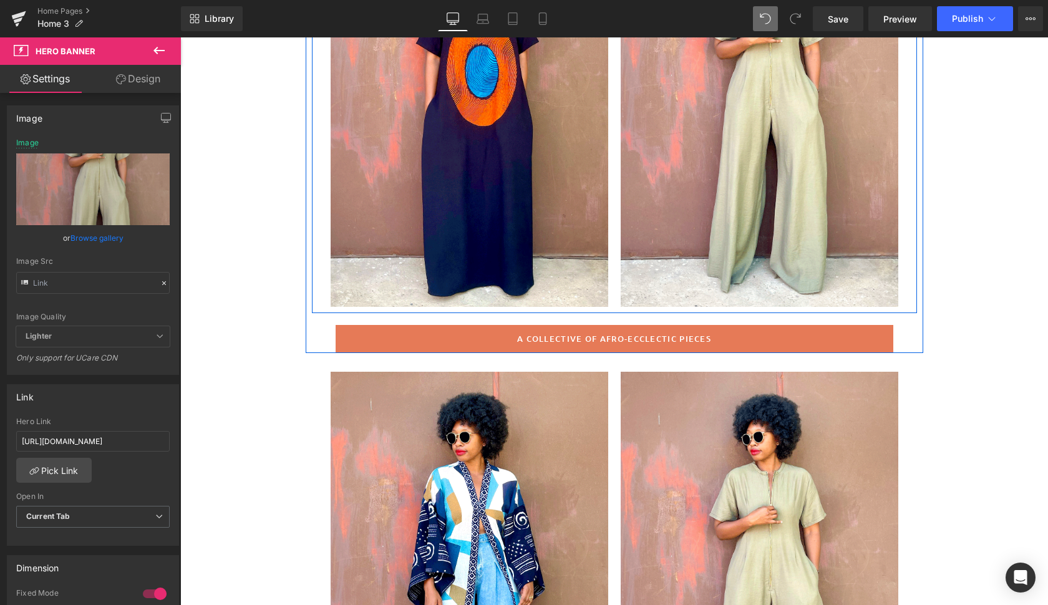
scroll to position [306, 0]
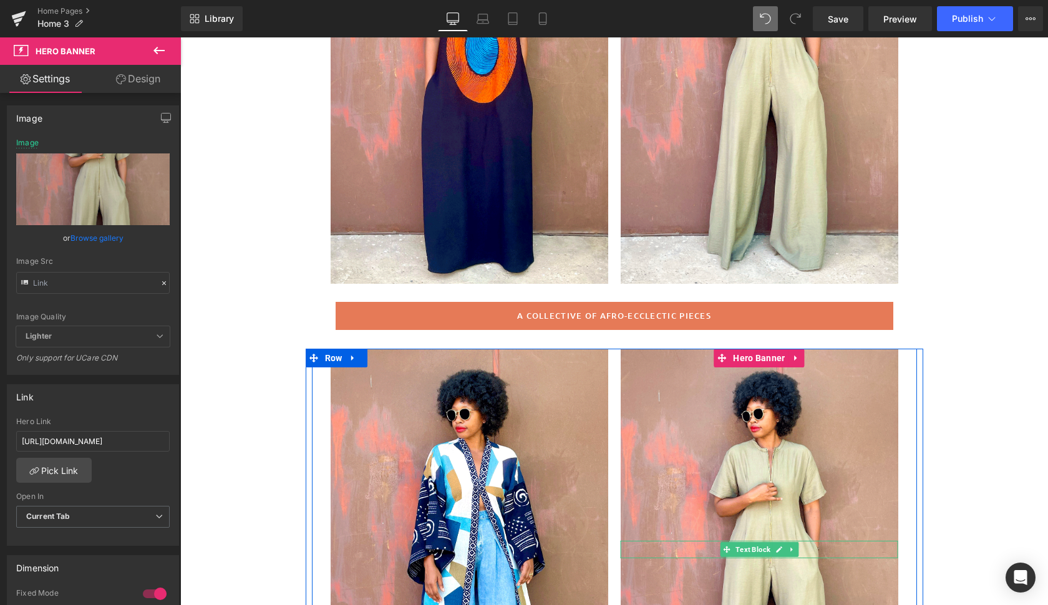
click at [866, 557] on div at bounding box center [760, 556] width 278 height 3
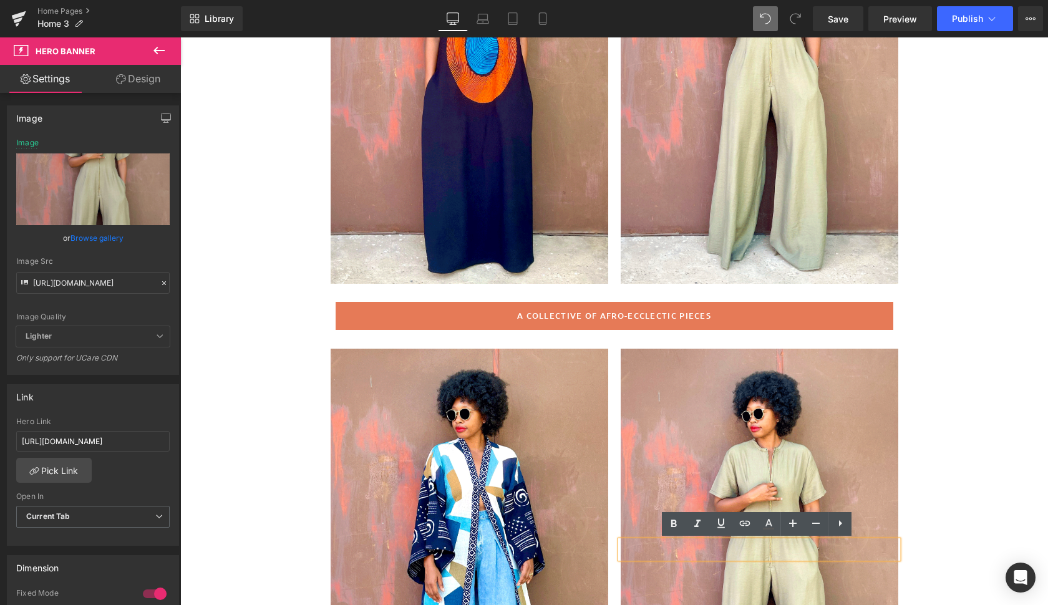
click at [864, 499] on div at bounding box center [760, 557] width 278 height 416
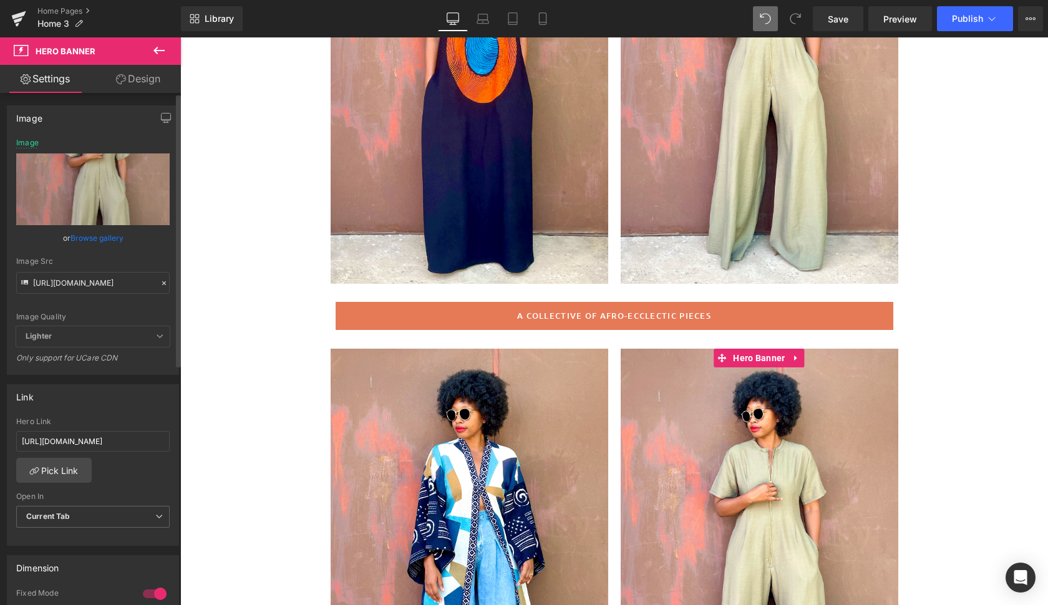
click at [94, 237] on link "Browse gallery" at bounding box center [96, 238] width 53 height 22
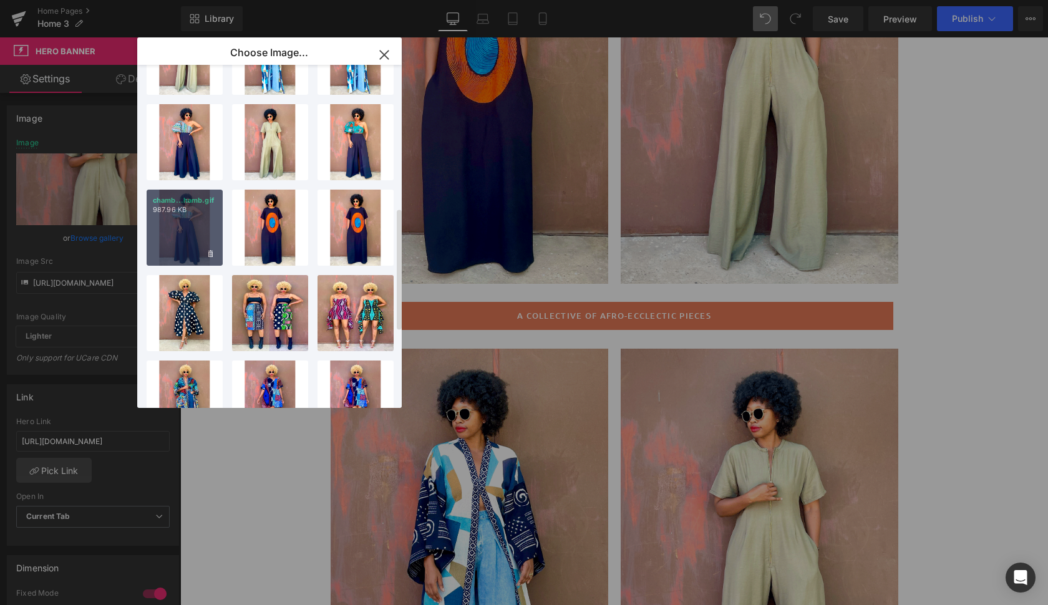
click at [191, 228] on div "chamb...hamb.gif 987.96 KB" at bounding box center [185, 228] width 76 height 76
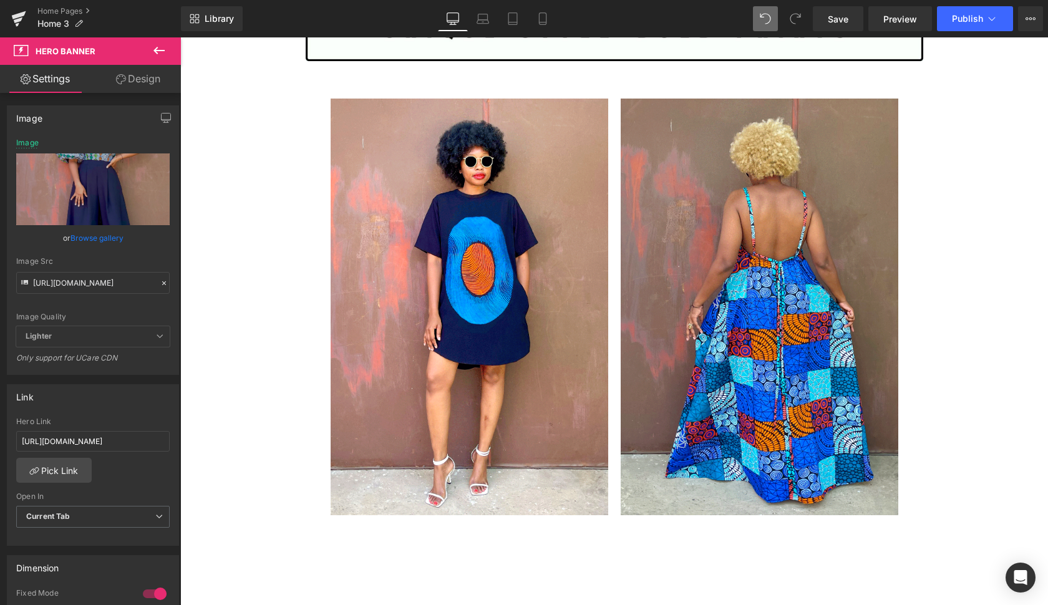
scroll to position [2970, 0]
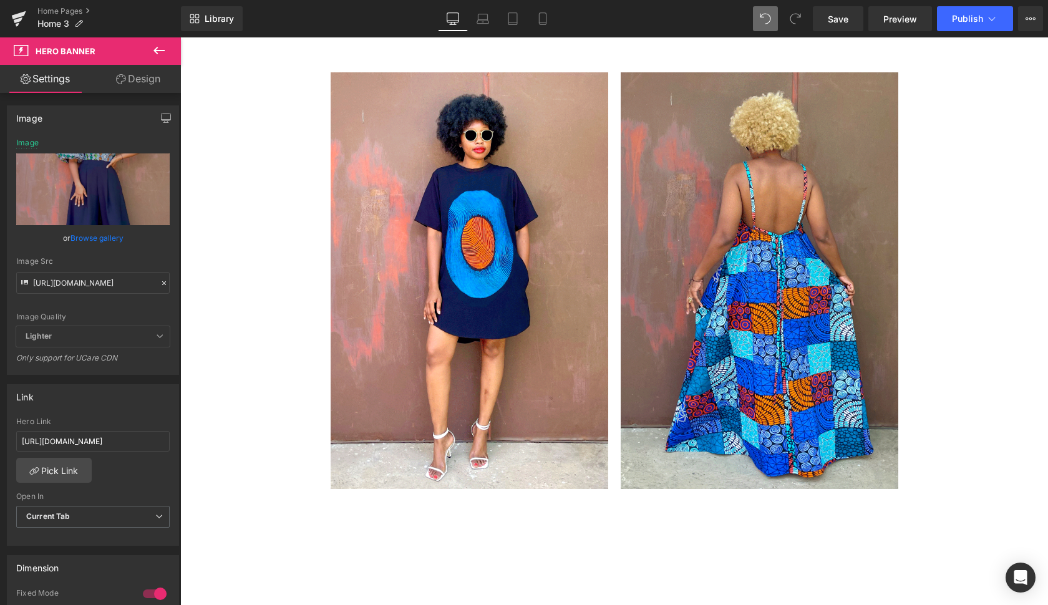
click at [678, 467] on div at bounding box center [760, 280] width 278 height 416
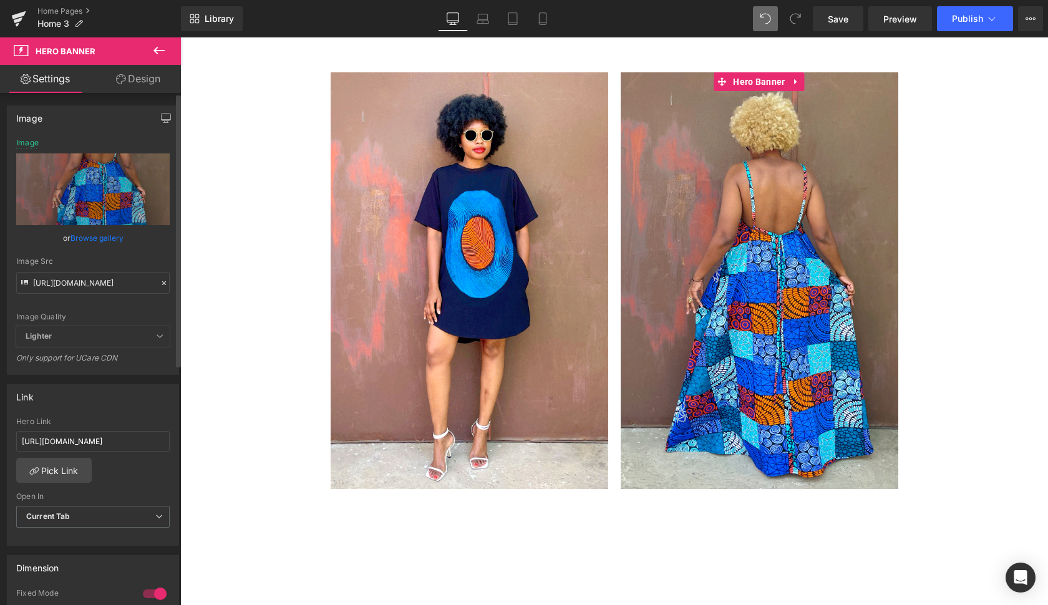
click at [100, 236] on link "Browse gallery" at bounding box center [96, 238] width 53 height 22
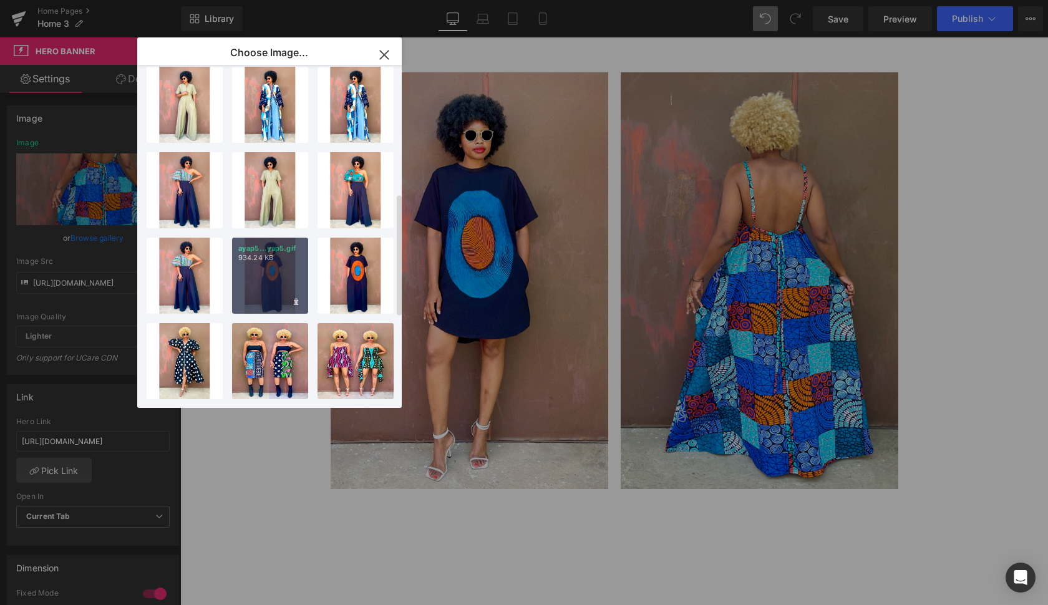
scroll to position [350, 0]
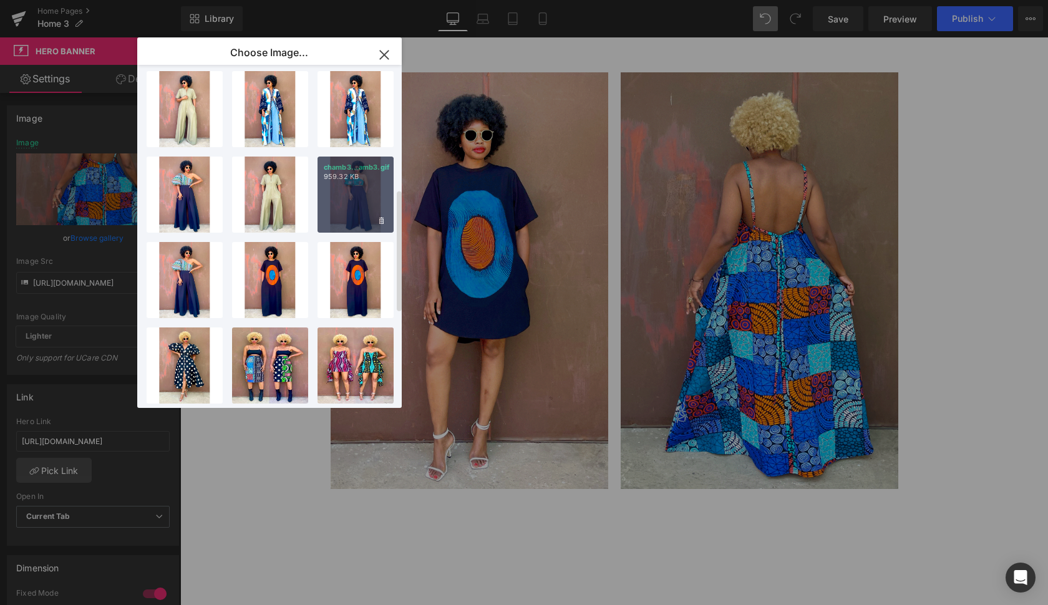
click at [358, 213] on div "chamb3...amb3.gif 959.32 KB" at bounding box center [355, 195] width 76 height 76
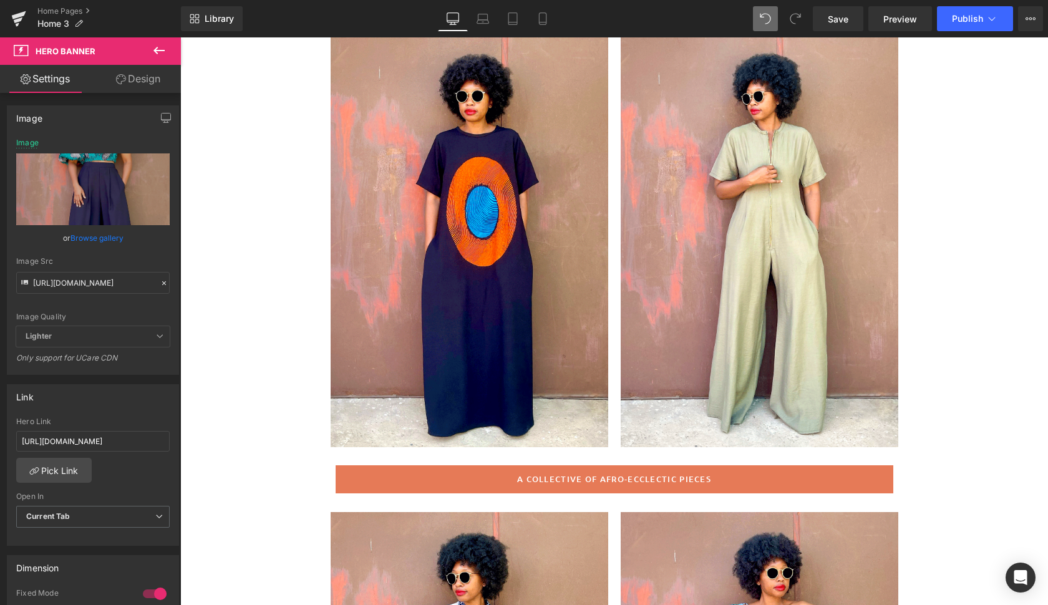
scroll to position [143, 0]
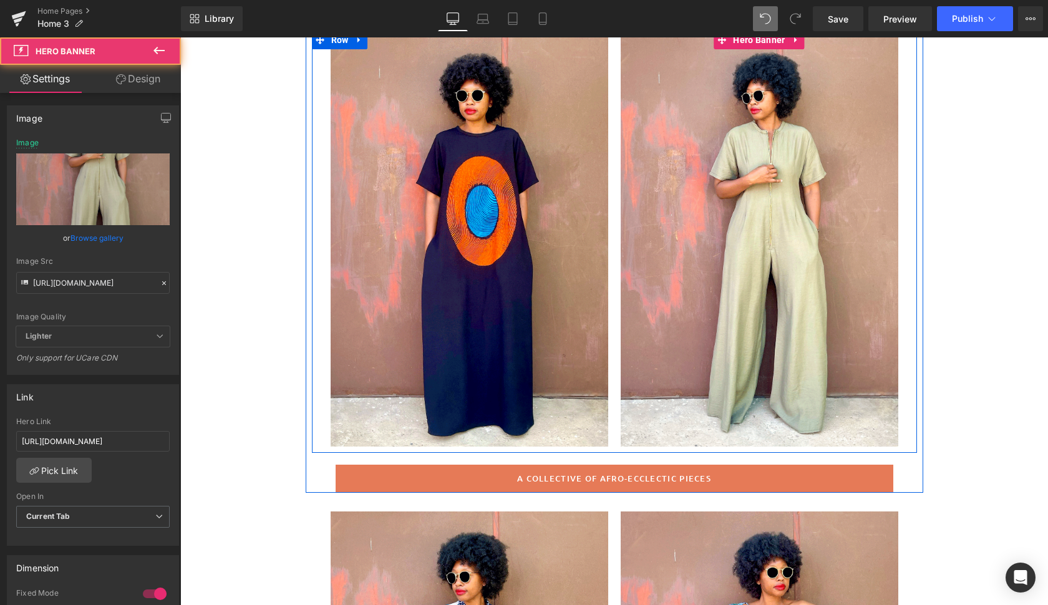
click at [692, 412] on div at bounding box center [760, 239] width 278 height 416
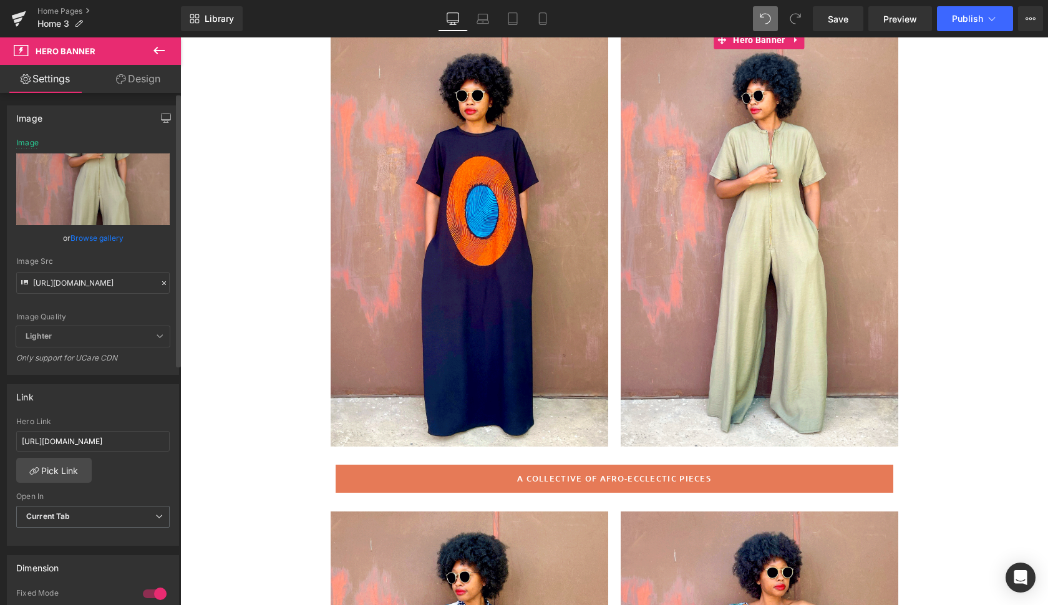
click at [84, 233] on link "Browse gallery" at bounding box center [96, 238] width 53 height 22
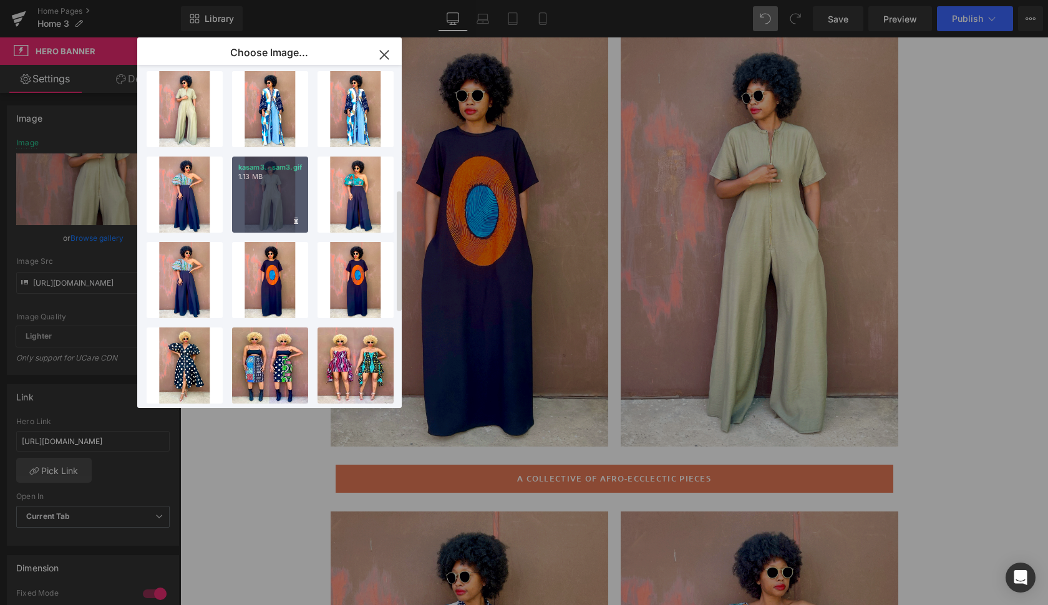
click at [276, 189] on div "kasam3...sam3.gif 1.13 MB" at bounding box center [270, 195] width 76 height 76
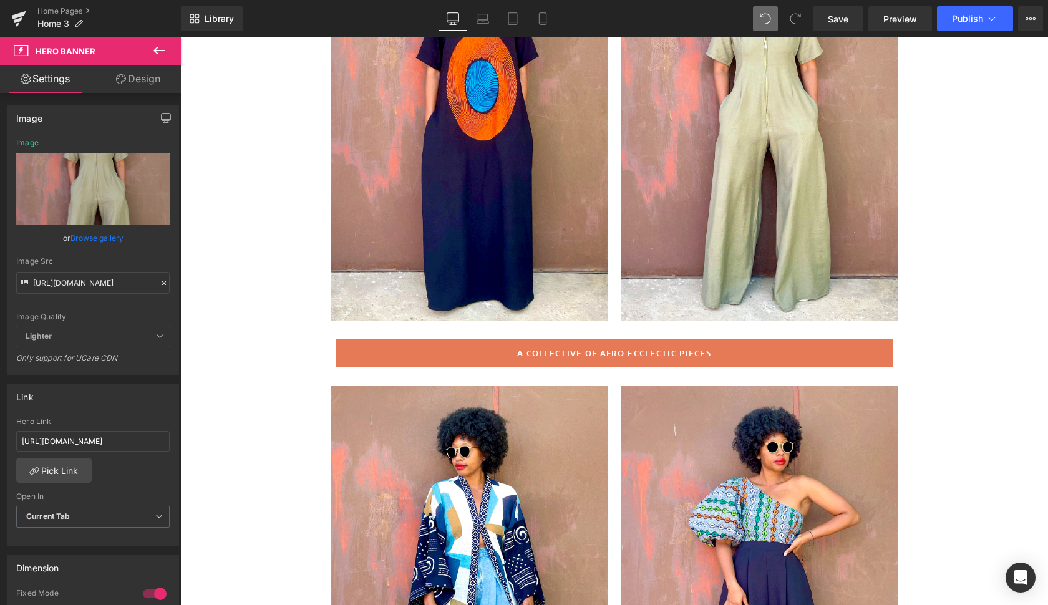
scroll to position [266, 0]
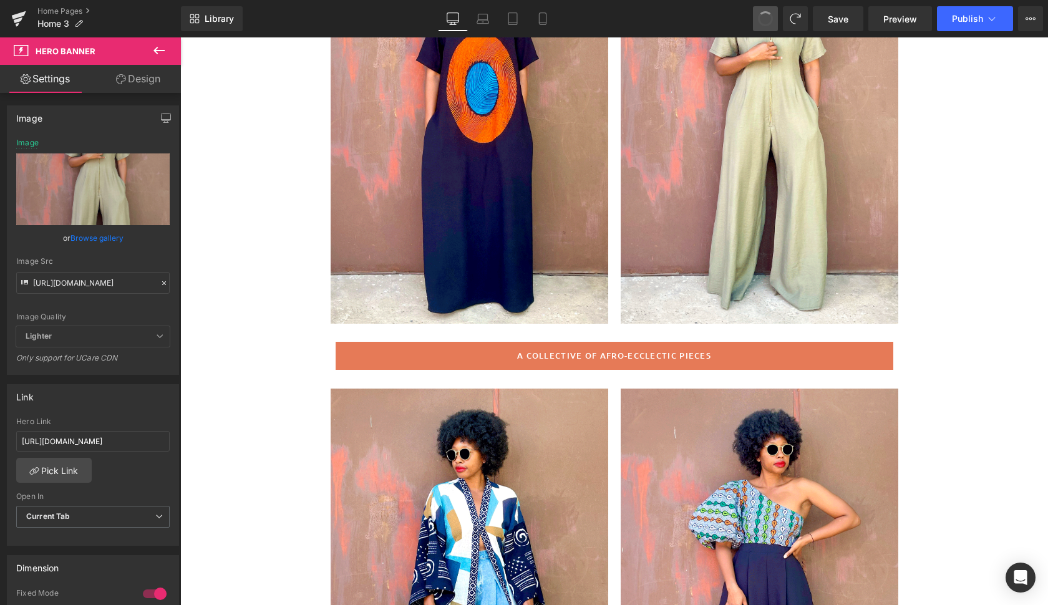
drag, startPoint x: 769, startPoint y: 19, endPoint x: 833, endPoint y: 141, distance: 137.8
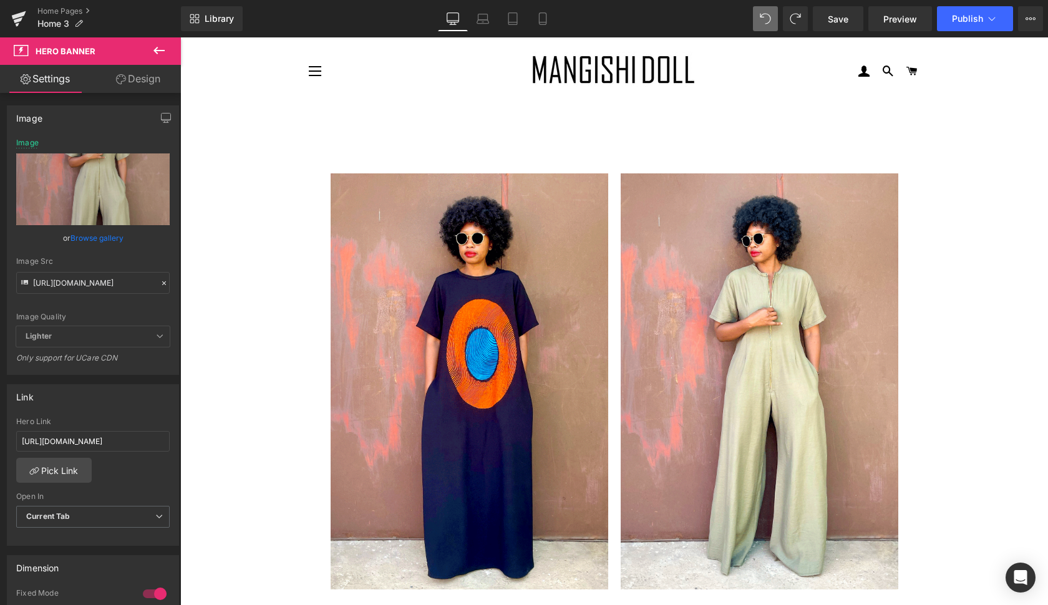
scroll to position [0, 0]
click at [841, 16] on span "Save" at bounding box center [838, 18] width 21 height 13
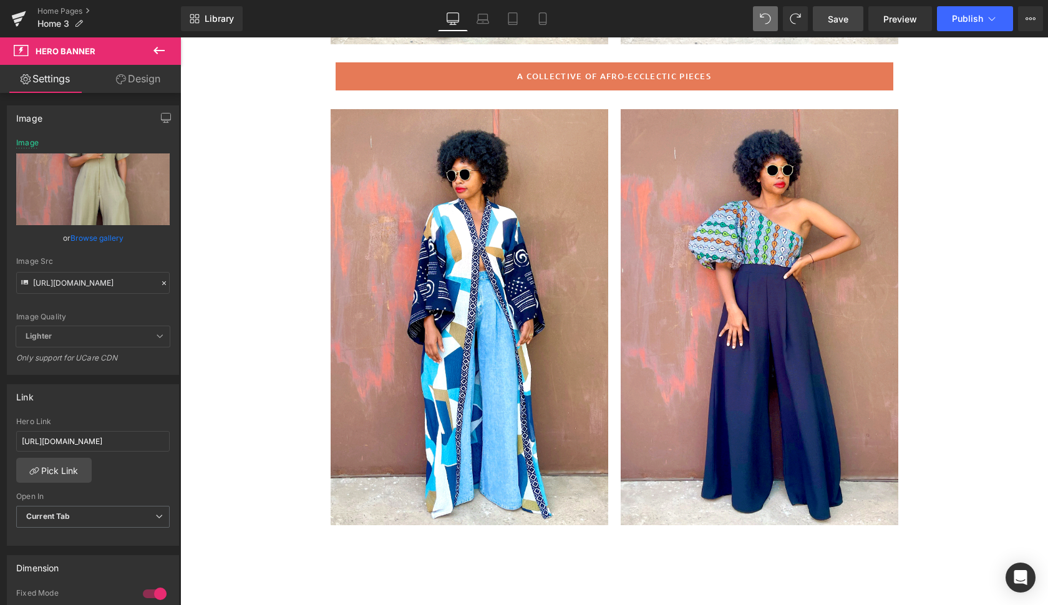
scroll to position [557, 0]
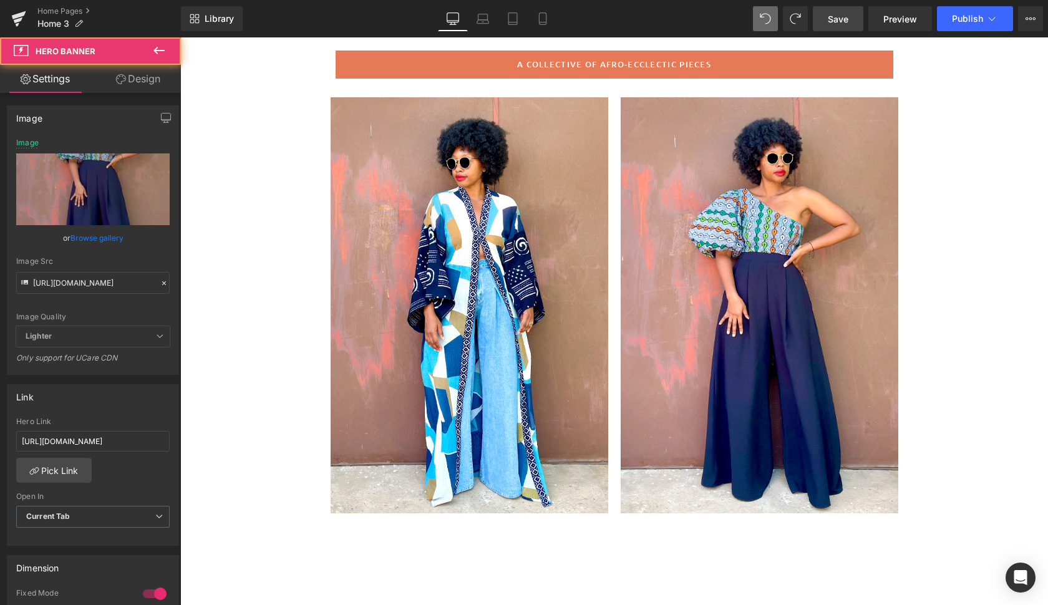
click at [665, 451] on div at bounding box center [760, 305] width 278 height 416
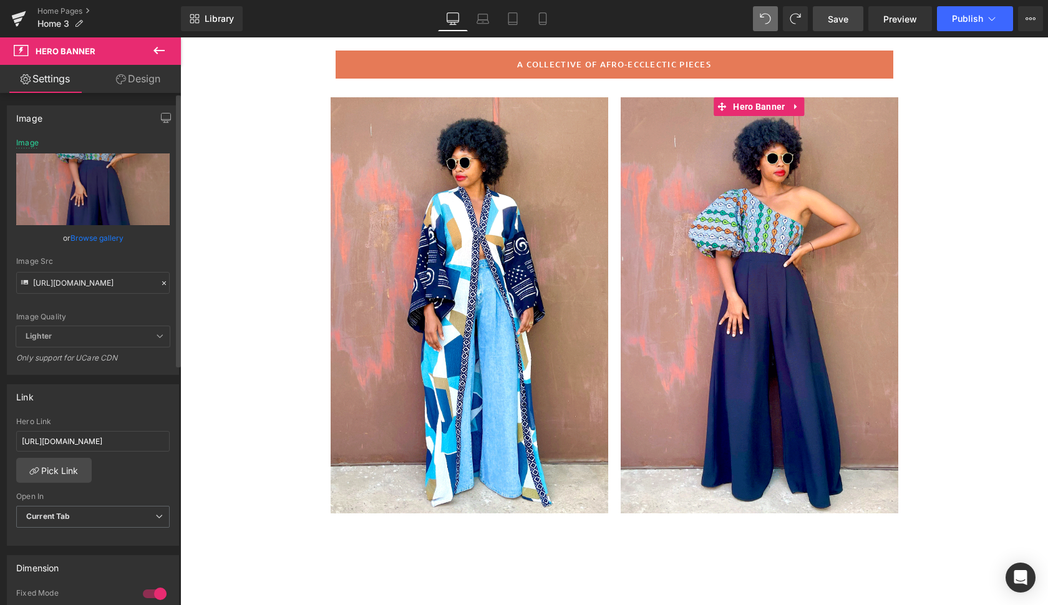
click at [94, 235] on link "Browse gallery" at bounding box center [96, 238] width 53 height 22
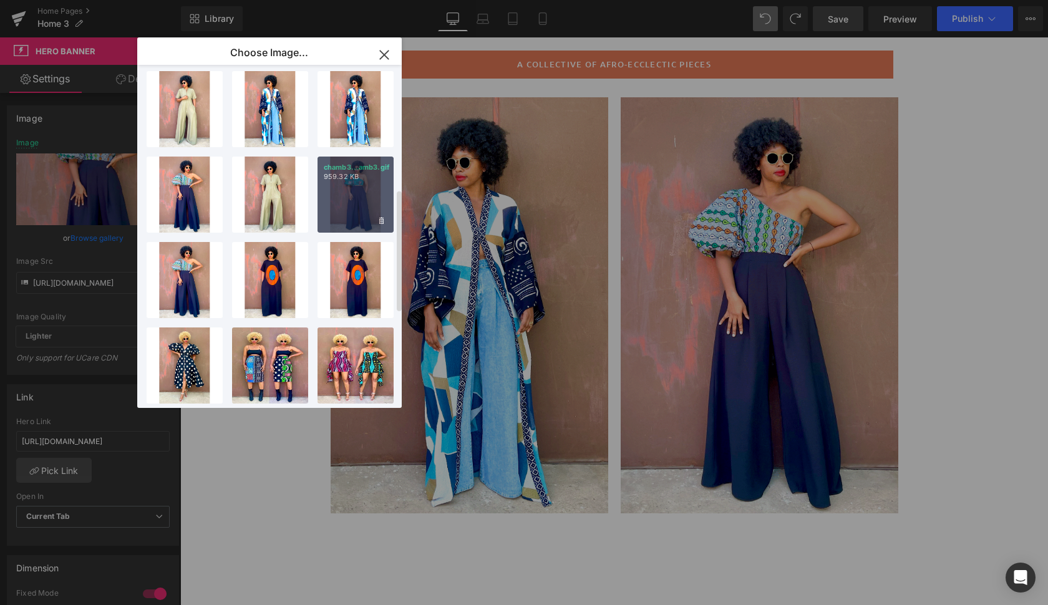
click at [364, 211] on div "chamb3...amb3.gif 959.32 KB" at bounding box center [355, 195] width 76 height 76
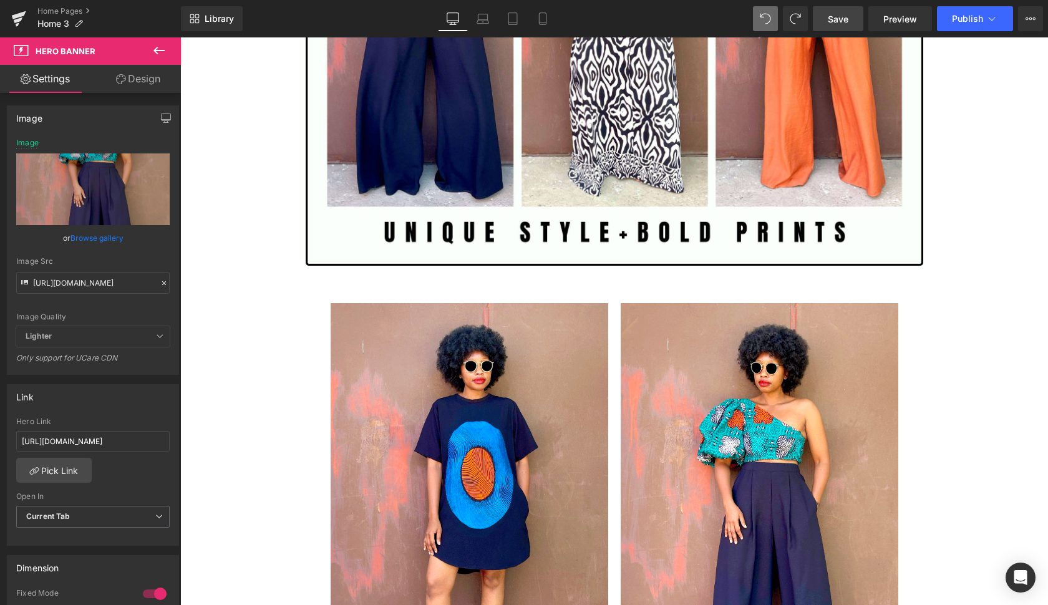
scroll to position [3042, 0]
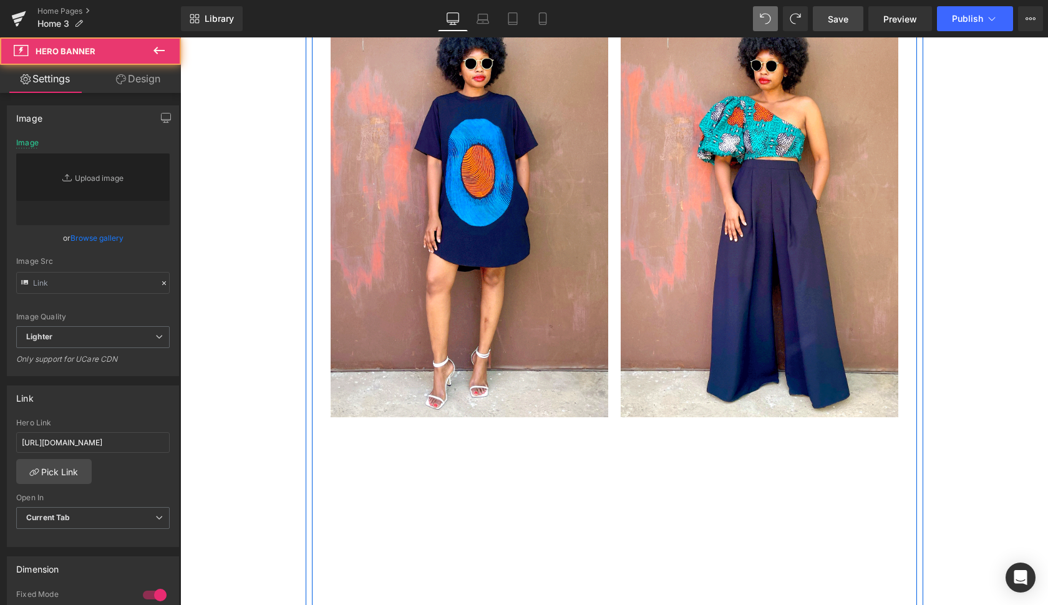
click at [669, 344] on div at bounding box center [760, 209] width 278 height 416
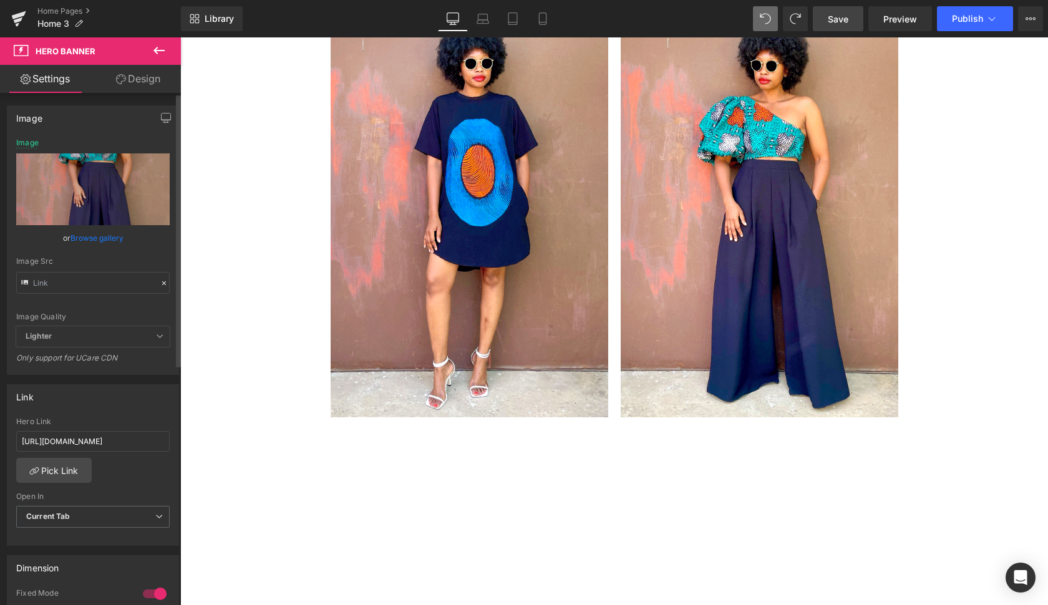
click at [96, 238] on link "Browse gallery" at bounding box center [96, 238] width 53 height 22
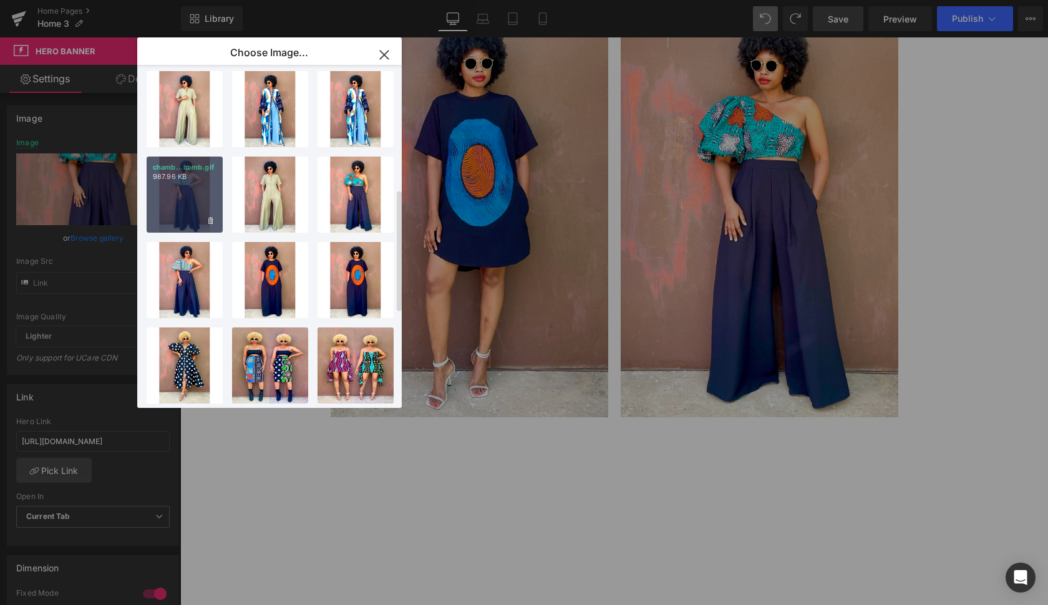
click at [188, 189] on div "chamb...hamb.gif 987.96 KB" at bounding box center [185, 195] width 76 height 76
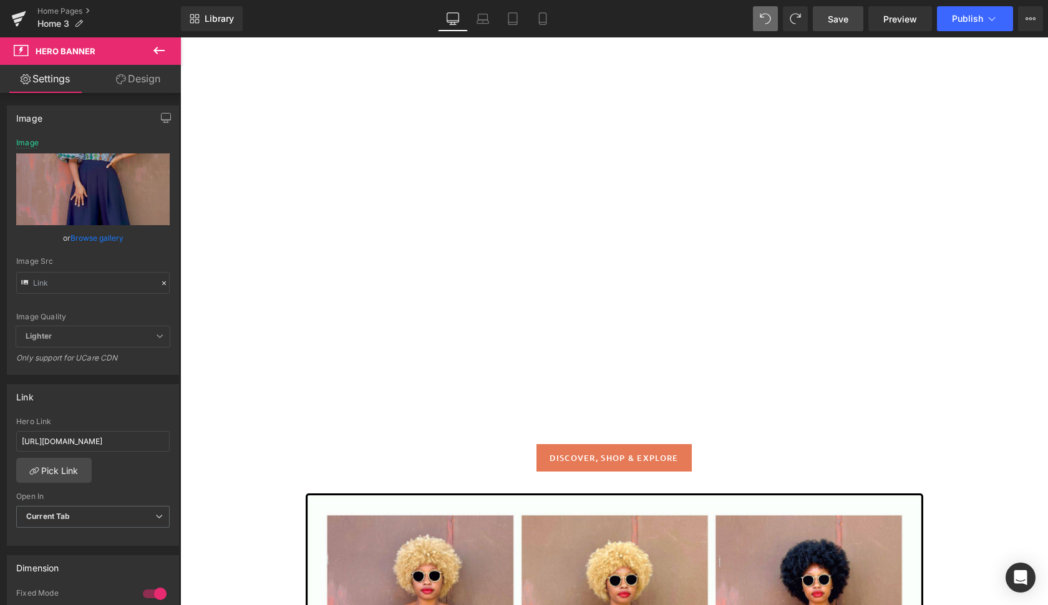
scroll to position [2003, 0]
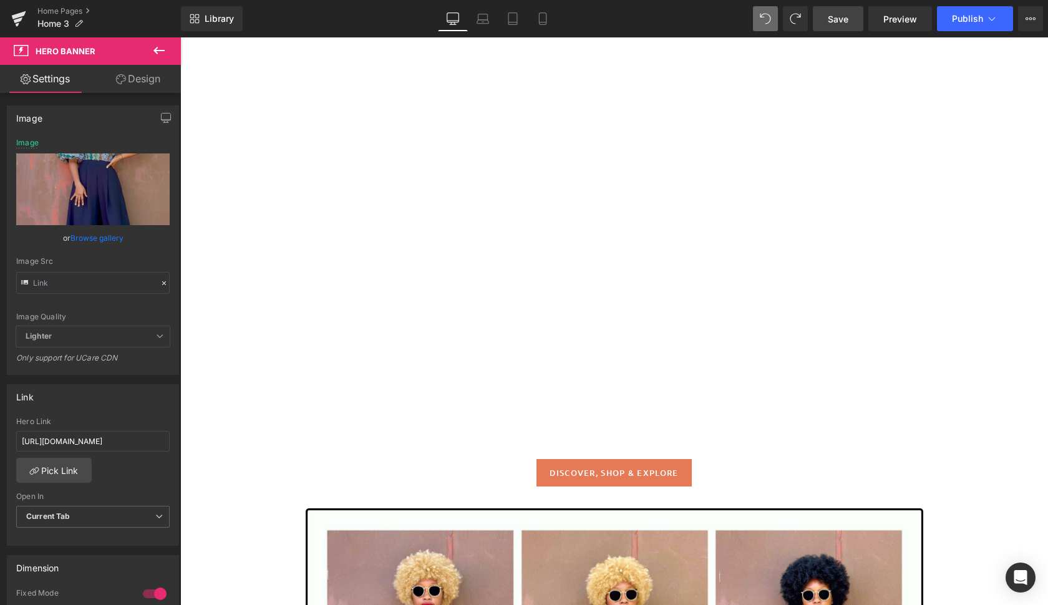
click at [848, 16] on span "Save" at bounding box center [838, 18] width 21 height 13
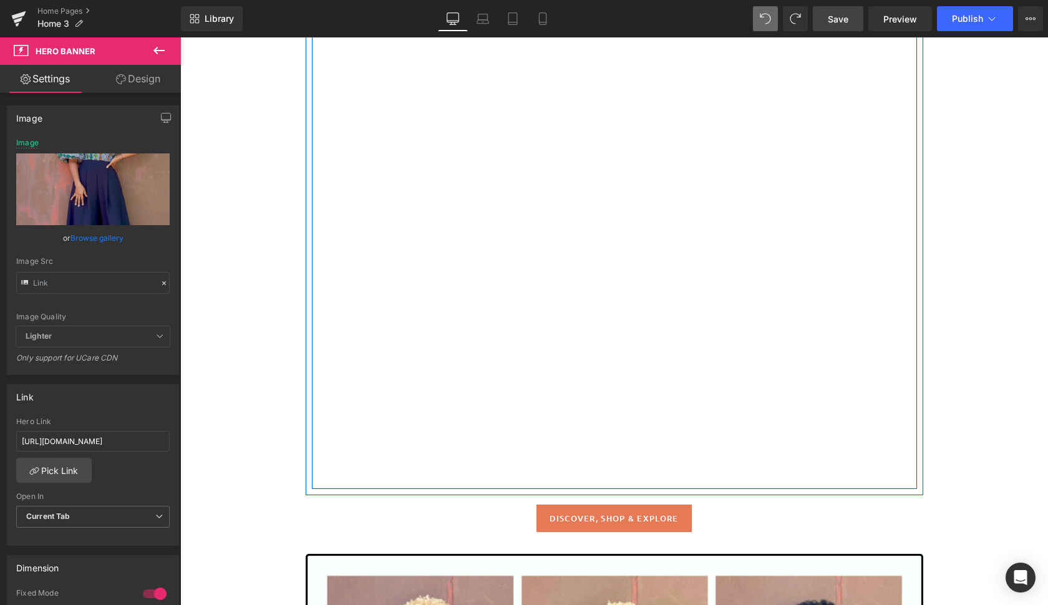
scroll to position [1956, 0]
